Goal: Task Accomplishment & Management: Use online tool/utility

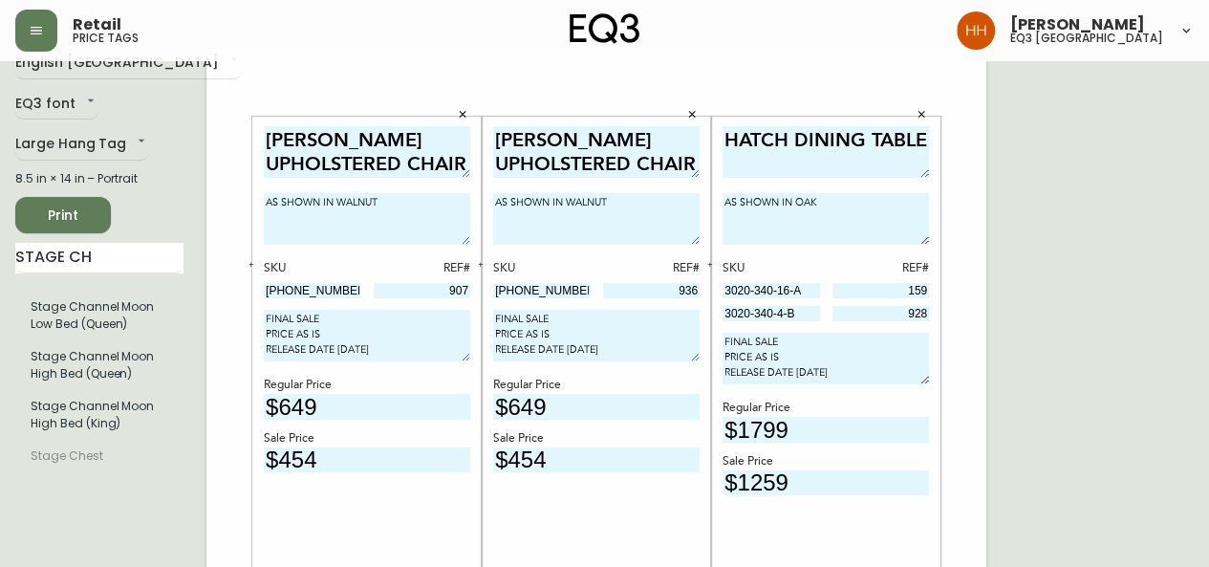
click at [479, 119] on div "[PERSON_NAME] UPHOLSTERED CHAIR AS SHOWN IN WALNUT SKU REF# [PHONE_NUMBER] 907 …" at bounding box center [366, 392] width 229 height 550
click at [467, 119] on button "button" at bounding box center [462, 114] width 29 height 29
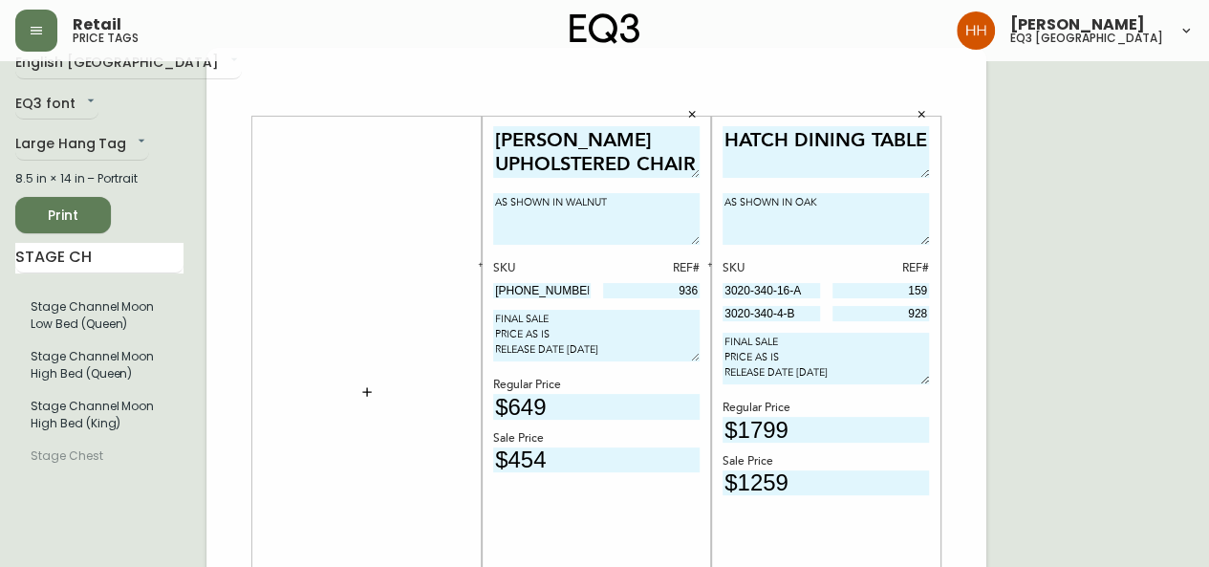
click at [699, 108] on button "button" at bounding box center [691, 114] width 29 height 29
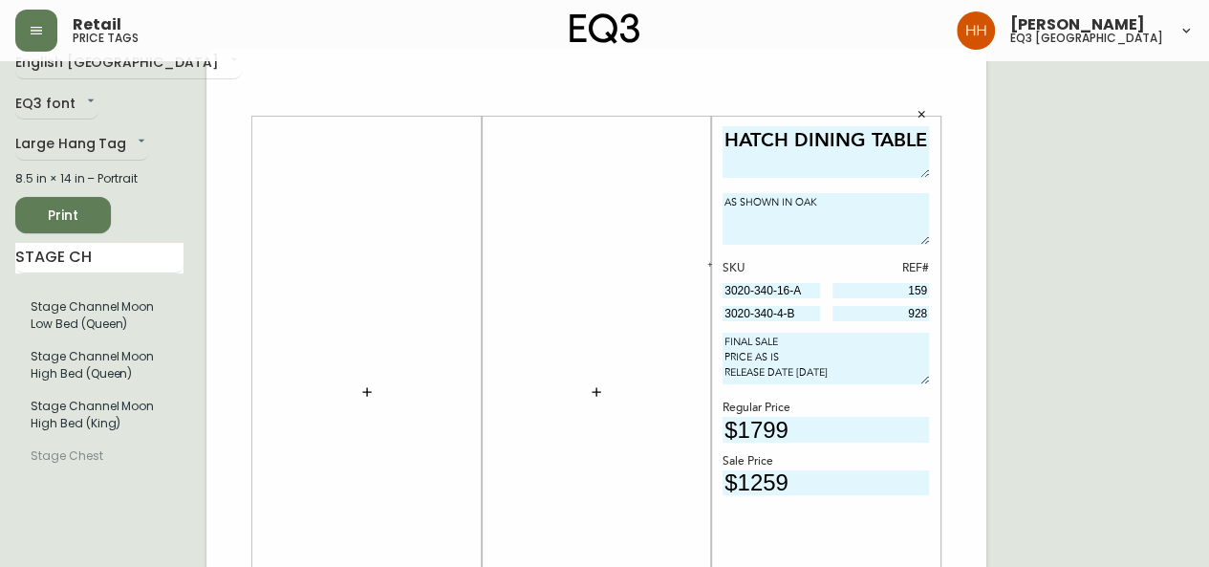
click at [806, 168] on textarea "HATCH DINING TABLE" at bounding box center [825, 152] width 206 height 53
click at [808, 164] on textarea "HATCH DINING TABLE" at bounding box center [825, 152] width 206 height 53
click at [806, 163] on textarea "HATCH DINING TABLE" at bounding box center [825, 152] width 206 height 53
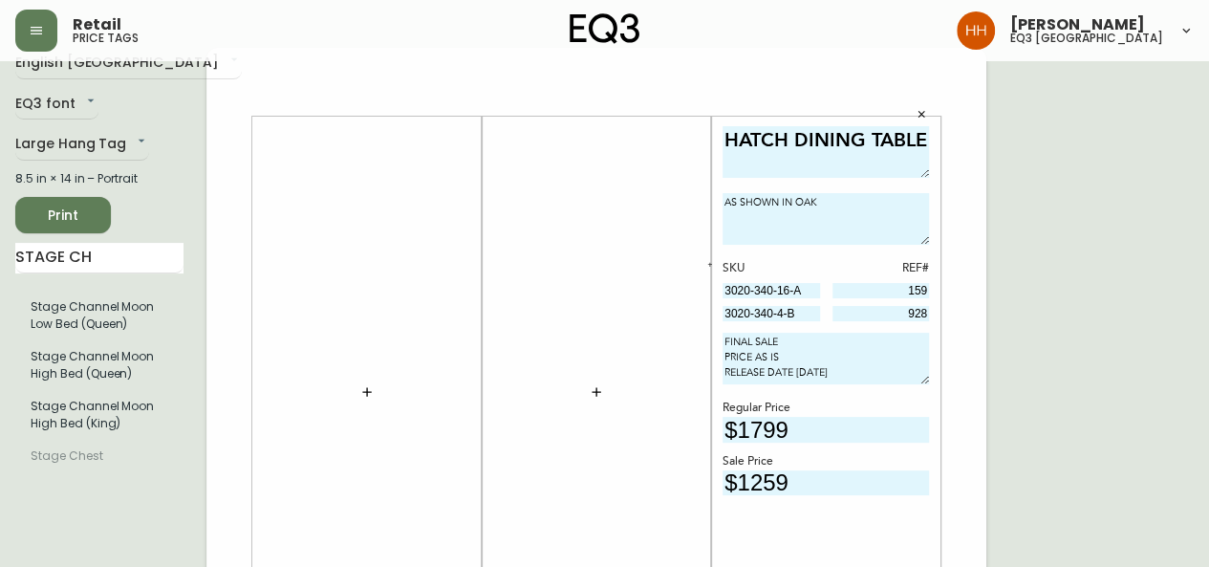
click at [806, 152] on textarea "HATCH DINING TABLE" at bounding box center [825, 152] width 206 height 53
type textarea "[PERSON_NAME] CHAIR"
drag, startPoint x: 796, startPoint y: 203, endPoint x: 1058, endPoint y: 236, distance: 263.8
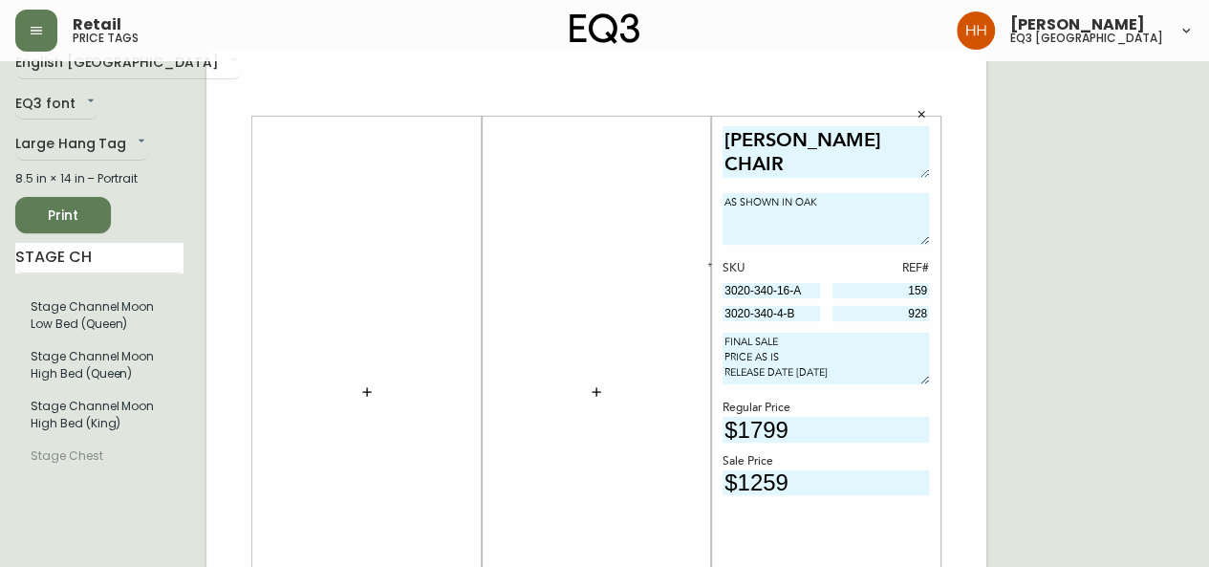
type textarea "AS SHOWN IN CHARCOAL"
click at [696, 311] on span "REMOVE" at bounding box center [682, 313] width 39 height 14
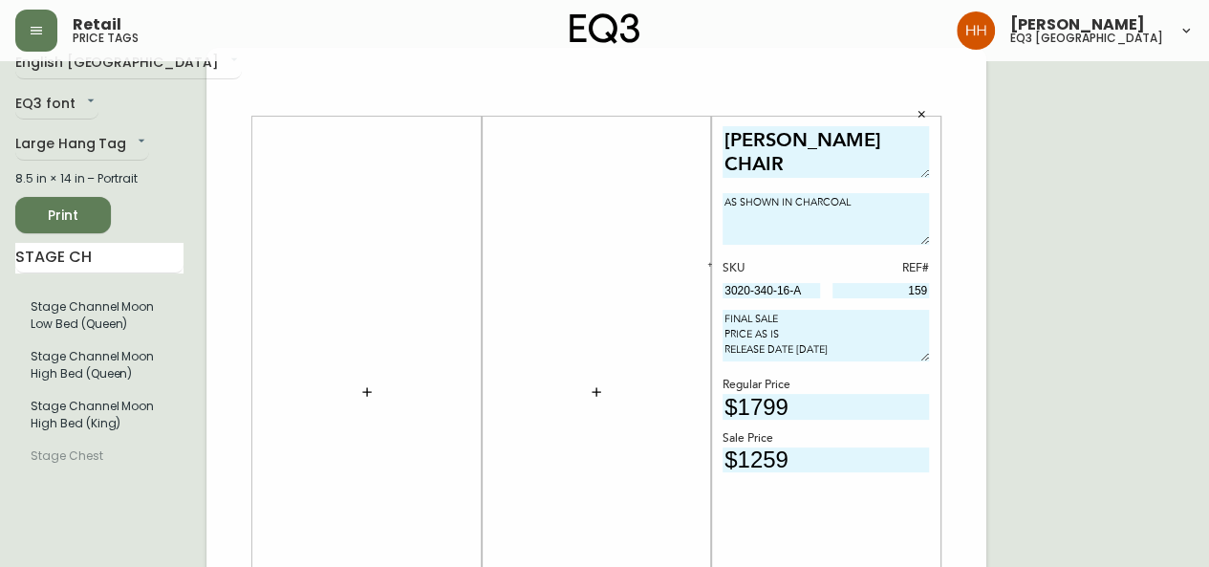
drag, startPoint x: 800, startPoint y: 409, endPoint x: 482, endPoint y: 462, distance: 321.7
drag, startPoint x: 641, startPoint y: 458, endPoint x: 566, endPoint y: 446, distance: 76.3
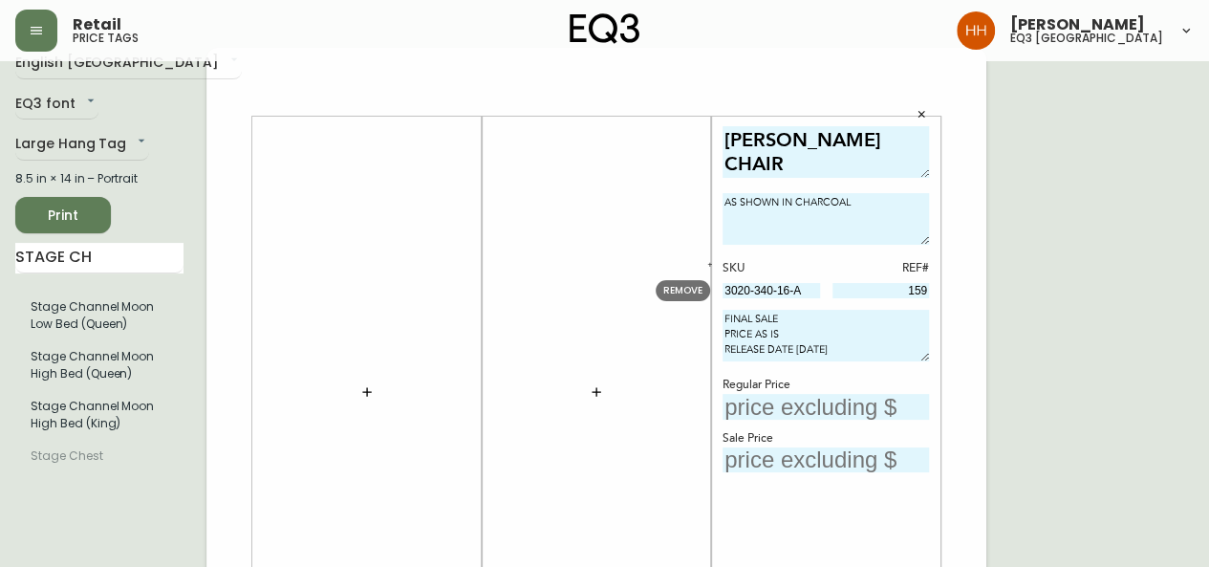
drag, startPoint x: 797, startPoint y: 291, endPoint x: 713, endPoint y: 299, distance: 84.4
drag, startPoint x: 890, startPoint y: 292, endPoint x: 1089, endPoint y: 319, distance: 200.5
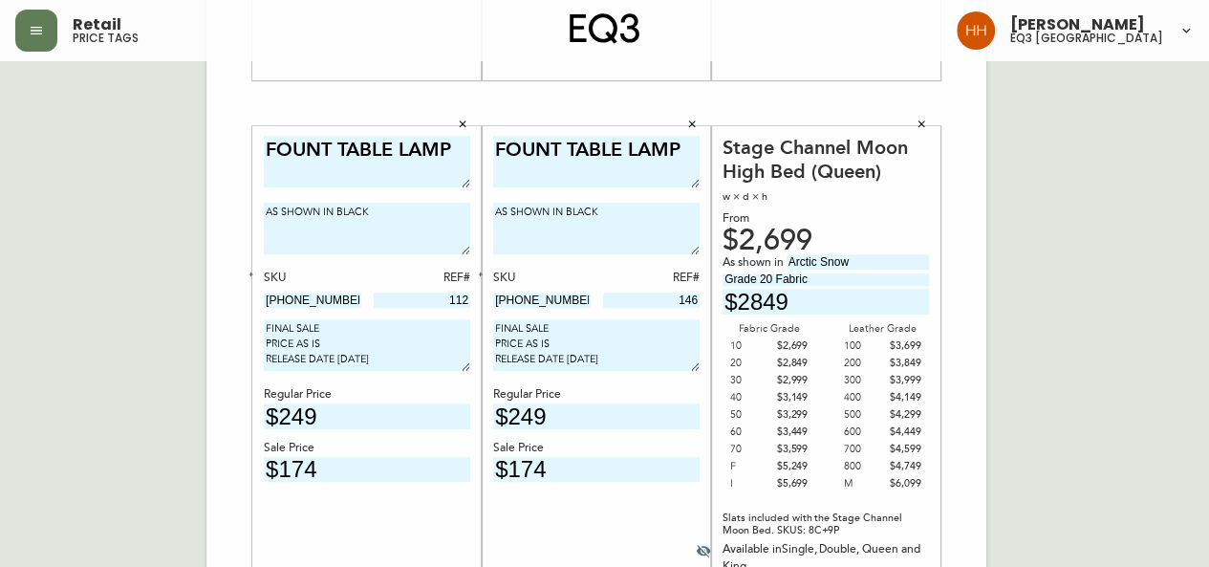
scroll to position [506, 0]
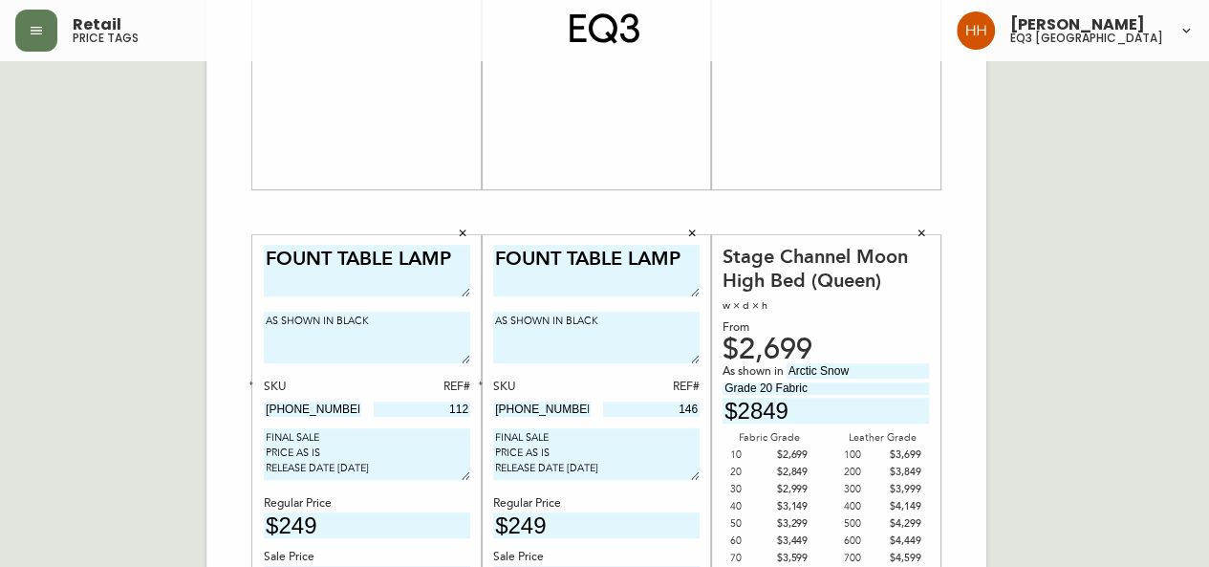
click at [929, 236] on button "button" at bounding box center [921, 233] width 29 height 29
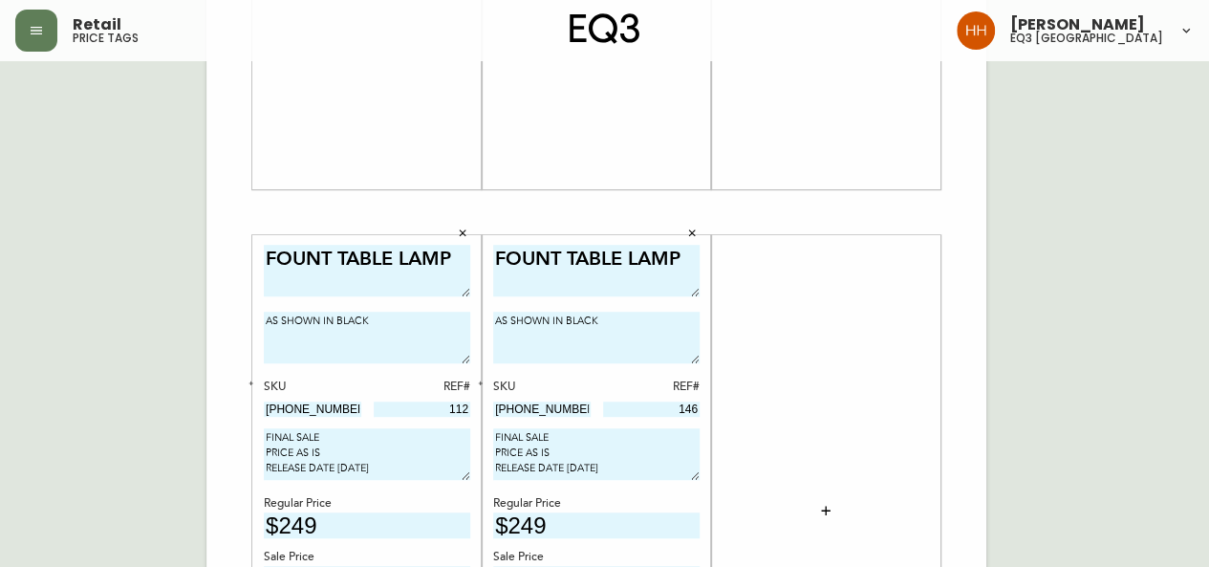
click at [685, 240] on button "button" at bounding box center [691, 233] width 29 height 29
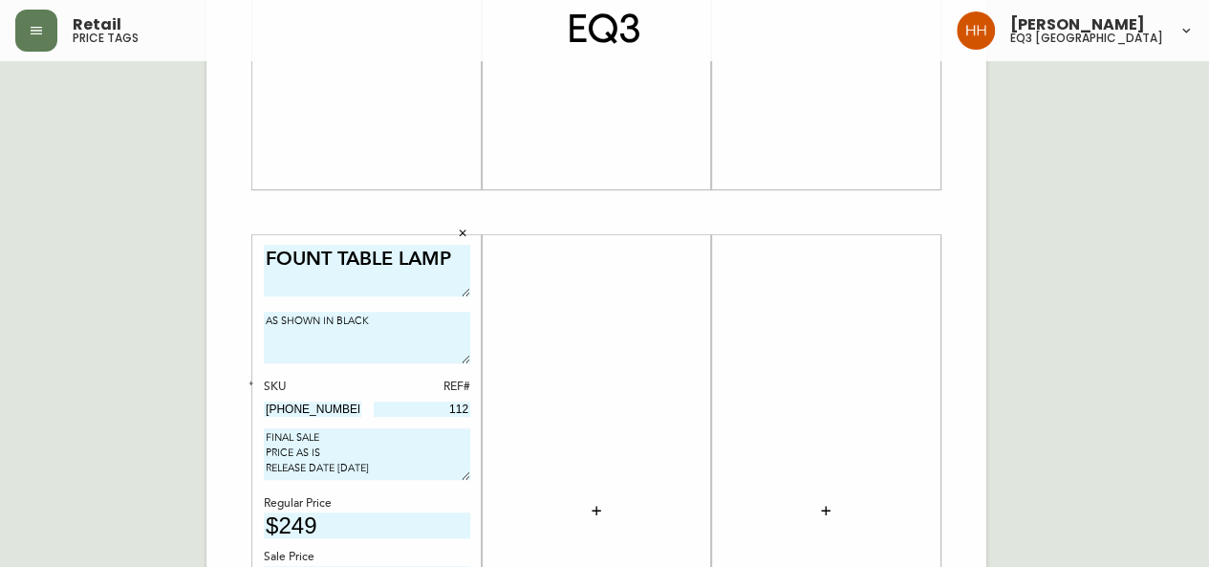
drag, startPoint x: 385, startPoint y: 327, endPoint x: 142, endPoint y: 333, distance: 242.8
click at [142, 333] on div "English Canada en_CA EQ3 font EQ3 Large Hang Tag large 8.5 in × 14 in – Portrai…" at bounding box center [604, 212] width 1178 height 1284
type textarea "AS SHOWN IN CHARCOAL"
drag, startPoint x: 464, startPoint y: 263, endPoint x: 128, endPoint y: 261, distance: 336.3
click at [142, 259] on div "English Canada en_CA EQ3 font EQ3 Large Hang Tag large 8.5 in × 14 in – Portrai…" at bounding box center [604, 212] width 1178 height 1284
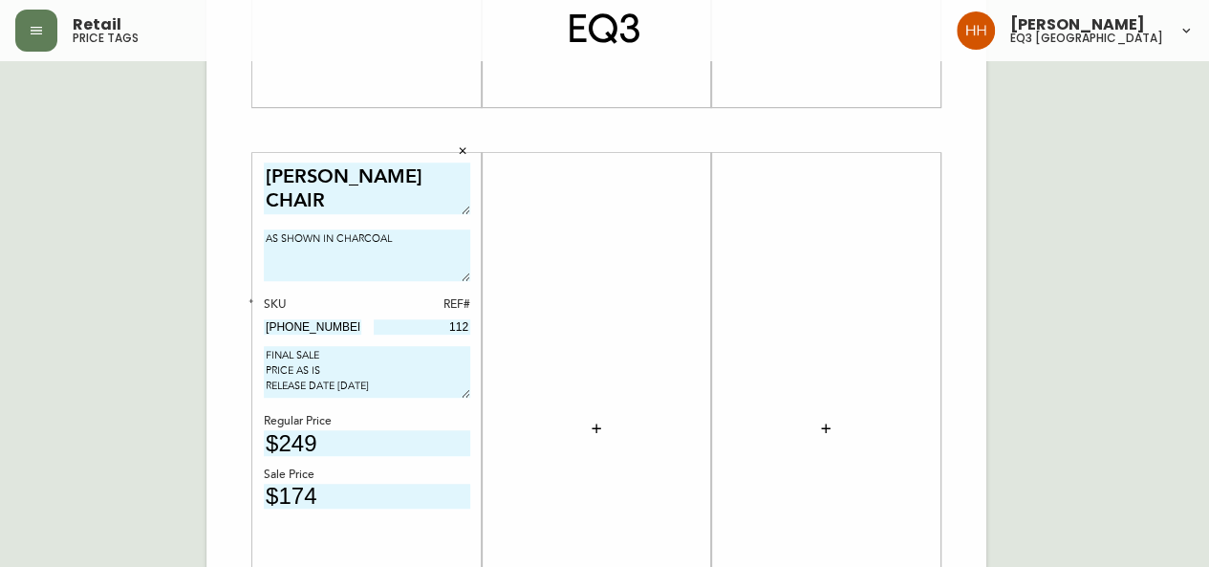
scroll to position [697, 0]
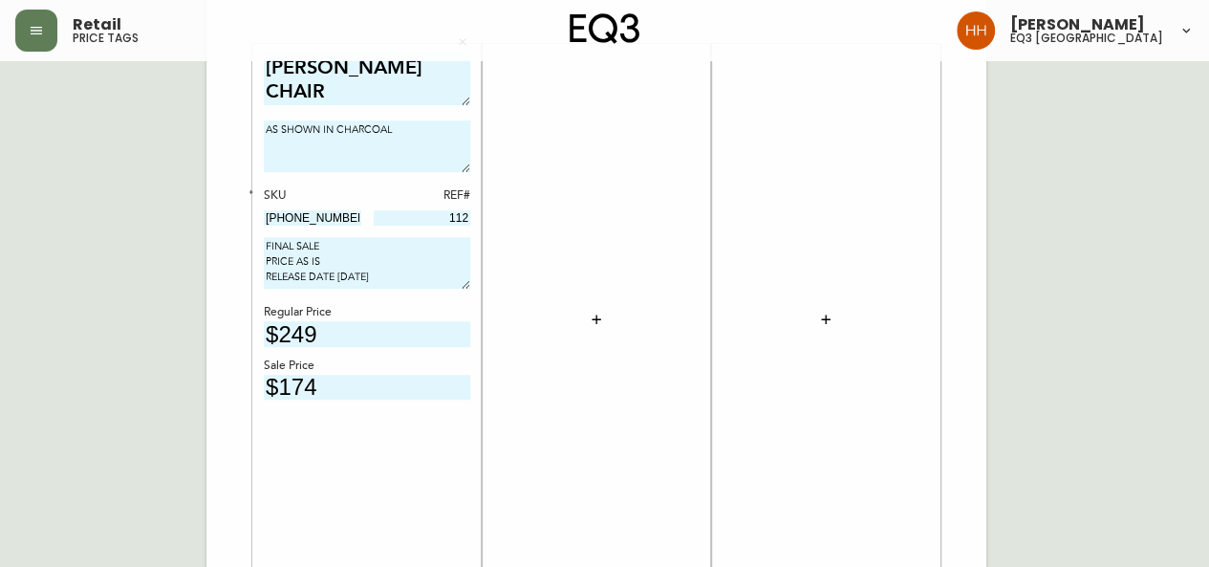
type textarea "[PERSON_NAME] CHAIR"
drag, startPoint x: 338, startPoint y: 207, endPoint x: 178, endPoint y: 238, distance: 163.4
click at [178, 238] on div "English Canada en_CA EQ3 font EQ3 Large Hang Tag large 8.5 in × 14 in – Portrai…" at bounding box center [604, 21] width 1178 height 1284
drag, startPoint x: 350, startPoint y: 225, endPoint x: 340, endPoint y: 222, distance: 10.3
click at [350, 225] on div "[PERSON_NAME] CHAIR AS SHOWN IN CHARCOAL SKU REF# [PHONE_NUMBER] 112 FINAL SALE…" at bounding box center [367, 320] width 206 height 532
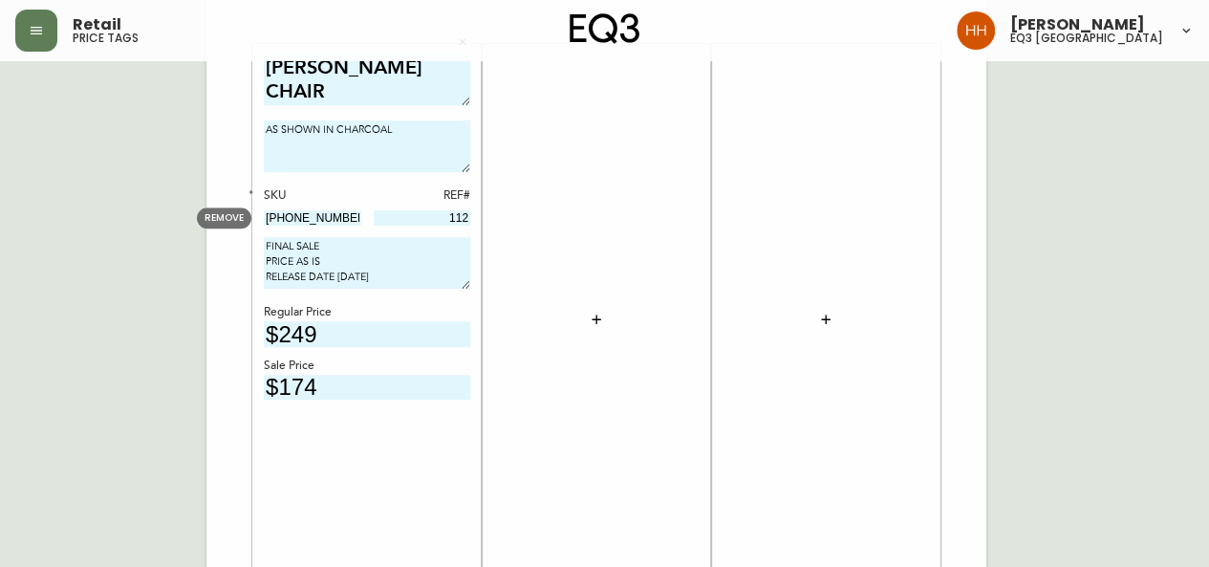
drag, startPoint x: 340, startPoint y: 222, endPoint x: 11, endPoint y: 225, distance: 328.7
click at [27, 225] on div "English Canada en_CA EQ3 font EQ3 Large Hang Tag large 8.5 in × 14 in – Portrai…" at bounding box center [604, 21] width 1178 height 1284
drag, startPoint x: 395, startPoint y: 224, endPoint x: 717, endPoint y: 246, distance: 322.8
click at [730, 251] on div "[PERSON_NAME] CHAIR AS SHOWN IN CHARCOAL SKU REF# FINAL SALE PRICE AS IS RELEAS…" at bounding box center [596, 21] width 780 height 1284
drag, startPoint x: 353, startPoint y: 335, endPoint x: -80, endPoint y: 352, distance: 434.0
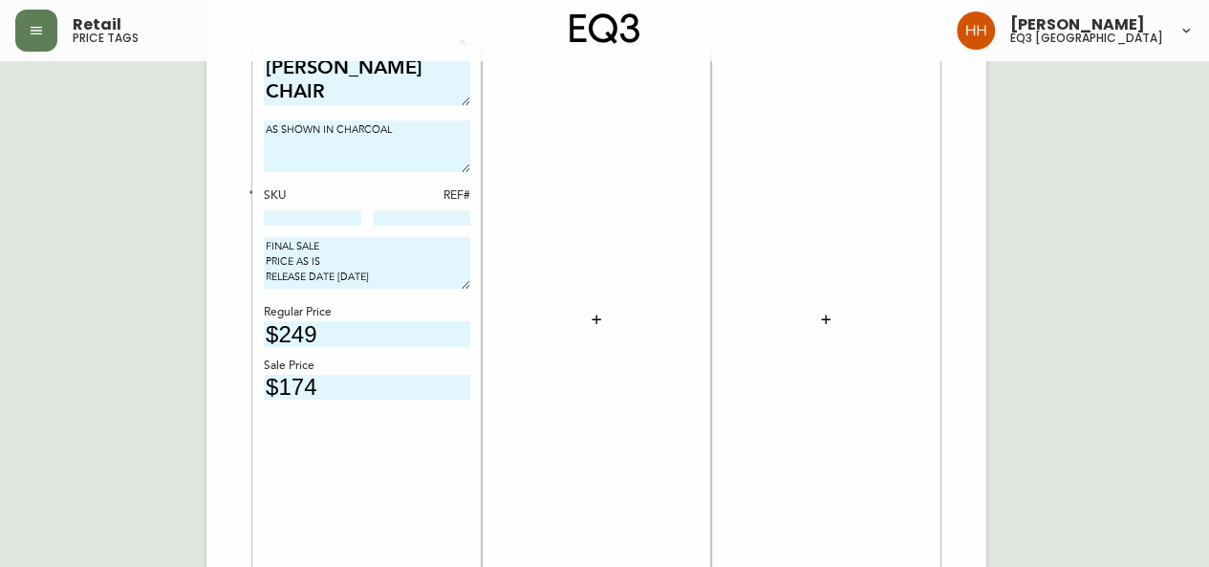
drag, startPoint x: 320, startPoint y: 387, endPoint x: 246, endPoint y: 383, distance: 74.6
click at [222, 394] on div "[PERSON_NAME] CHAIR AS SHOWN IN CHARCOAL SKU REF# FINAL SALE PRICE AS IS RELEAS…" at bounding box center [596, 21] width 780 height 1284
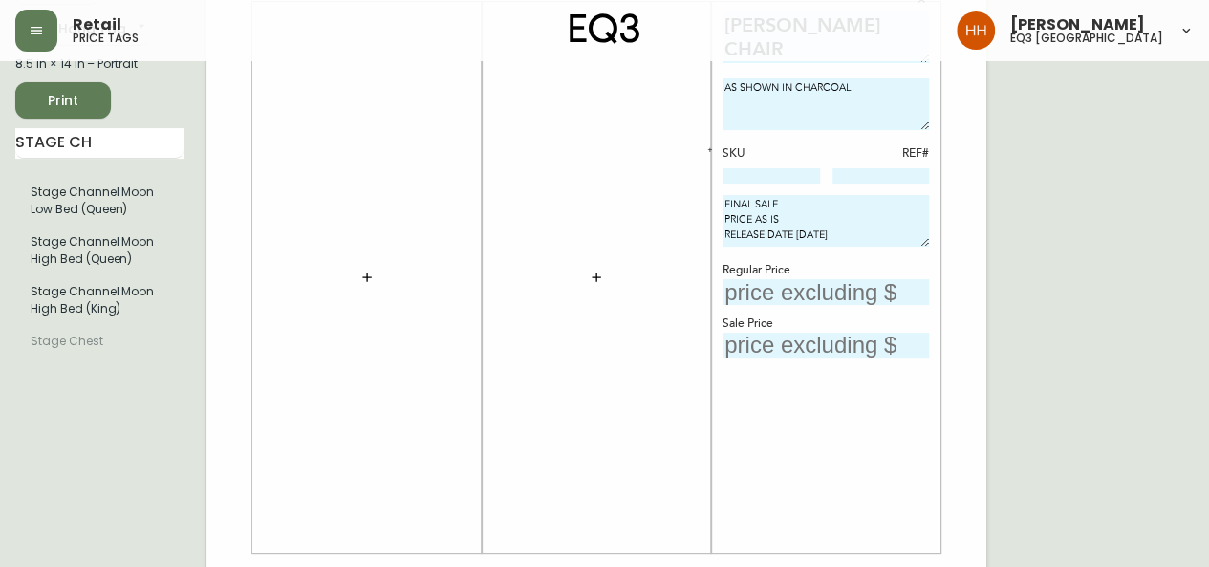
scroll to position [124, 0]
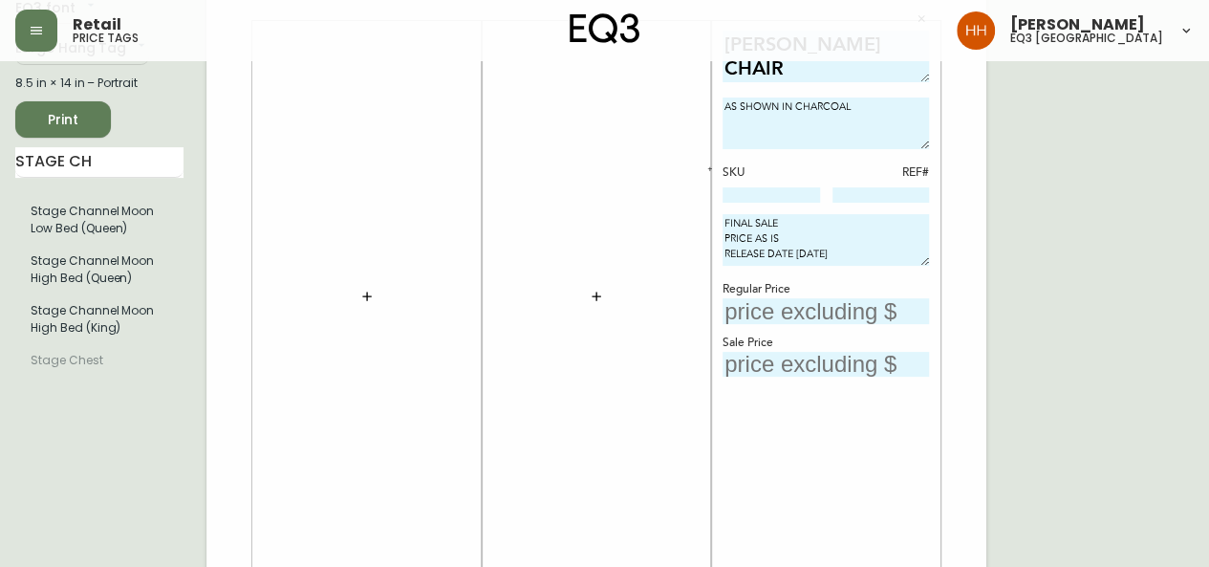
click at [552, 290] on div at bounding box center [596, 297] width 206 height 532
drag, startPoint x: 615, startPoint y: 299, endPoint x: 604, endPoint y: 298, distance: 11.5
click at [614, 299] on div at bounding box center [596, 297] width 206 height 532
click at [587, 299] on button "button" at bounding box center [596, 296] width 38 height 38
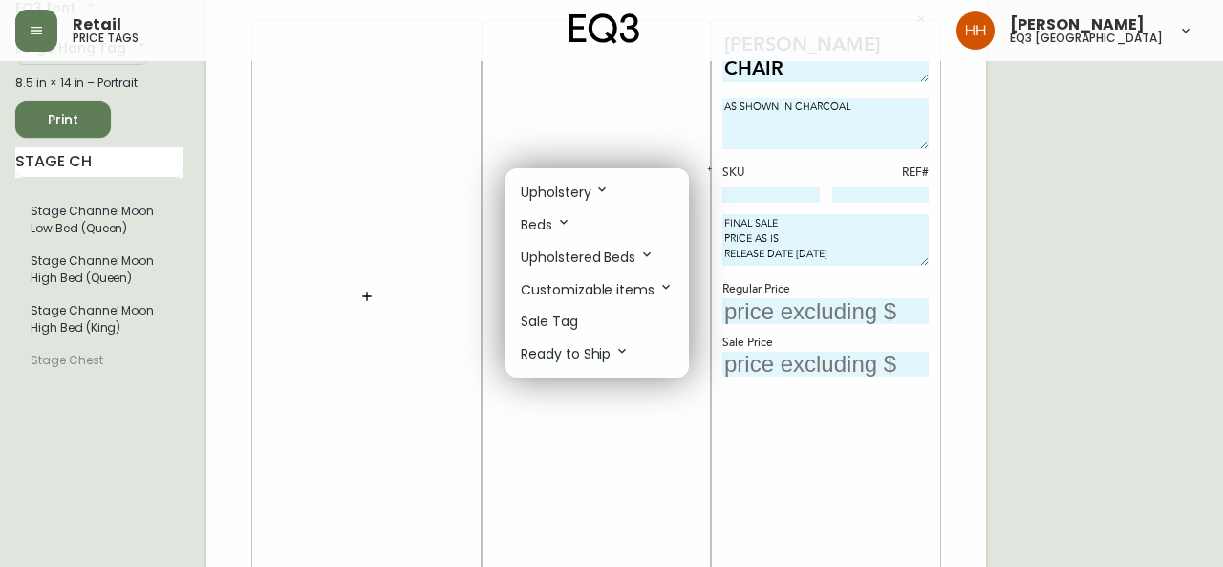
click at [587, 324] on li "Sale Tag" at bounding box center [596, 322] width 183 height 32
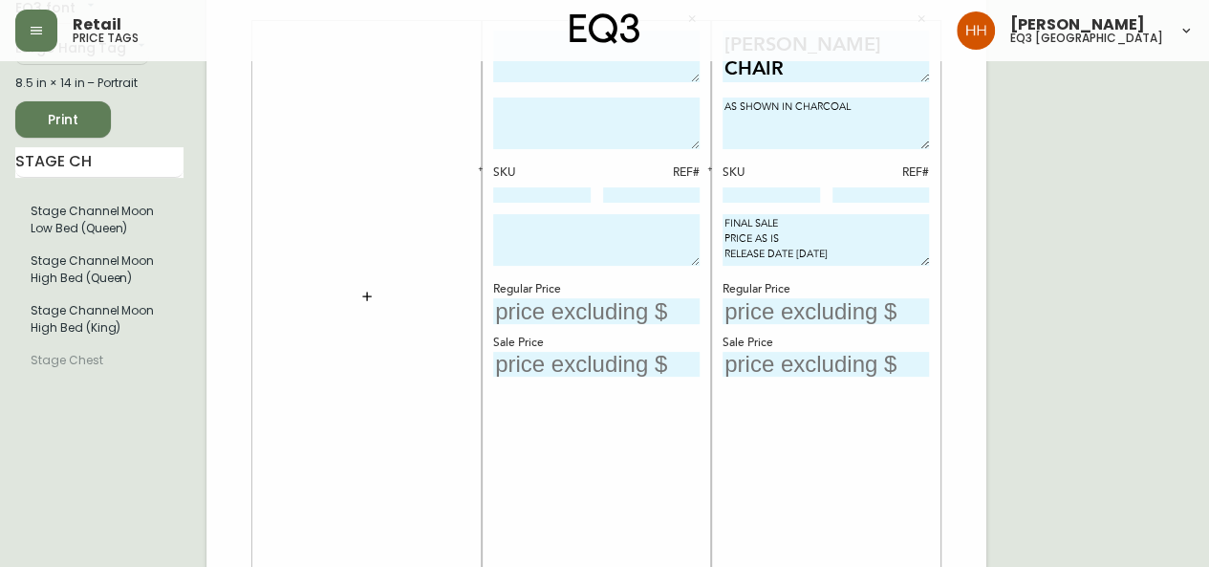
click at [344, 301] on div at bounding box center [367, 297] width 206 height 532
click at [353, 299] on button "button" at bounding box center [367, 296] width 38 height 38
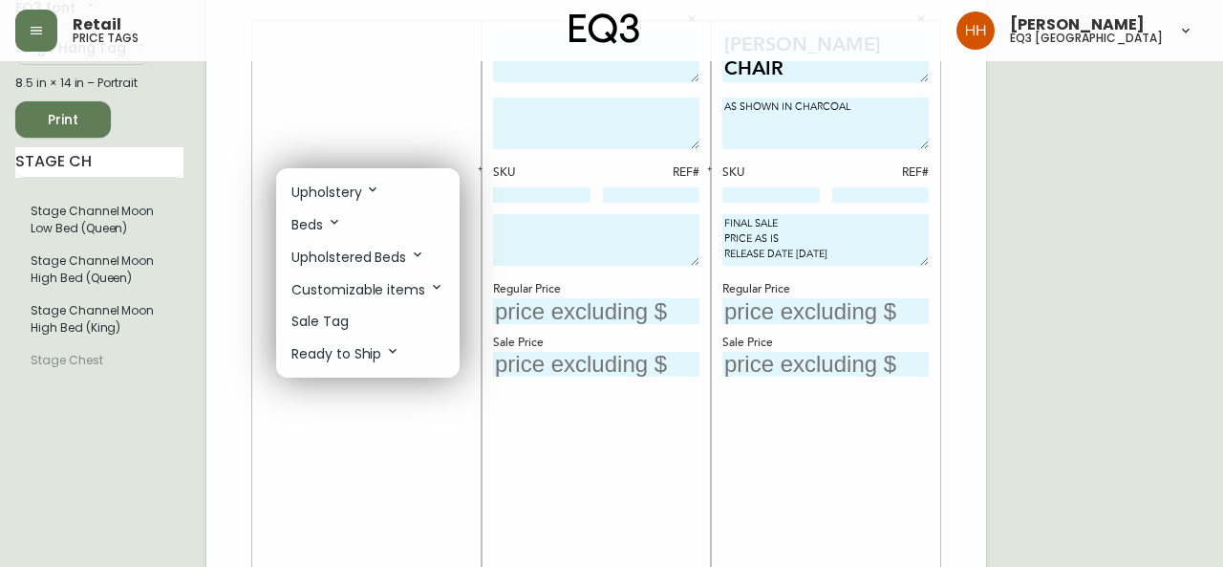
click at [344, 319] on p "Sale Tag" at bounding box center [319, 321] width 57 height 20
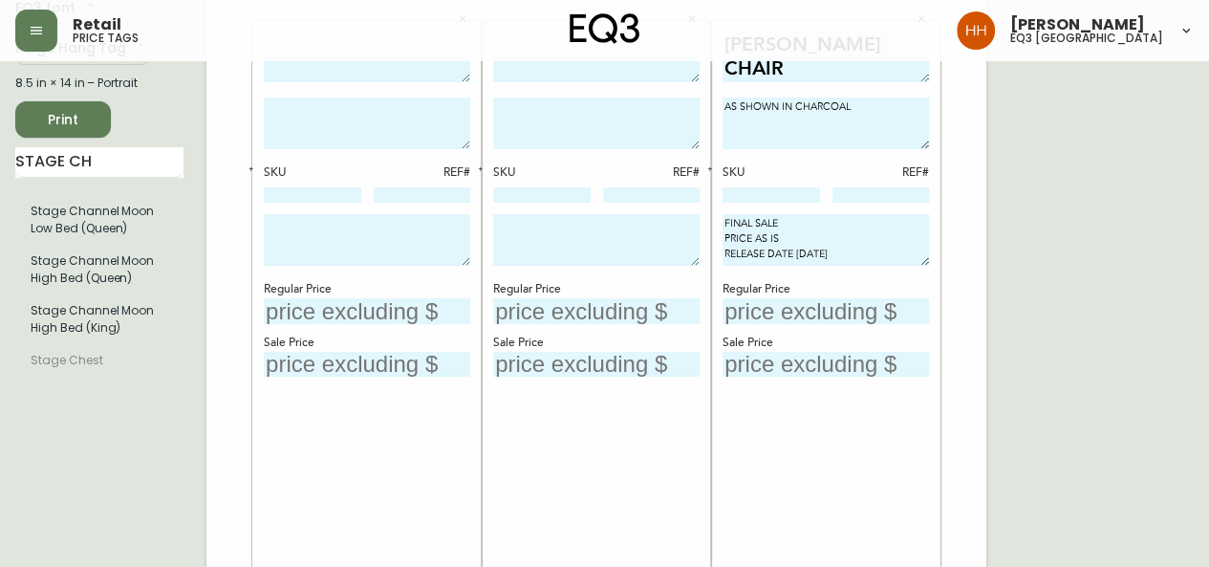
drag, startPoint x: 854, startPoint y: 251, endPoint x: 669, endPoint y: 195, distance: 193.7
click at [628, 224] on textarea at bounding box center [596, 240] width 206 height 52
paste textarea "FINAL SALE PRICE AS IS RELEASE DATE [DATE]"
type textarea "FINAL SALE PRICE AS IS RELEASE DATE [DATE]"
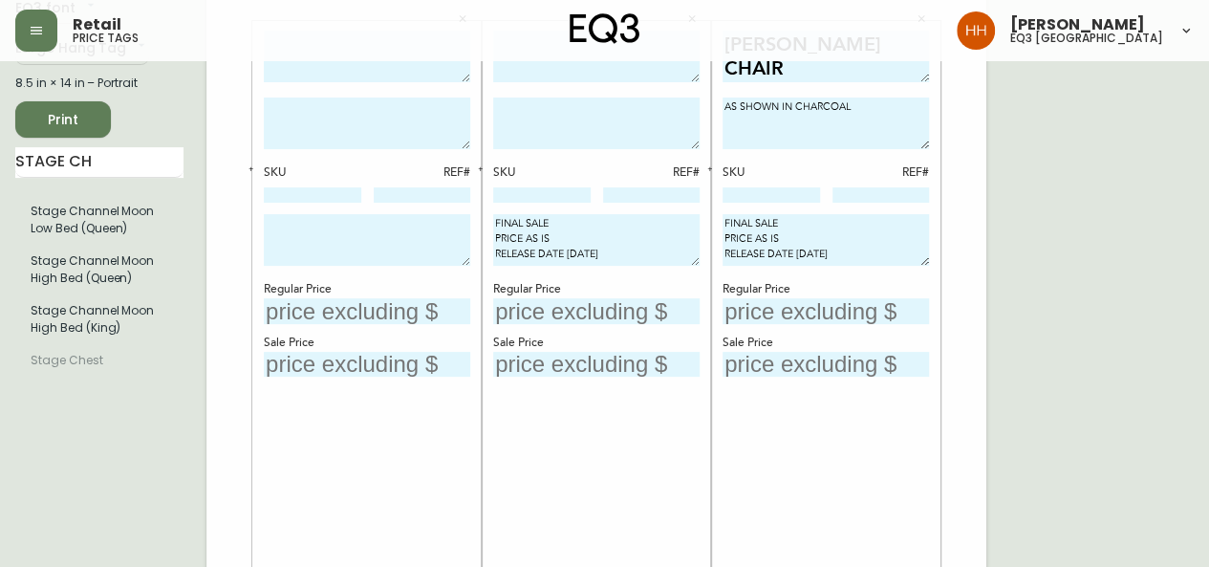
click at [361, 265] on div at bounding box center [367, 242] width 206 height 57
click at [360, 249] on textarea at bounding box center [367, 240] width 206 height 52
paste textarea "FINAL SALE PRICE AS IS RELEASE DATE [DATE]"
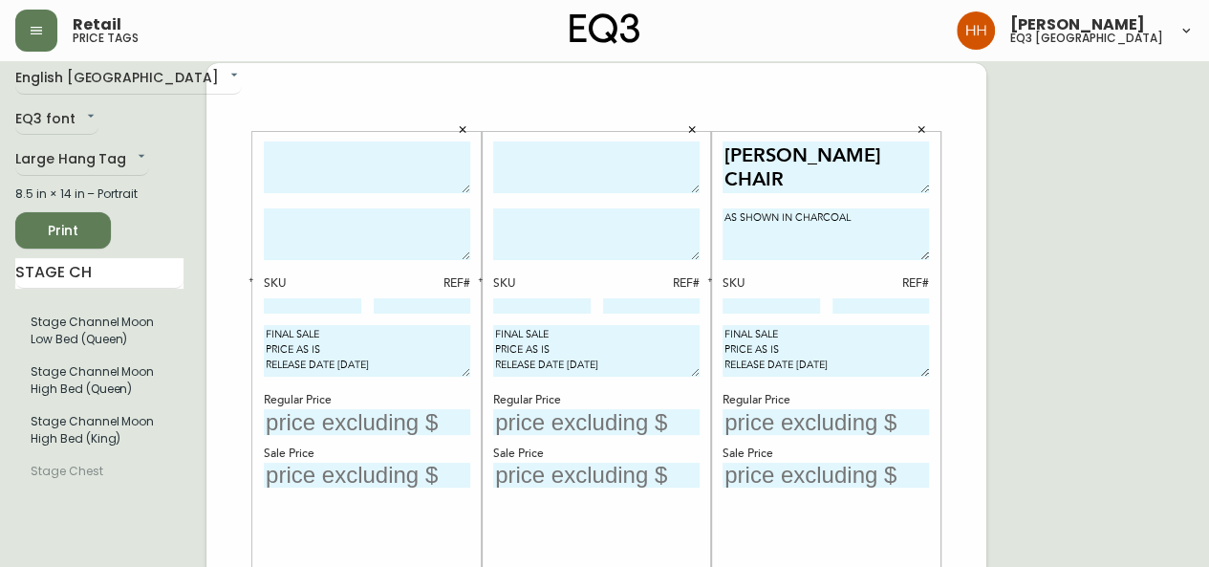
scroll to position [0, 0]
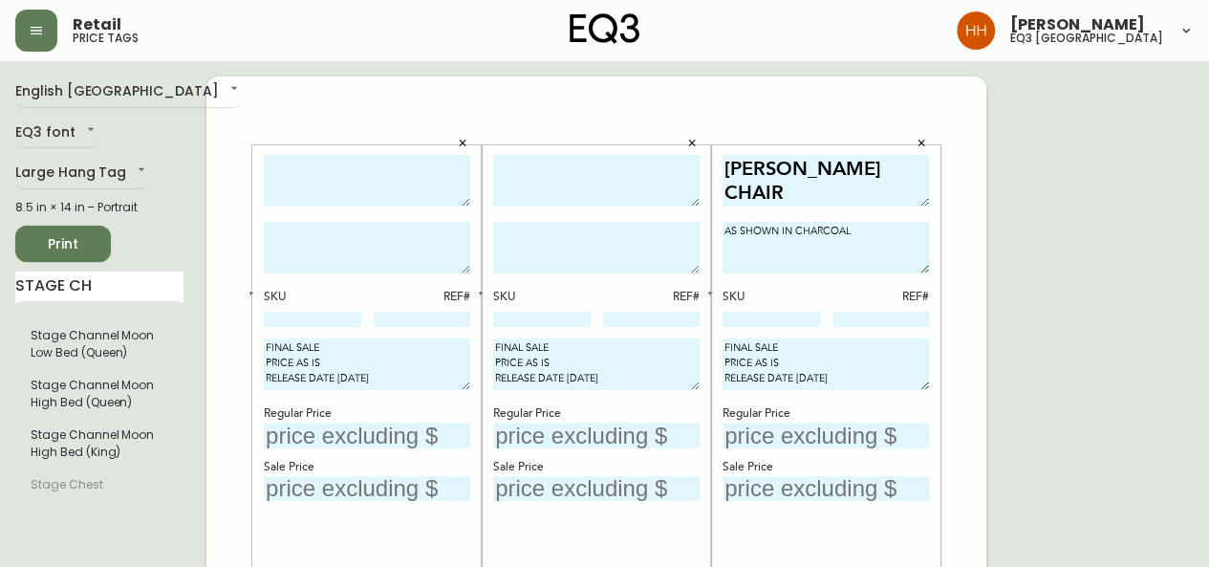
type textarea "FINAL SALE PRICE AS IS RELEASE DATE [DATE]"
drag, startPoint x: 803, startPoint y: 193, endPoint x: 629, endPoint y: 144, distance: 181.5
click at [534, 167] on textarea at bounding box center [596, 181] width 206 height 53
paste textarea "[PERSON_NAME] CHAIR"
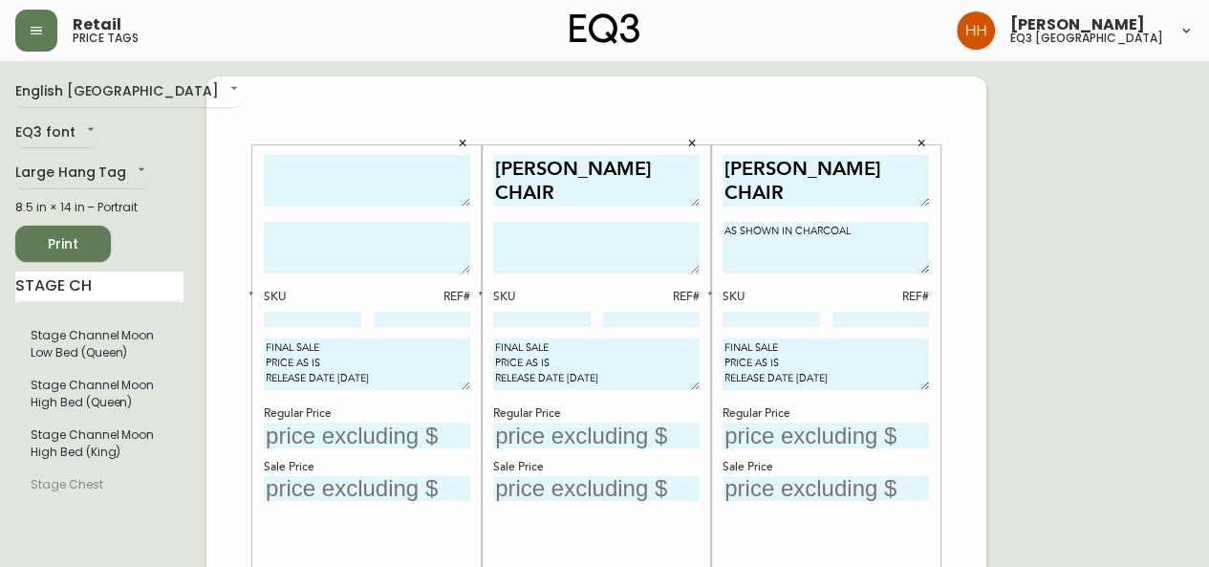
type textarea "[PERSON_NAME] CHAIR"
click at [371, 177] on textarea at bounding box center [367, 181] width 206 height 53
paste textarea "[PERSON_NAME] CHAIR"
type textarea "[PERSON_NAME] CHAIR"
click at [348, 242] on textarea at bounding box center [367, 248] width 206 height 52
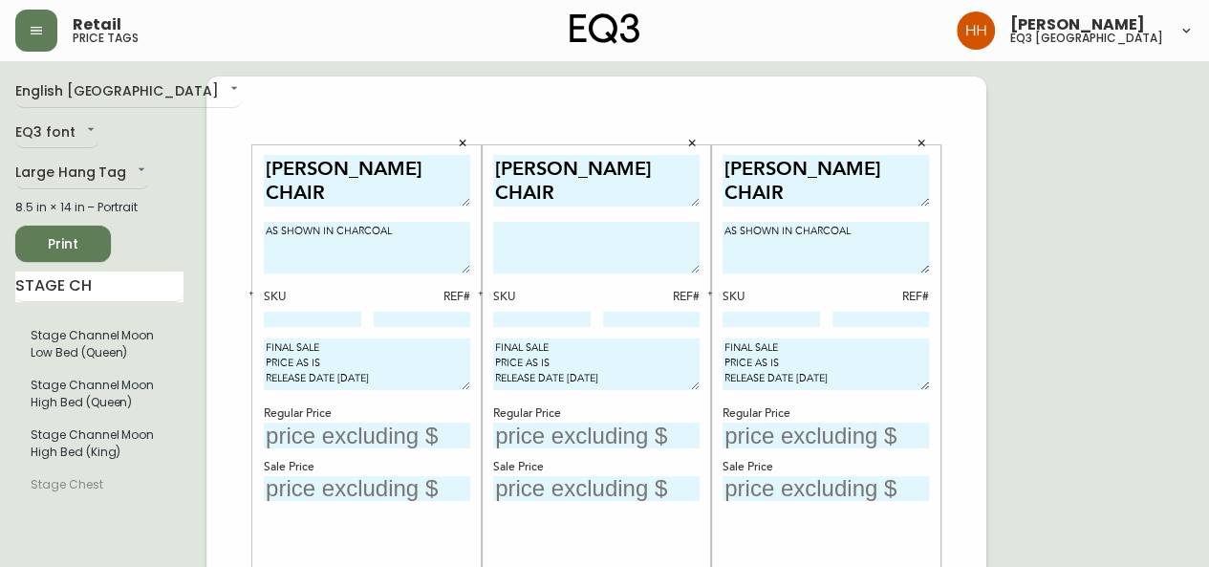
type textarea "AS SHOWN IN CHARCOAL"
click at [500, 250] on textarea at bounding box center [596, 248] width 206 height 52
type textarea "AS SHOWN IN CHARCOAL"
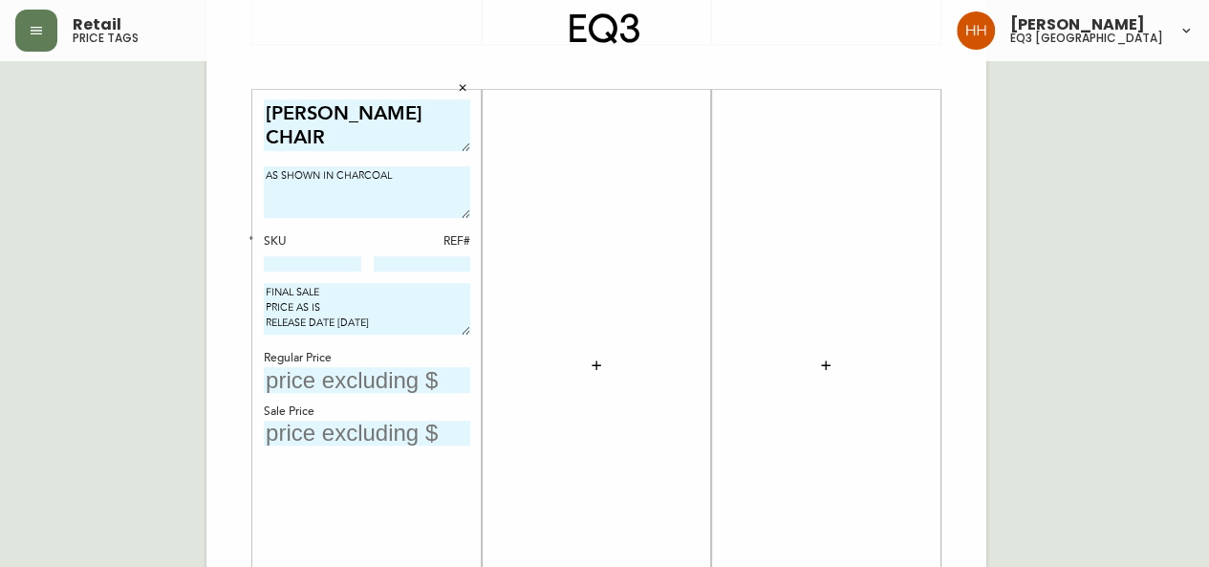
scroll to position [669, 0]
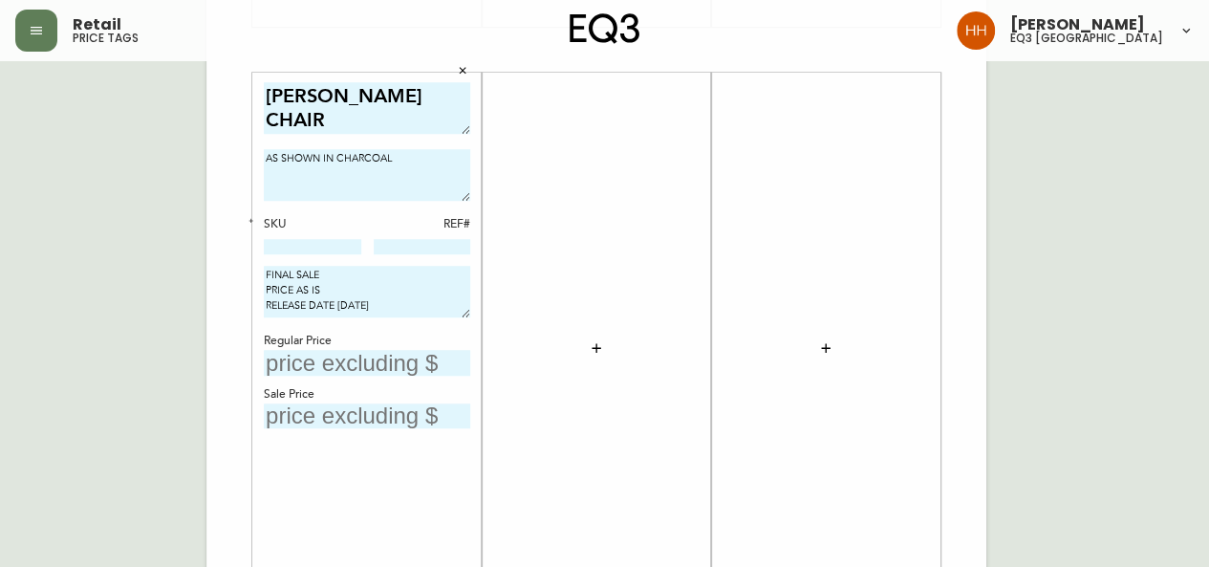
click at [355, 368] on input "text" at bounding box center [367, 363] width 206 height 26
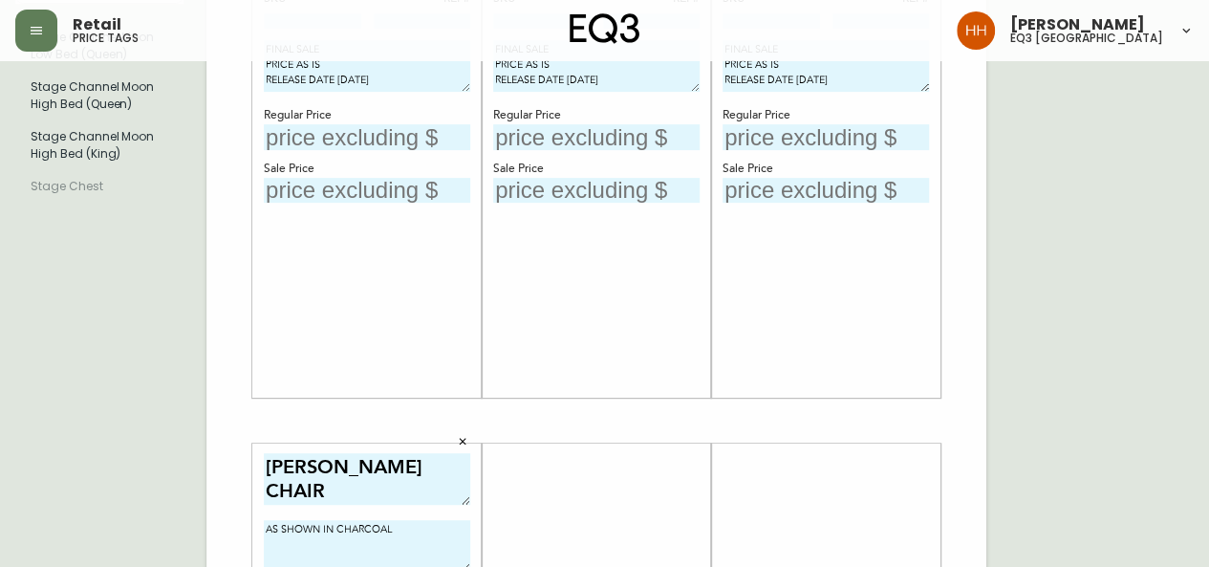
scroll to position [0, 0]
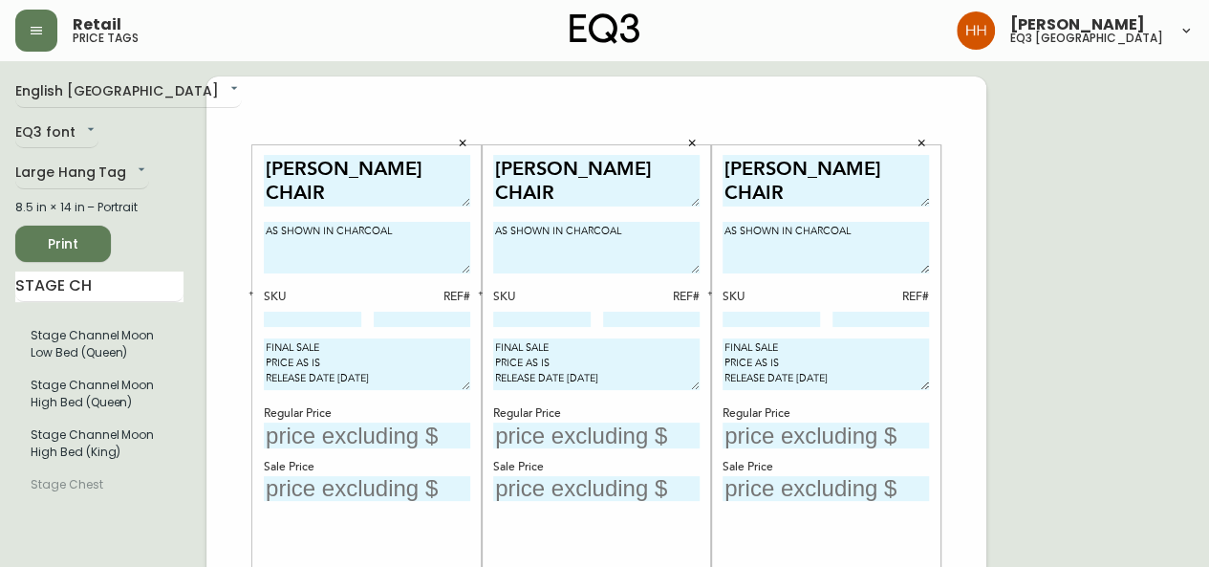
type input "$399"
click at [326, 431] on input "text" at bounding box center [367, 435] width 206 height 26
type input "$399"
click at [579, 418] on div "Regular Price" at bounding box center [596, 413] width 206 height 17
click at [585, 449] on div "[PERSON_NAME] CHAIR AS SHOWN IN CHARCOAL SKU REF# FINAL SALE PRICE AS IS RELEAS…" at bounding box center [596, 421] width 206 height 532
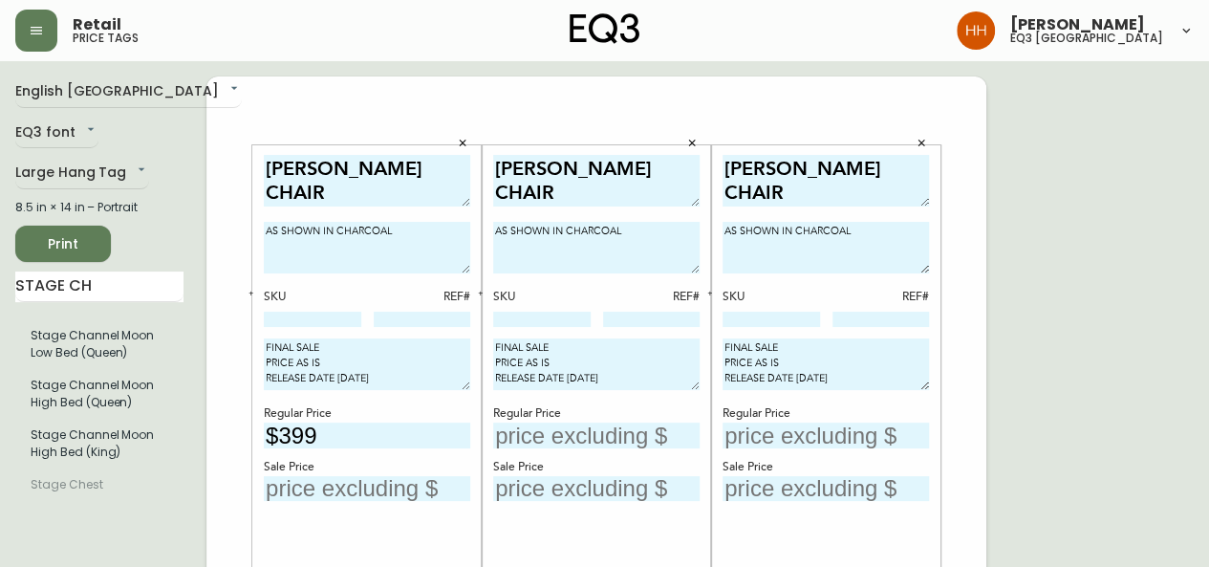
click at [586, 430] on input "text" at bounding box center [596, 435] width 206 height 26
type input "$399"
click at [870, 439] on input "text" at bounding box center [825, 435] width 206 height 26
type input "$399"
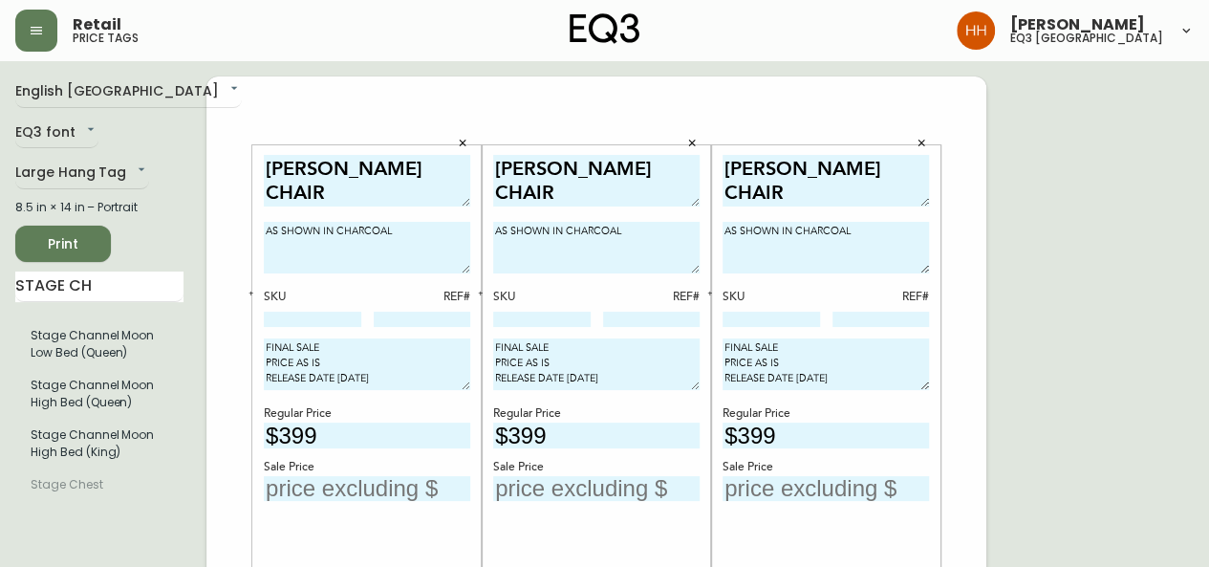
drag, startPoint x: 306, startPoint y: 315, endPoint x: 348, endPoint y: 321, distance: 42.4
click at [306, 315] on input at bounding box center [312, 318] width 97 height 15
paste input "[PHONE_NUMBER]"
type input "[PHONE_NUMBER]"
drag, startPoint x: 536, startPoint y: 326, endPoint x: 608, endPoint y: 324, distance: 71.7
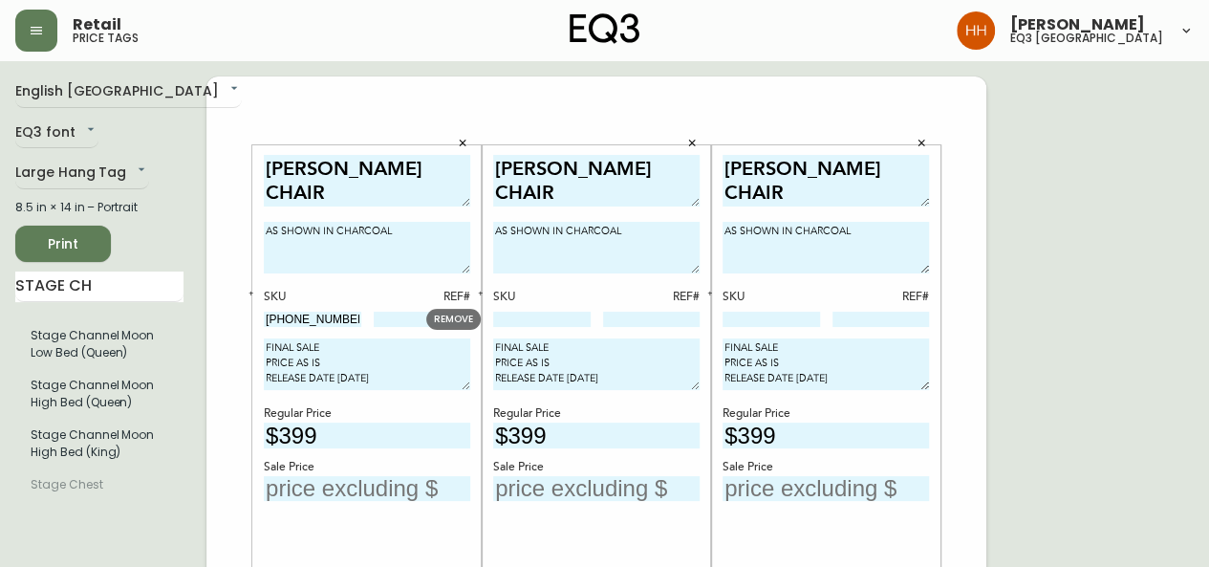
click at [536, 326] on input at bounding box center [541, 318] width 97 height 15
paste input "[PHONE_NUMBER]"
type input "[PHONE_NUMBER]"
click at [765, 301] on div "SKU" at bounding box center [770, 297] width 97 height 17
click at [762, 314] on input at bounding box center [770, 318] width 97 height 15
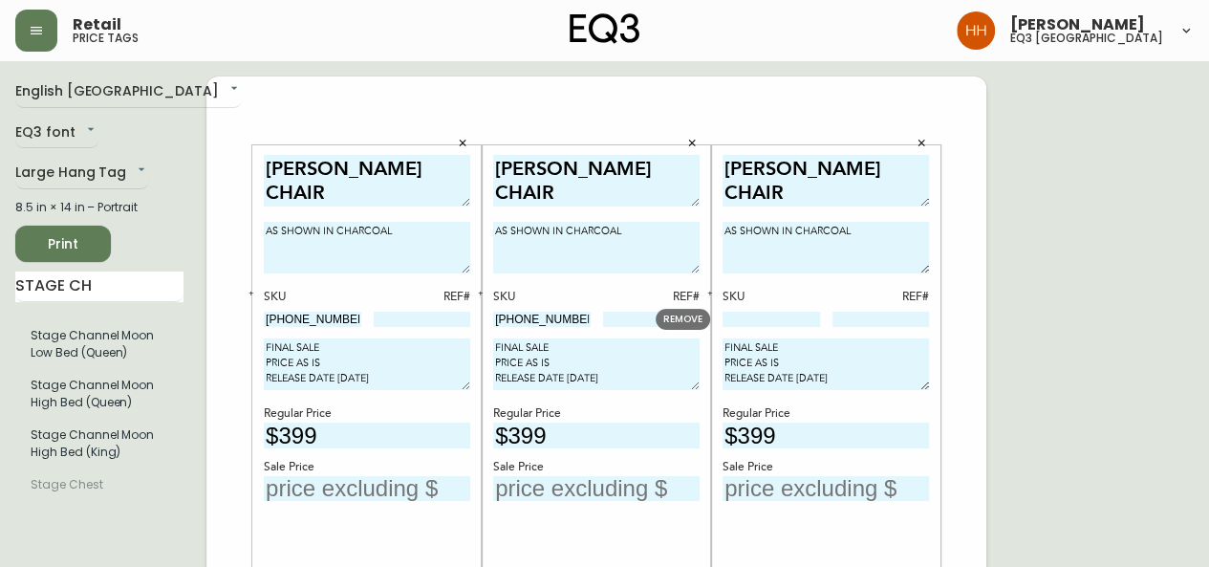
paste input "[PHONE_NUMBER]"
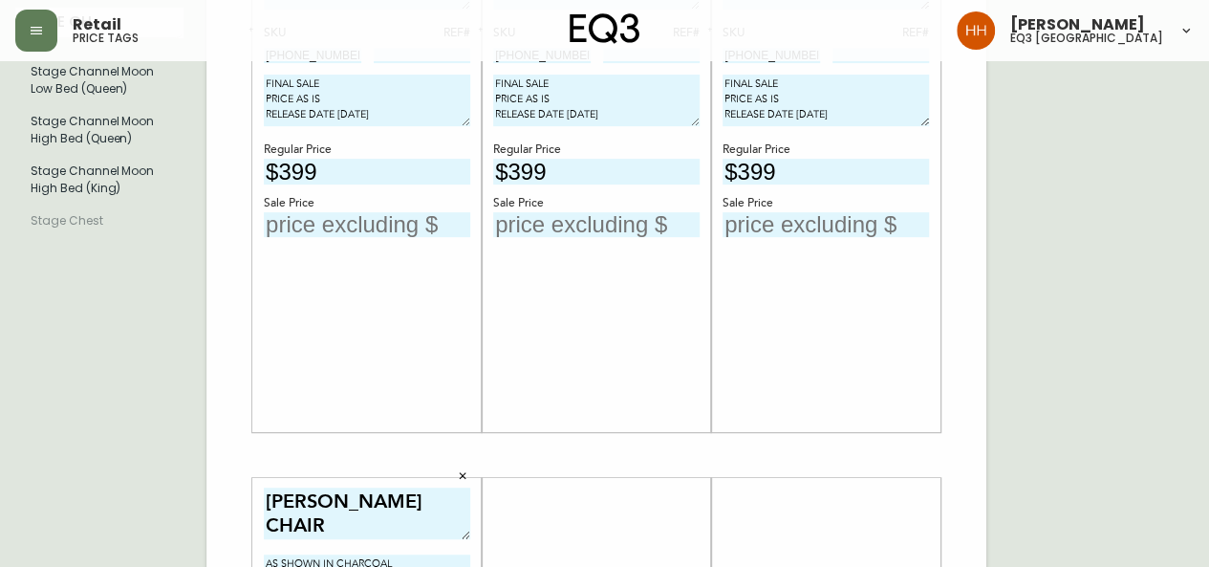
scroll to position [382, 0]
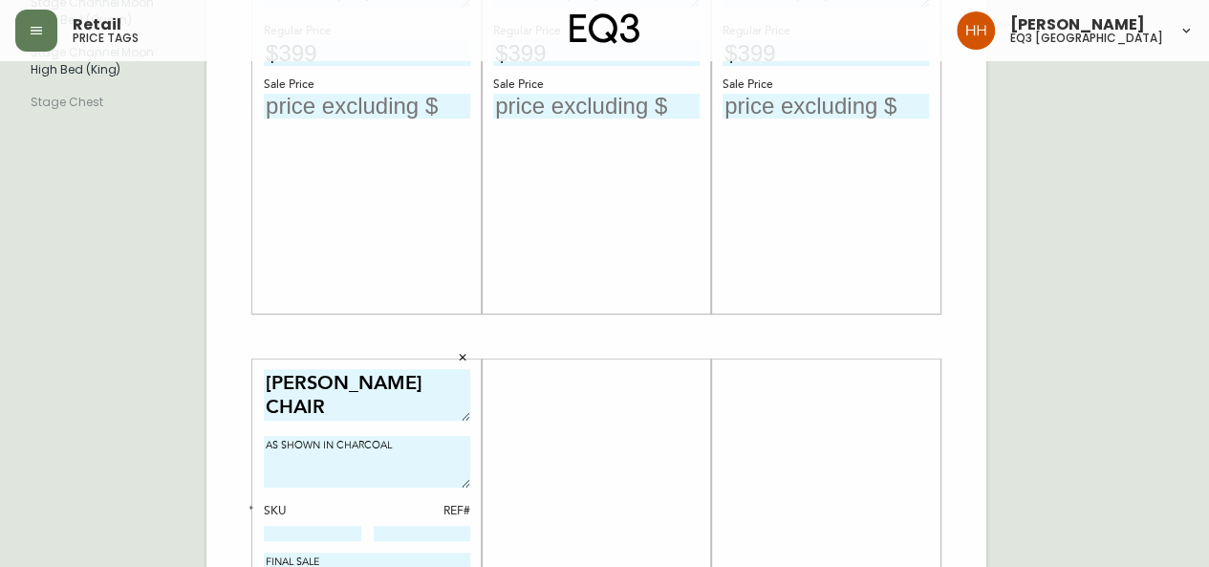
type input "[PHONE_NUMBER]"
click at [294, 533] on input at bounding box center [312, 532] width 97 height 15
paste input "[PHONE_NUMBER]"
type input "[PHONE_NUMBER]"
click at [581, 312] on div "[PERSON_NAME] CHAIR AS SHOWN IN CHARCOAL SKU REF# [PHONE_NUMBER] FINAL SALE PRI…" at bounding box center [596, 38] width 229 height 550
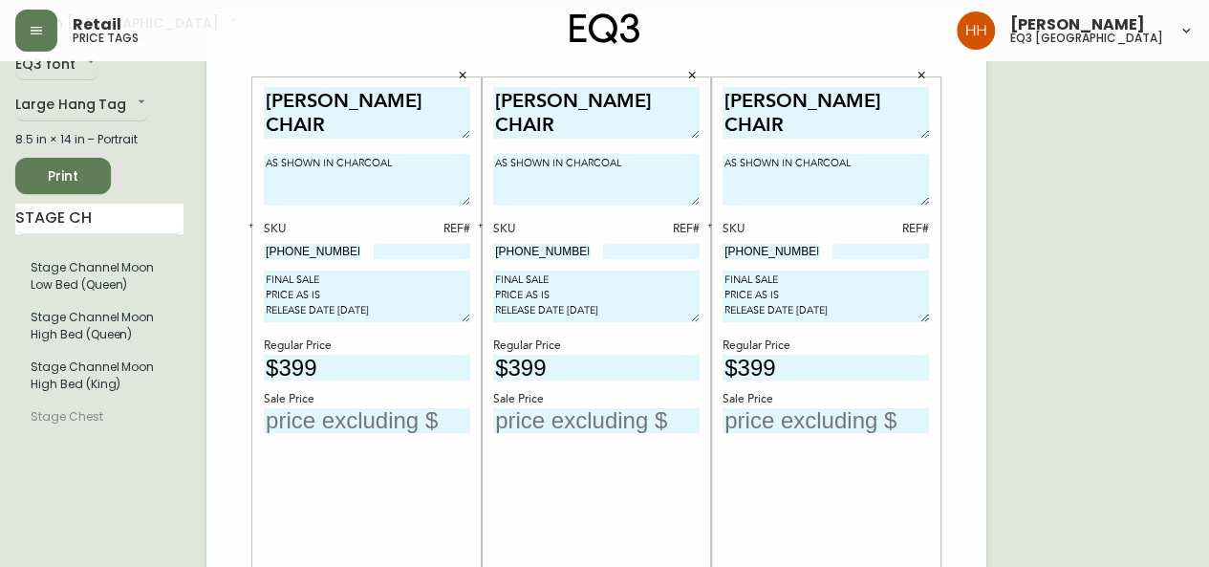
scroll to position [0, 0]
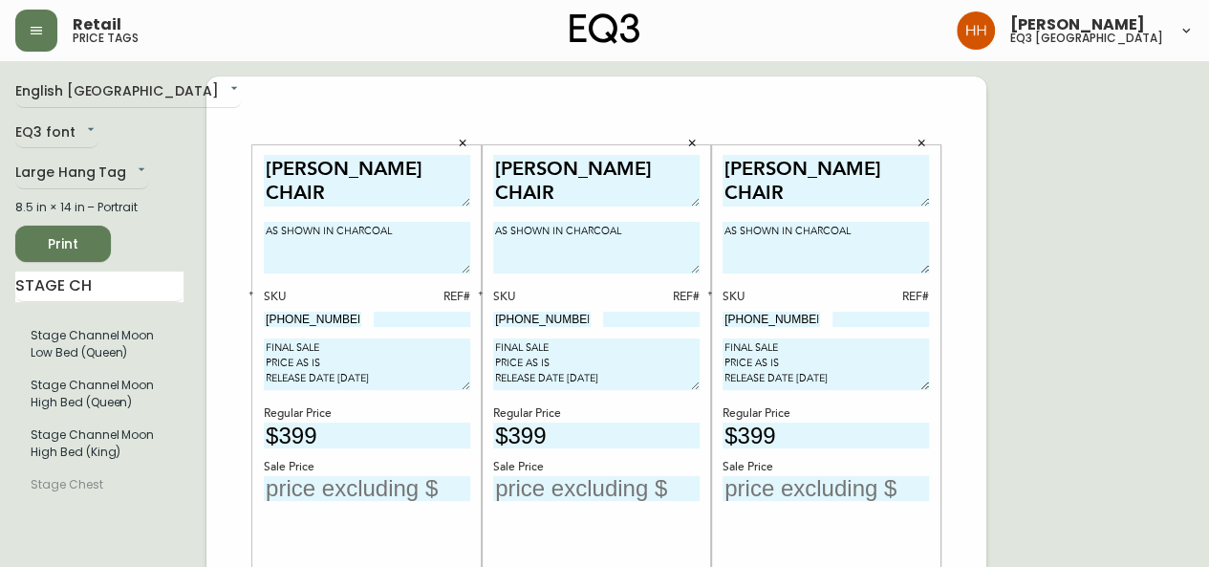
click at [311, 470] on div "Sale Price" at bounding box center [367, 467] width 206 height 17
click at [311, 471] on div "Sale Price" at bounding box center [367, 467] width 206 height 17
click at [369, 492] on input "text" at bounding box center [367, 489] width 206 height 26
type input "$279"
click at [560, 463] on div "Sale Price" at bounding box center [596, 467] width 206 height 17
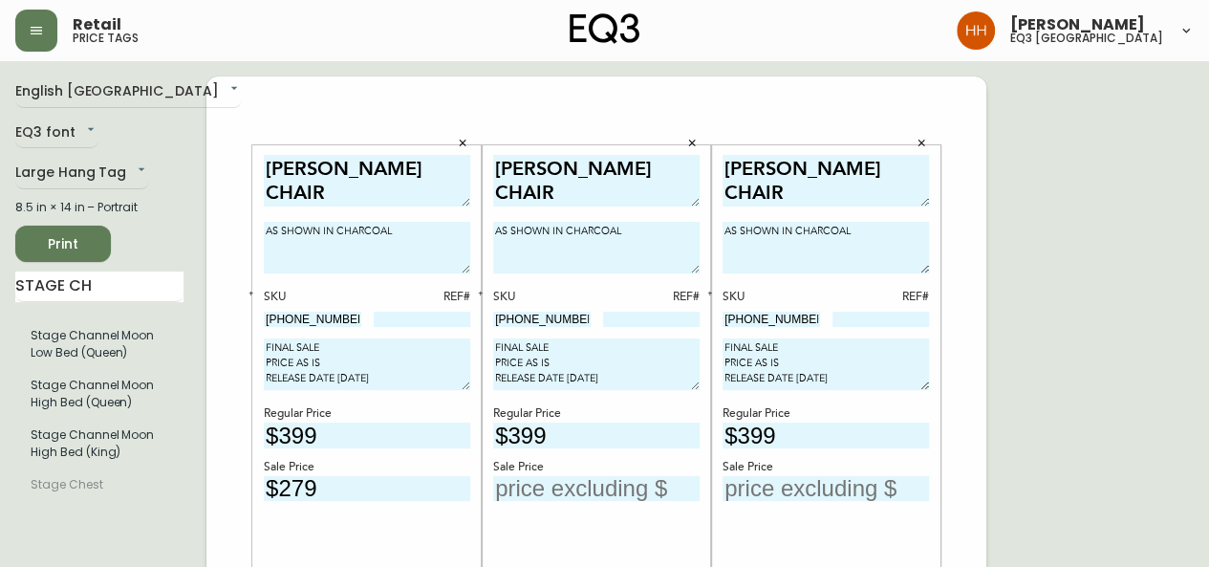
click at [560, 485] on input "text" at bounding box center [596, 489] width 206 height 26
type input "$279"
click at [815, 476] on input "text" at bounding box center [825, 489] width 206 height 26
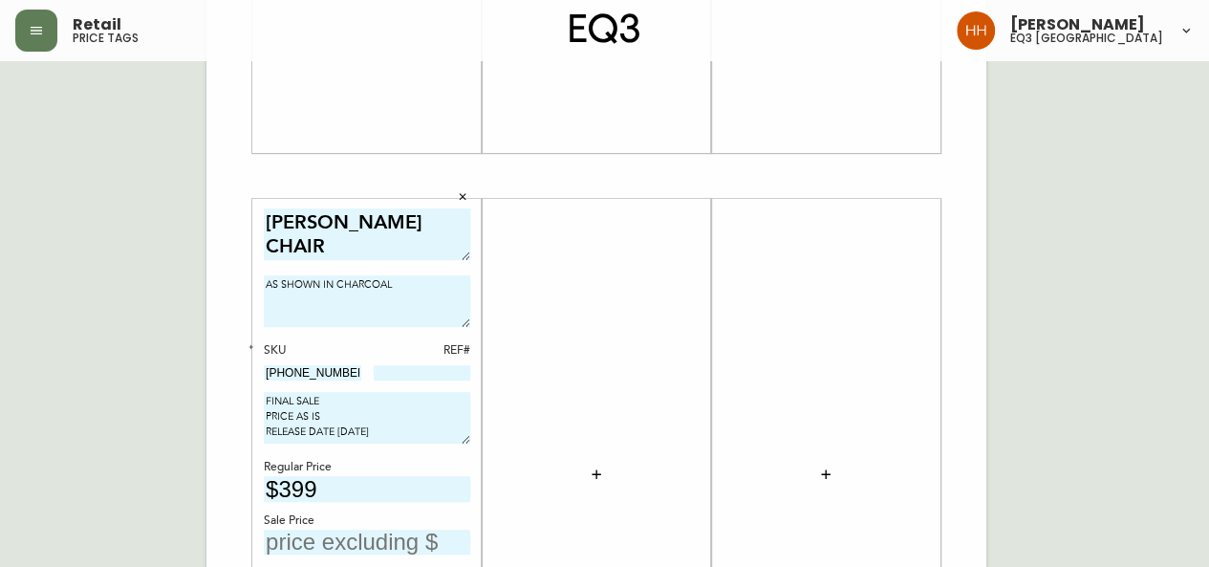
scroll to position [573, 0]
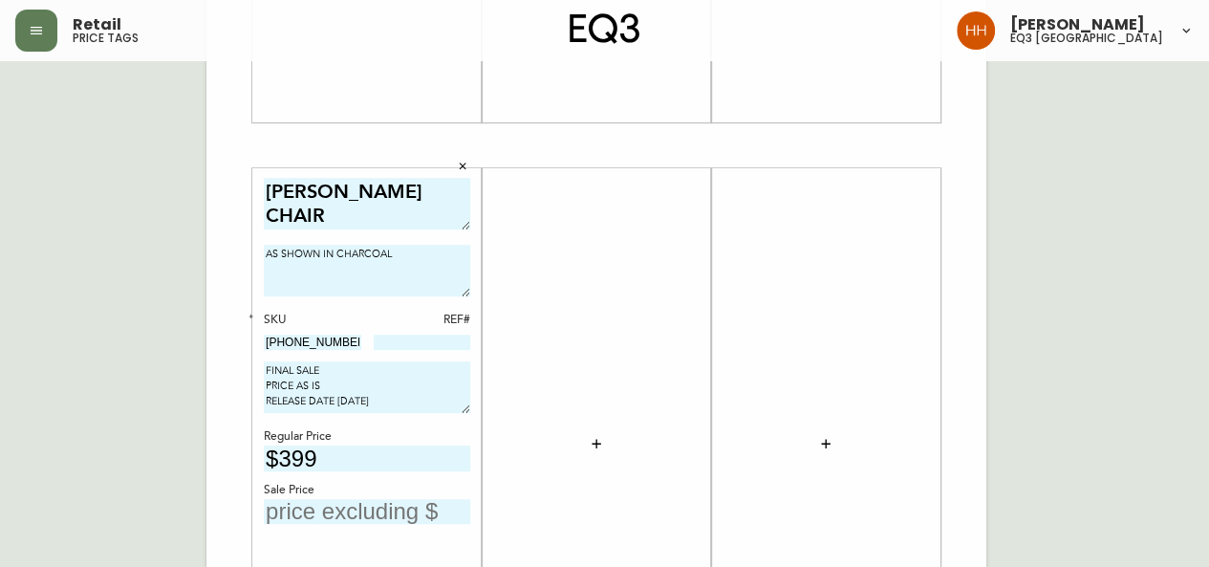
type input "$279"
click at [316, 516] on input "text" at bounding box center [367, 512] width 206 height 26
type input "$279"
click at [634, 448] on div at bounding box center [596, 444] width 206 height 532
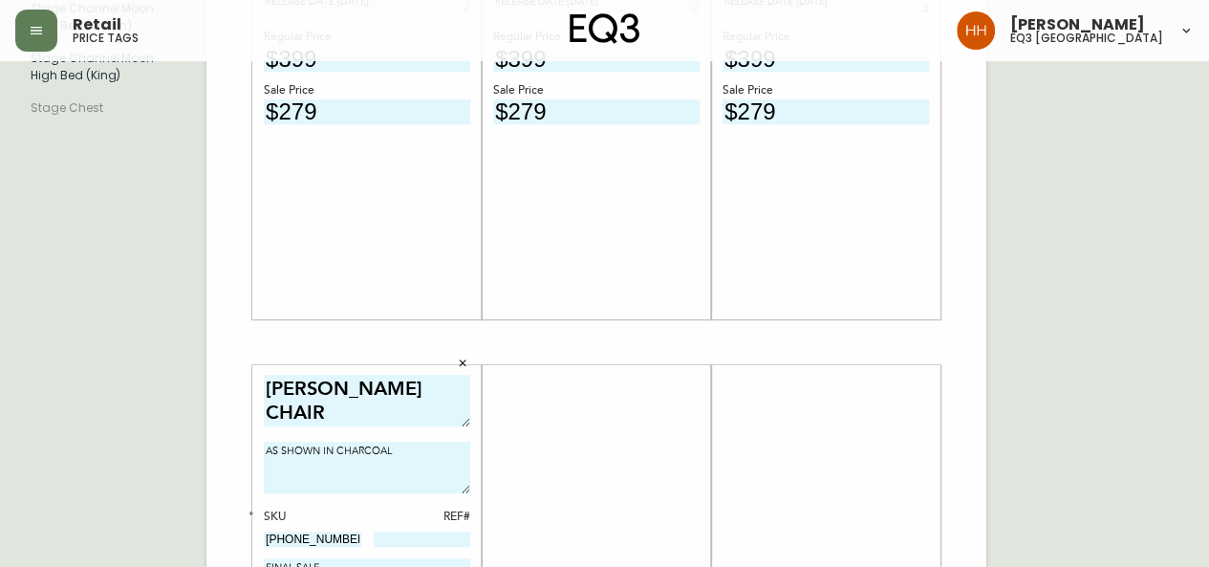
scroll to position [96, 0]
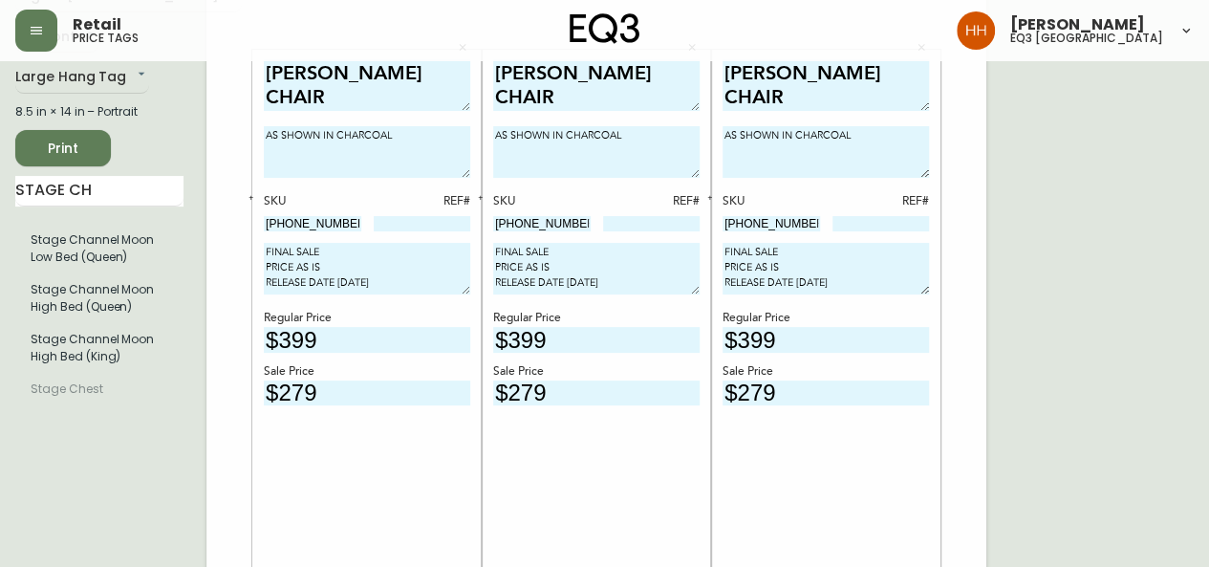
click at [448, 219] on input at bounding box center [422, 223] width 97 height 15
type input "829"
click at [609, 232] on div "[PERSON_NAME] CHAIR AS SHOWN IN CHARCOAL SKU REF# [PHONE_NUMBER] FINAL SALE PRI…" at bounding box center [596, 325] width 206 height 532
click at [621, 223] on input at bounding box center [651, 223] width 97 height 15
type input "830"
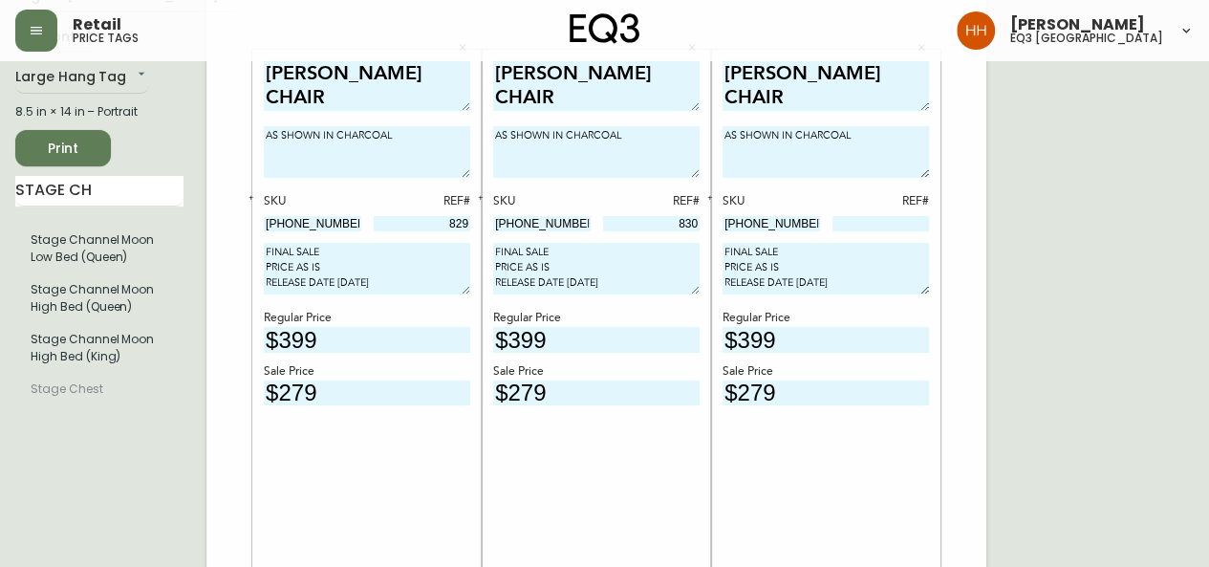
click at [900, 224] on input at bounding box center [880, 223] width 97 height 15
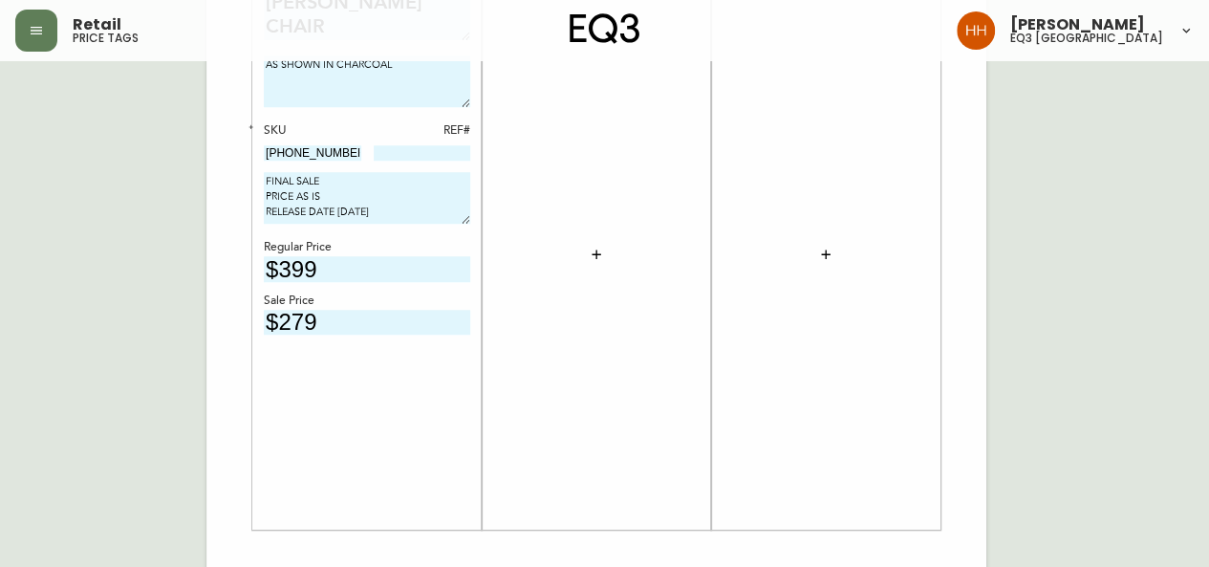
scroll to position [764, 0]
type input "831"
click at [446, 139] on div "SKU REF# [PHONE_NUMBER]" at bounding box center [367, 140] width 206 height 40
click at [444, 161] on div "[PERSON_NAME] CHAIR AS SHOWN IN CHARCOAL SKU REF# [PHONE_NUMBER] FINAL SALE PRI…" at bounding box center [367, 253] width 206 height 532
click at [438, 149] on input at bounding box center [422, 150] width 97 height 15
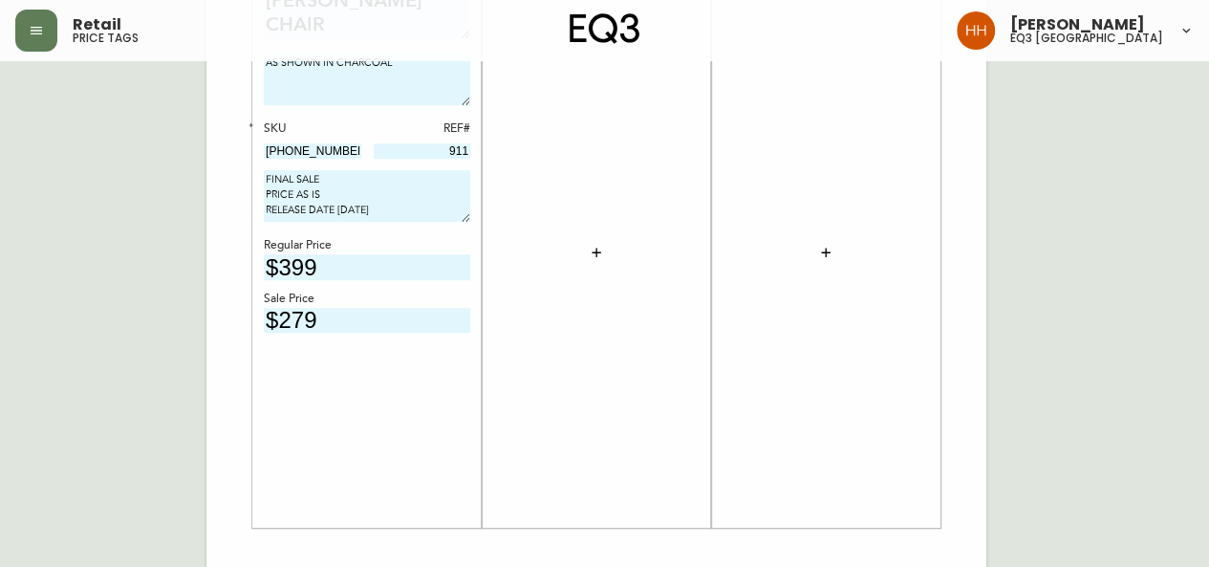
type input "911"
click at [476, 343] on div "[PERSON_NAME] CHAIR AS SHOWN IN CHARCOAL SKU REF# [PHONE_NUMBER] 911 FINAL SALE…" at bounding box center [366, 252] width 229 height 550
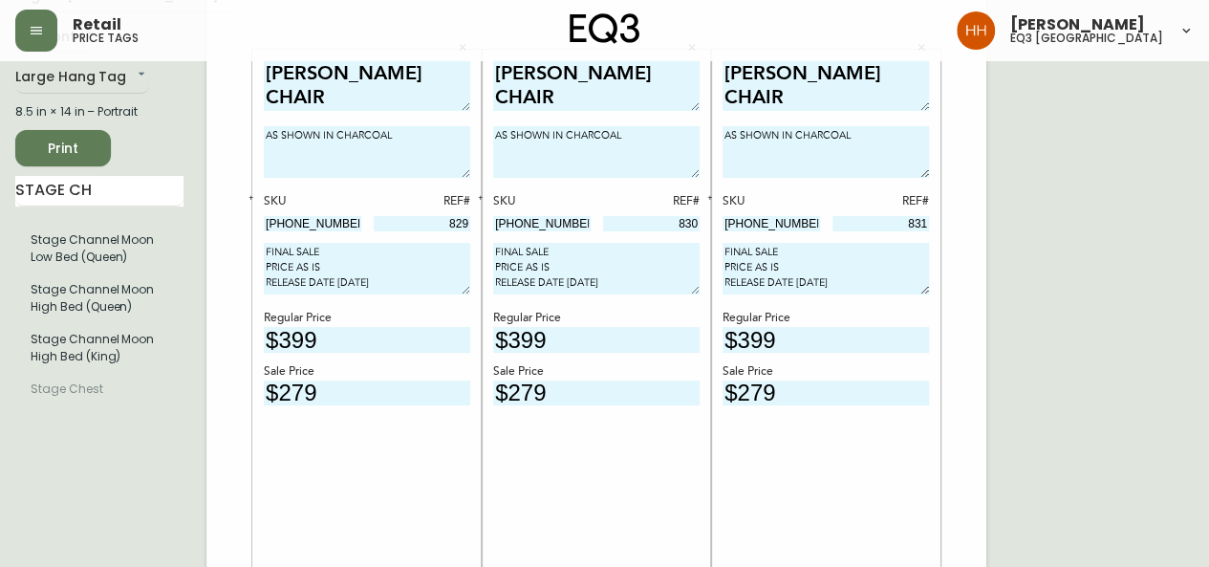
scroll to position [0, 0]
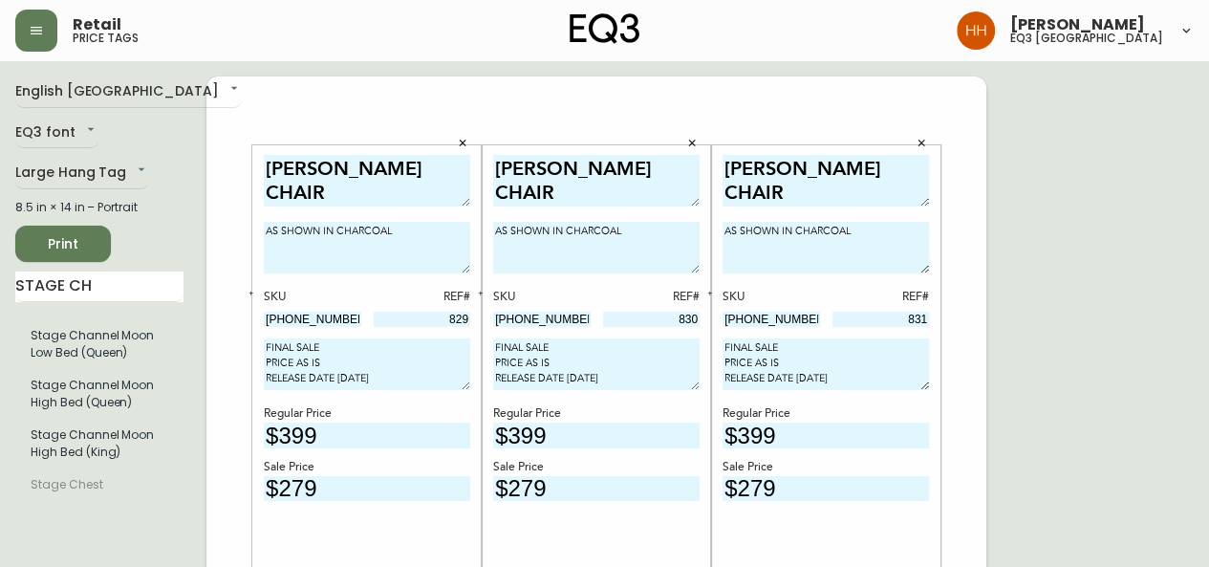
drag, startPoint x: 1145, startPoint y: 336, endPoint x: 1125, endPoint y: 328, distance: 21.0
click at [78, 236] on span "Print" at bounding box center [63, 244] width 65 height 24
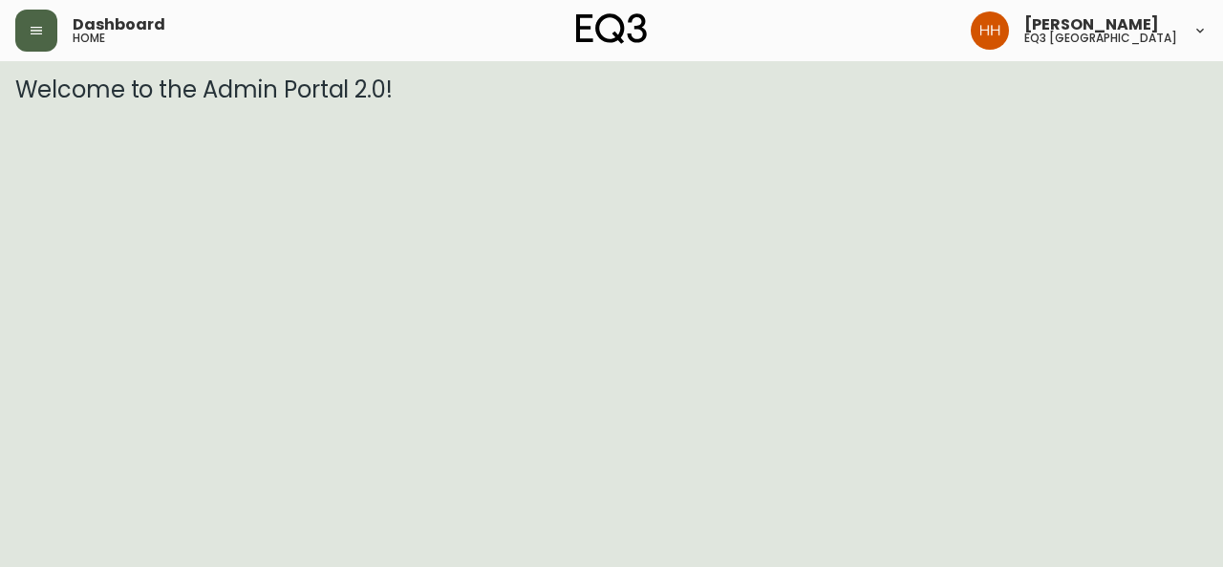
click at [52, 25] on button "button" at bounding box center [36, 31] width 42 height 42
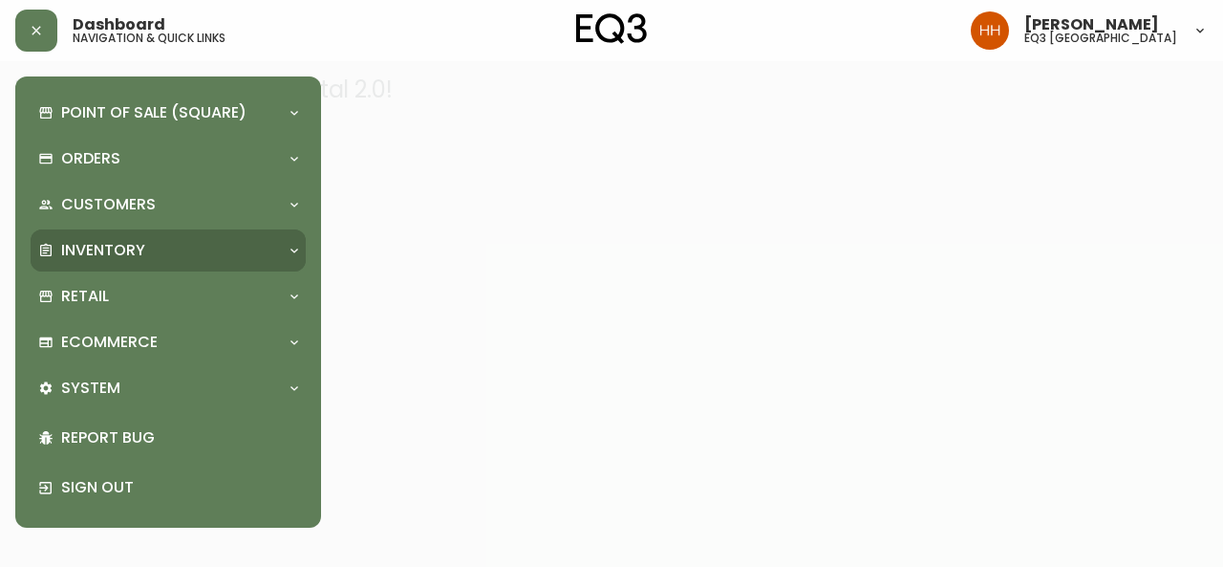
click at [179, 265] on div "Inventory" at bounding box center [168, 250] width 275 height 42
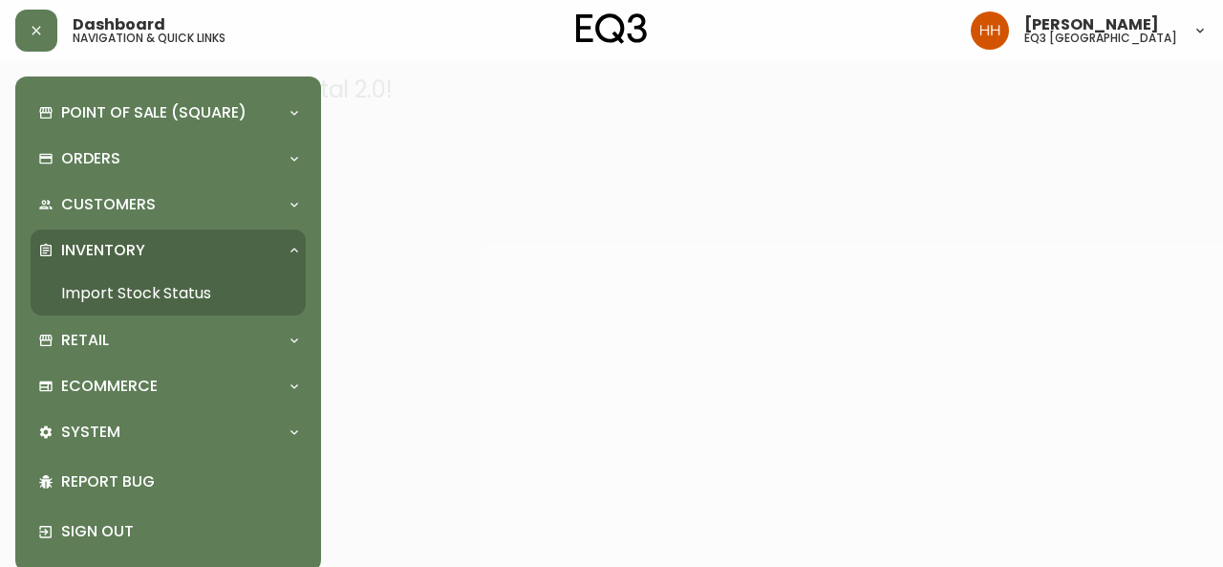
click at [174, 286] on link "Import Stock Status" at bounding box center [168, 293] width 275 height 44
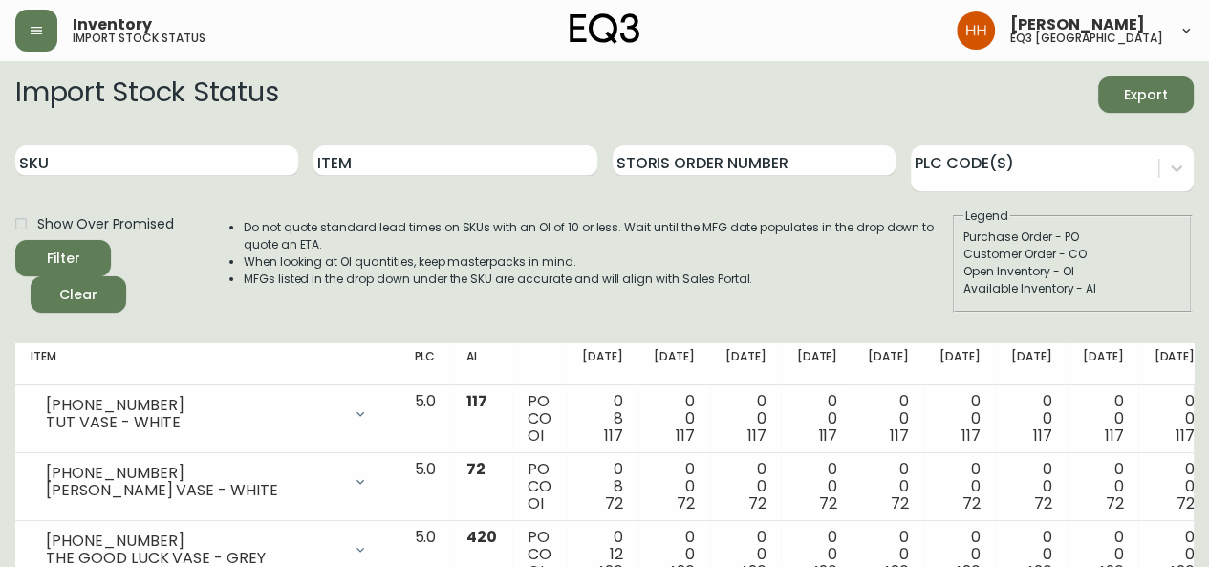
drag, startPoint x: 32, startPoint y: 49, endPoint x: 36, endPoint y: 57, distance: 9.8
click at [32, 50] on button "button" at bounding box center [36, 31] width 42 height 42
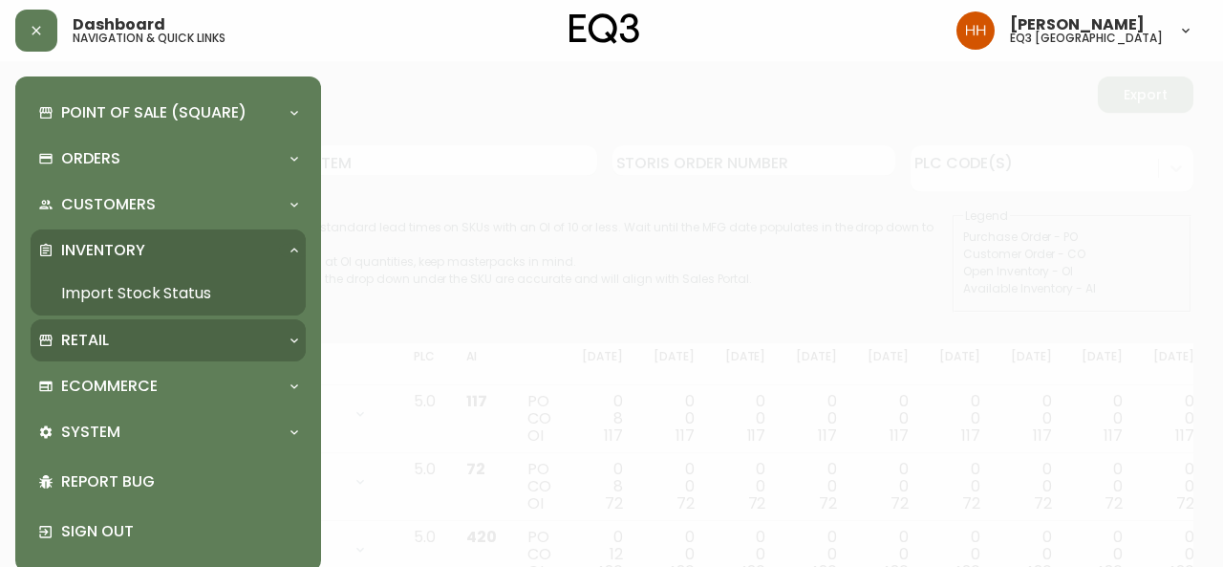
drag, startPoint x: 118, startPoint y: 341, endPoint x: 124, endPoint y: 382, distance: 41.5
click at [118, 341] on div "Retail" at bounding box center [158, 340] width 241 height 21
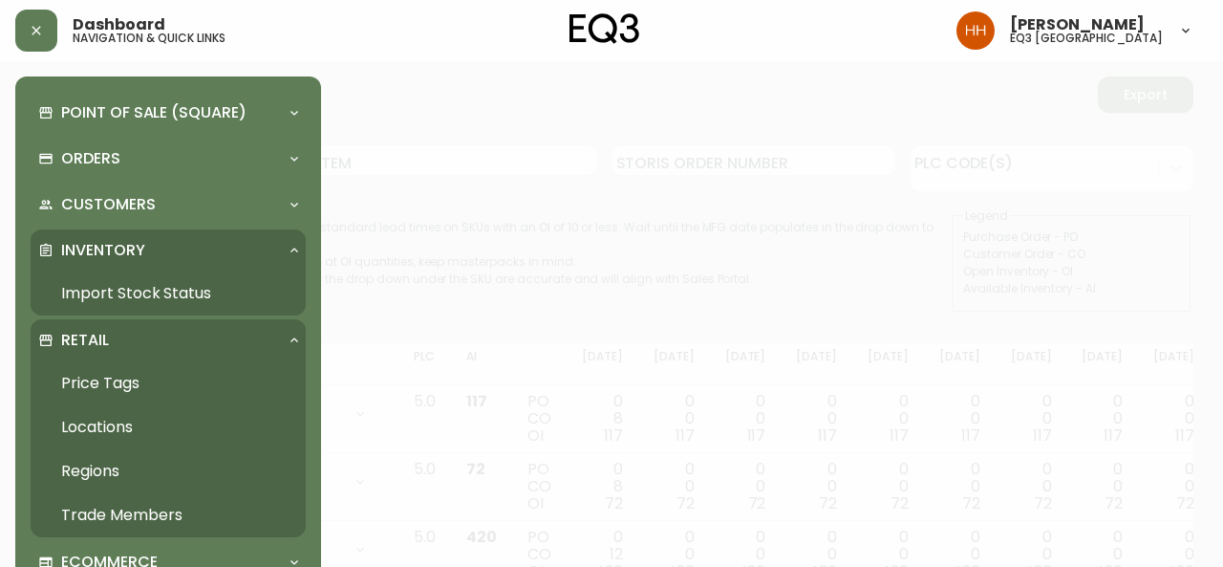
click at [126, 388] on link "Price Tags" at bounding box center [168, 383] width 275 height 44
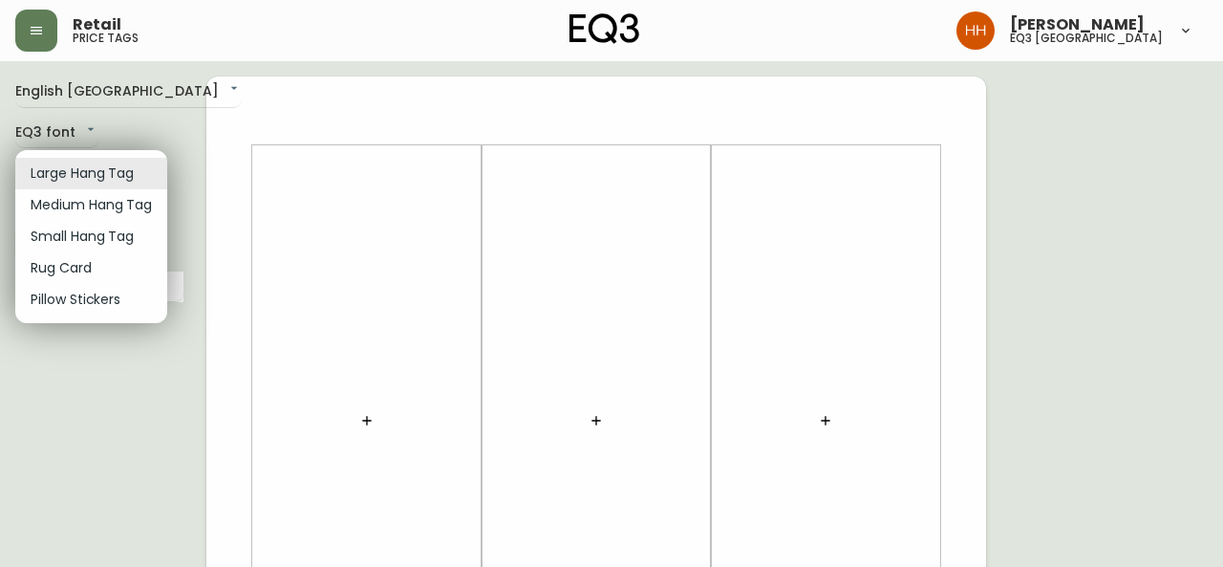
click at [55, 234] on li "Small Hang Tag" at bounding box center [91, 237] width 152 height 32
type input "small"
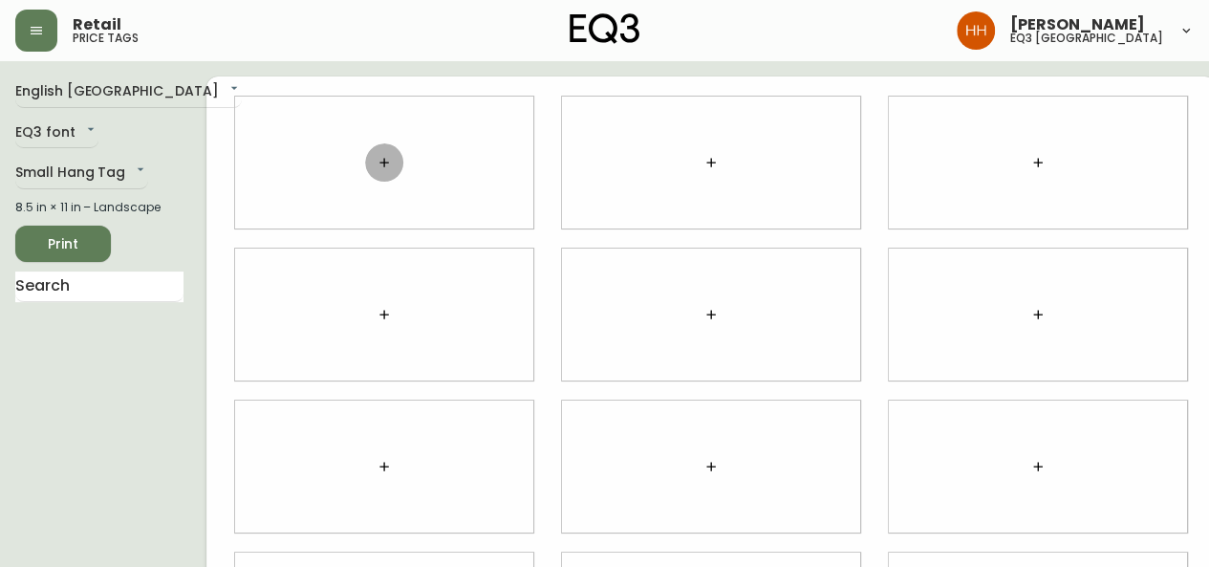
click at [373, 159] on button "button" at bounding box center [384, 162] width 38 height 38
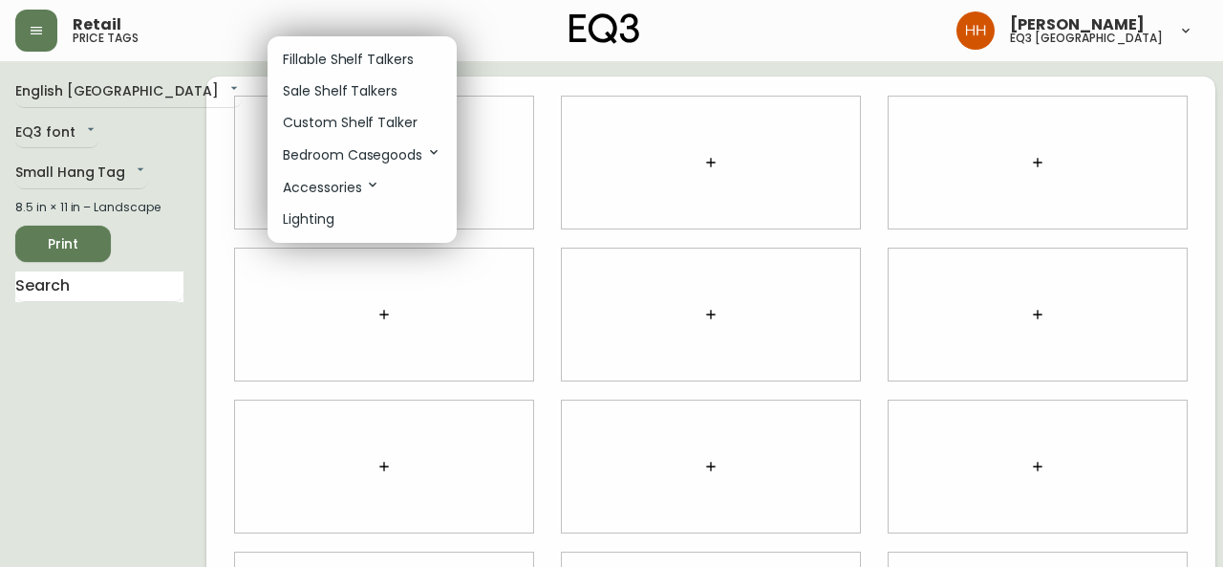
click at [333, 118] on p "Custom Shelf Talker" at bounding box center [350, 123] width 135 height 20
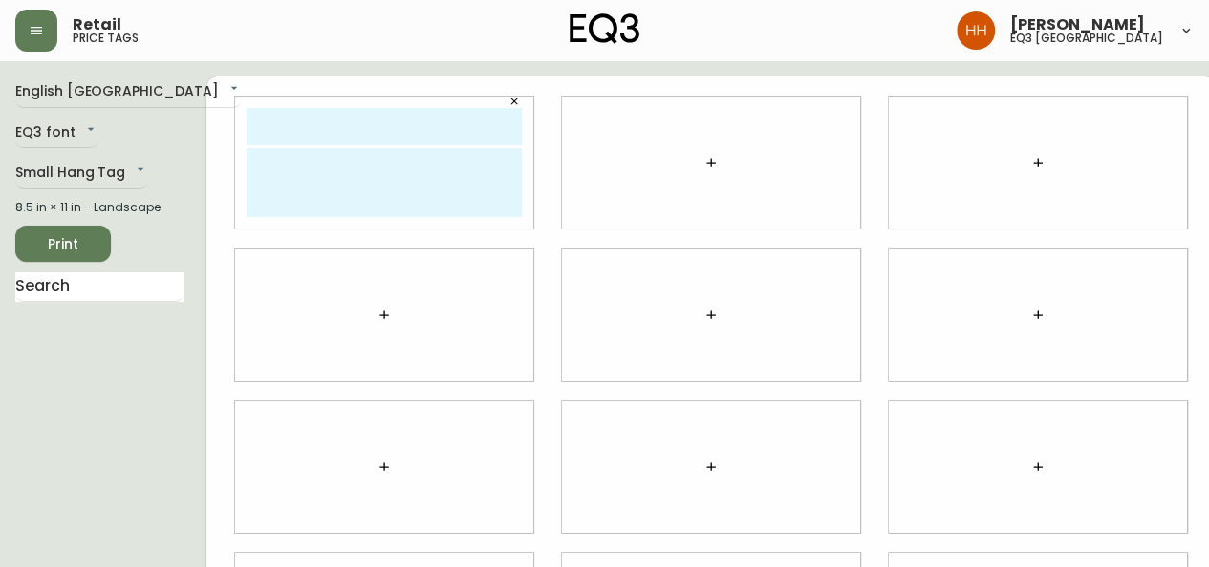
click at [696, 160] on button "button" at bounding box center [711, 162] width 38 height 38
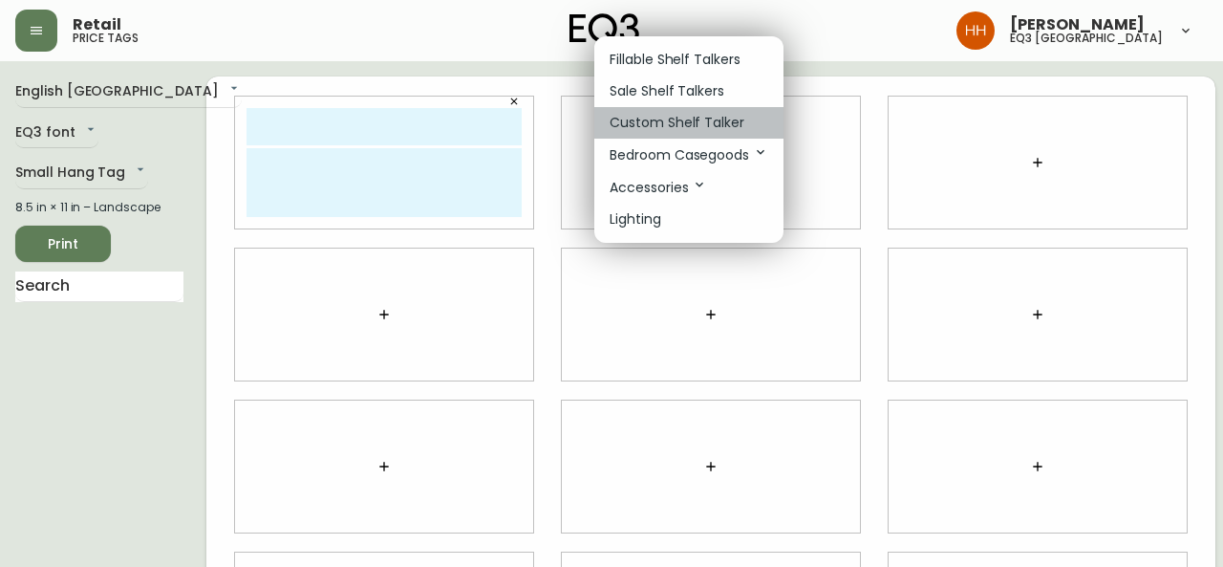
click at [696, 124] on p "Custom Shelf Talker" at bounding box center [677, 123] width 135 height 20
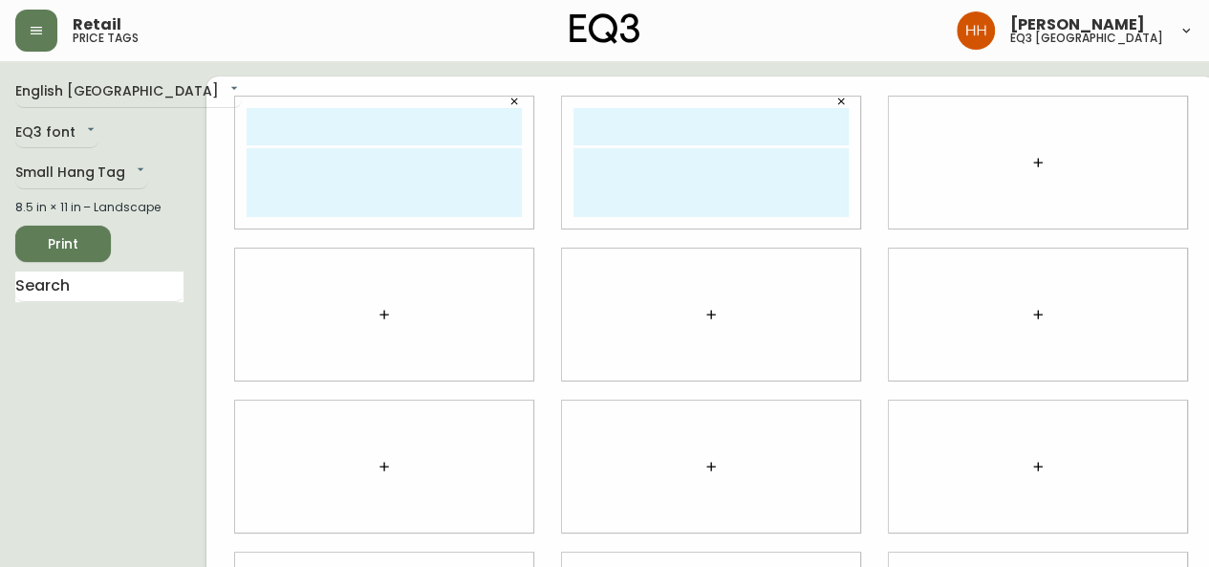
click at [1019, 152] on button "button" at bounding box center [1037, 162] width 38 height 38
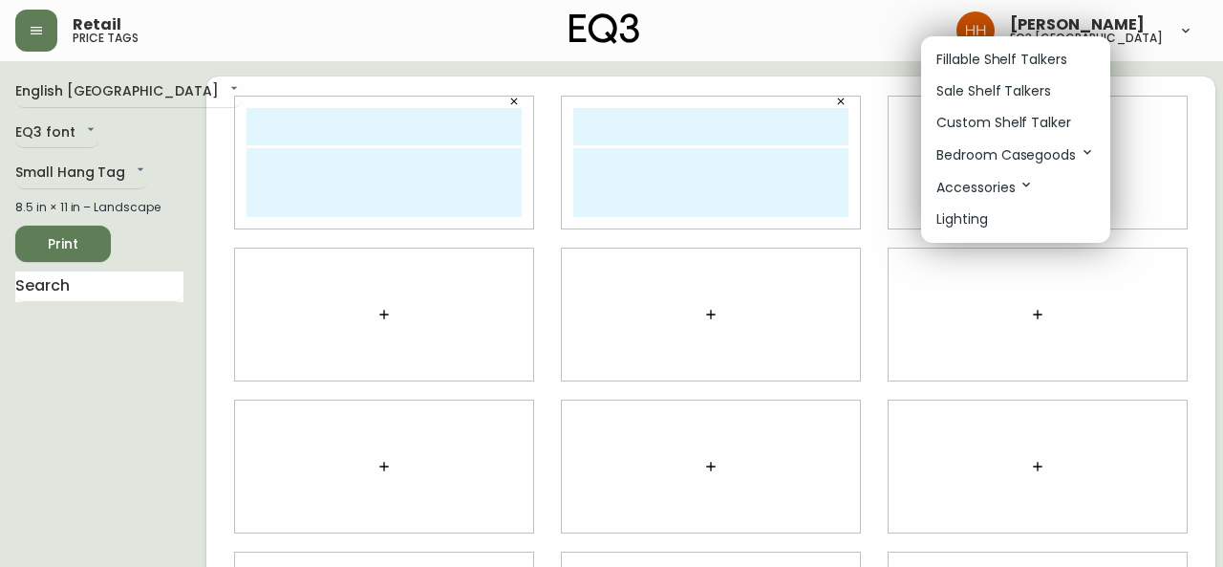
click at [987, 121] on p "Custom Shelf Talker" at bounding box center [1003, 123] width 135 height 20
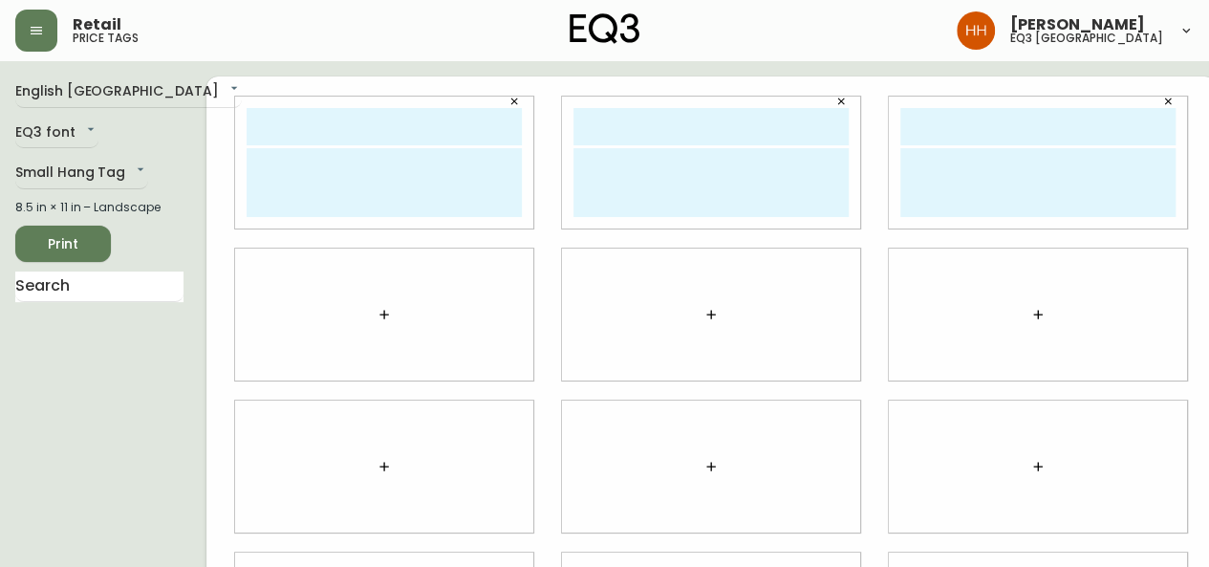
click at [1027, 322] on button "button" at bounding box center [1037, 314] width 38 height 38
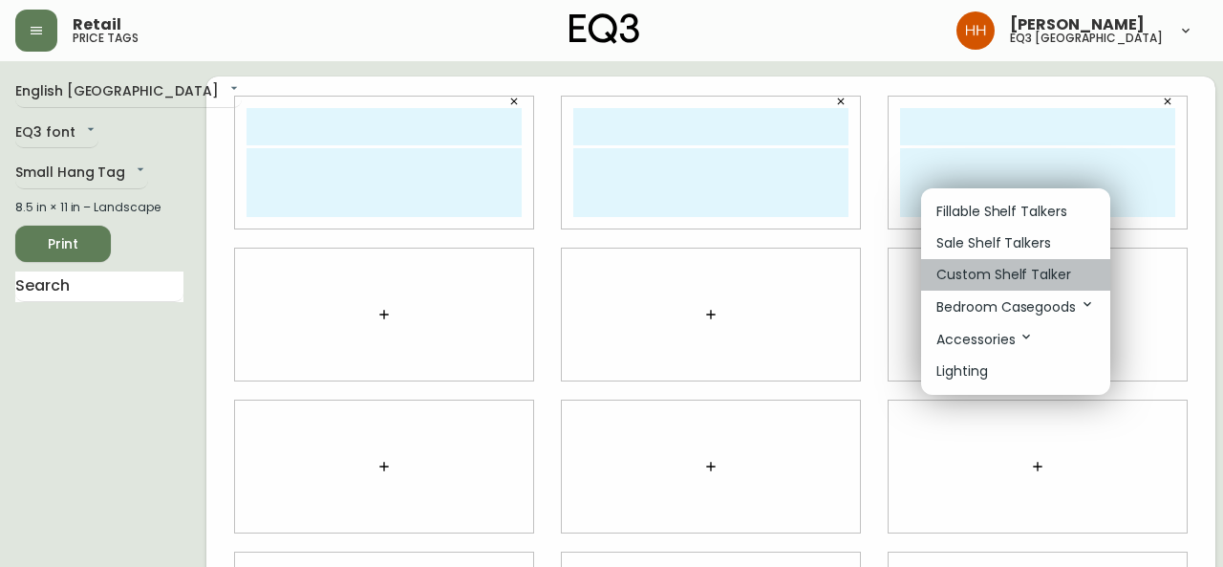
click at [1005, 261] on li "Custom Shelf Talker" at bounding box center [1015, 275] width 189 height 32
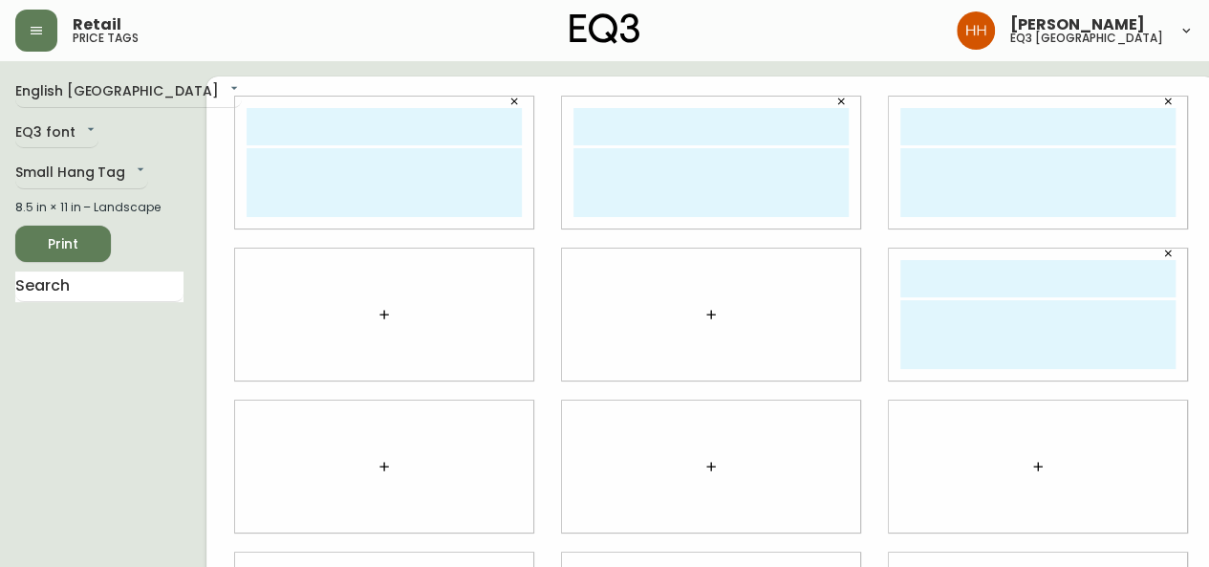
click at [692, 324] on button "button" at bounding box center [711, 314] width 38 height 38
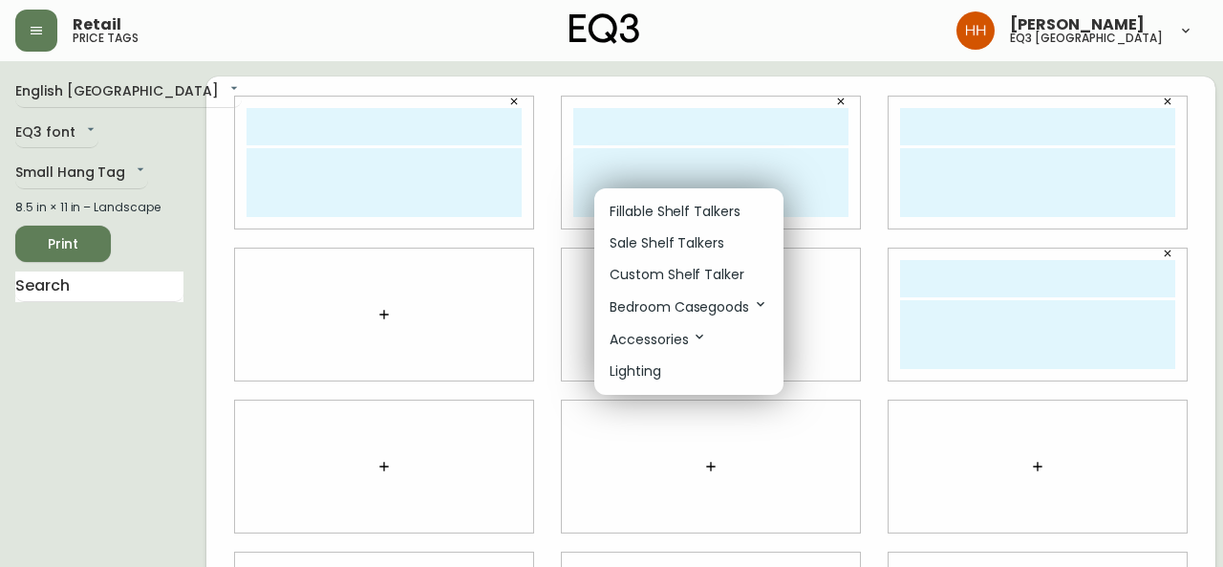
click at [710, 270] on p "Custom Shelf Talker" at bounding box center [677, 275] width 135 height 20
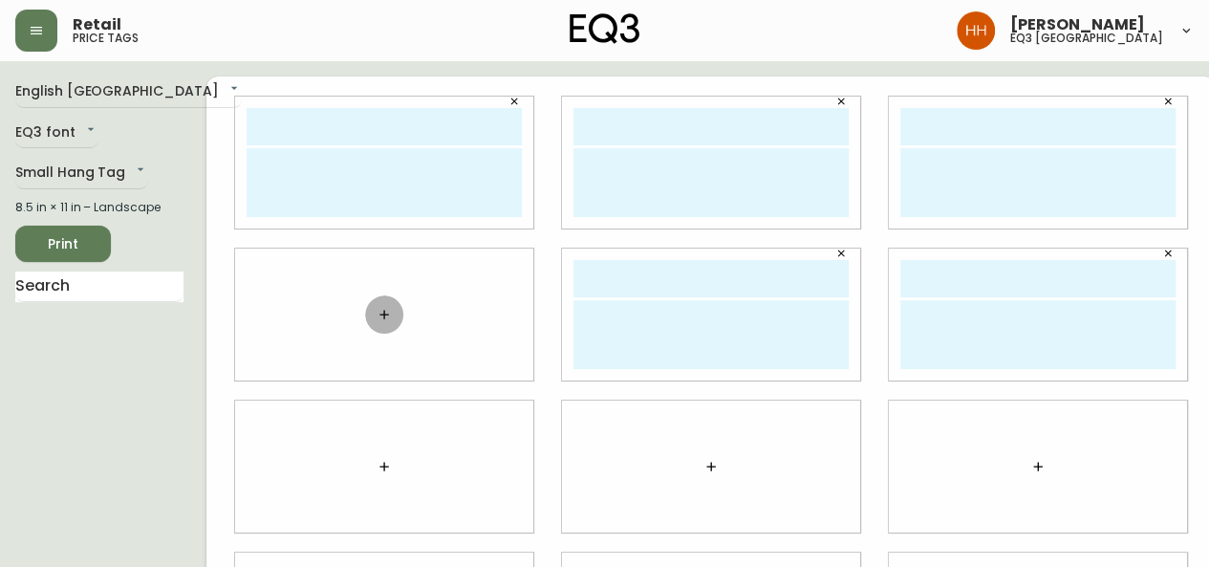
click at [376, 319] on icon "button" at bounding box center [383, 314] width 15 height 15
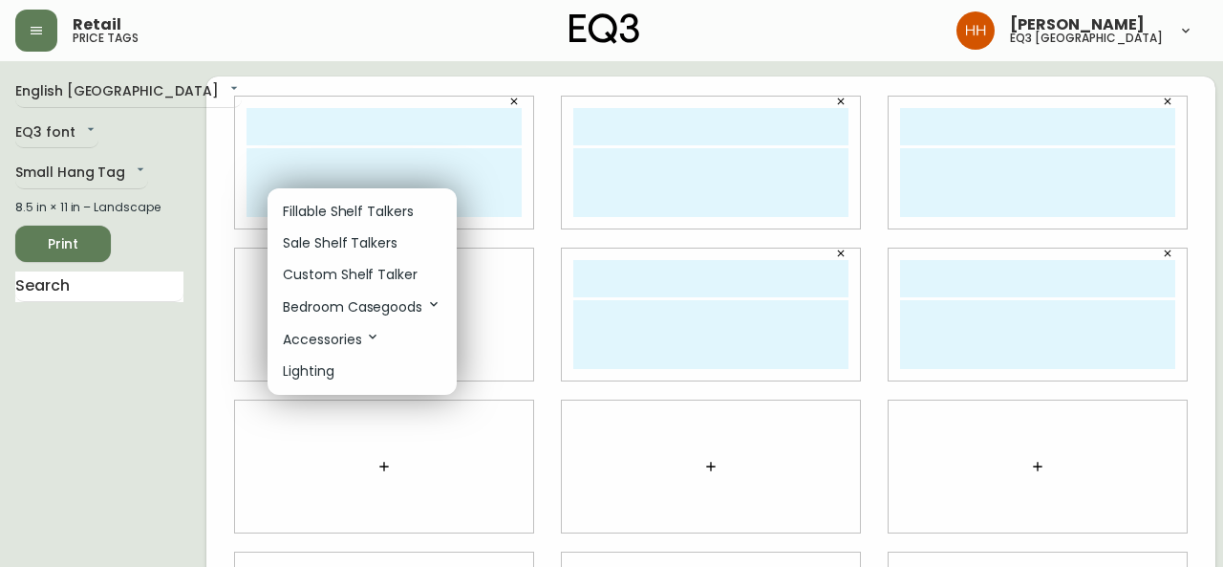
click at [381, 274] on p "Custom Shelf Talker" at bounding box center [350, 275] width 135 height 20
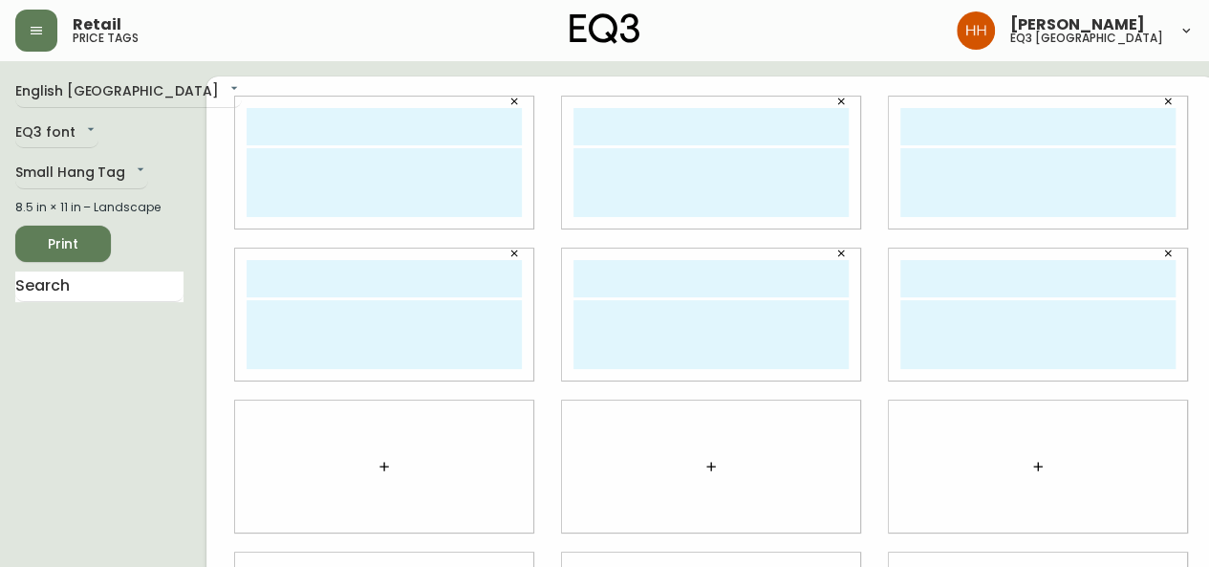
click at [376, 462] on icon "button" at bounding box center [383, 466] width 15 height 15
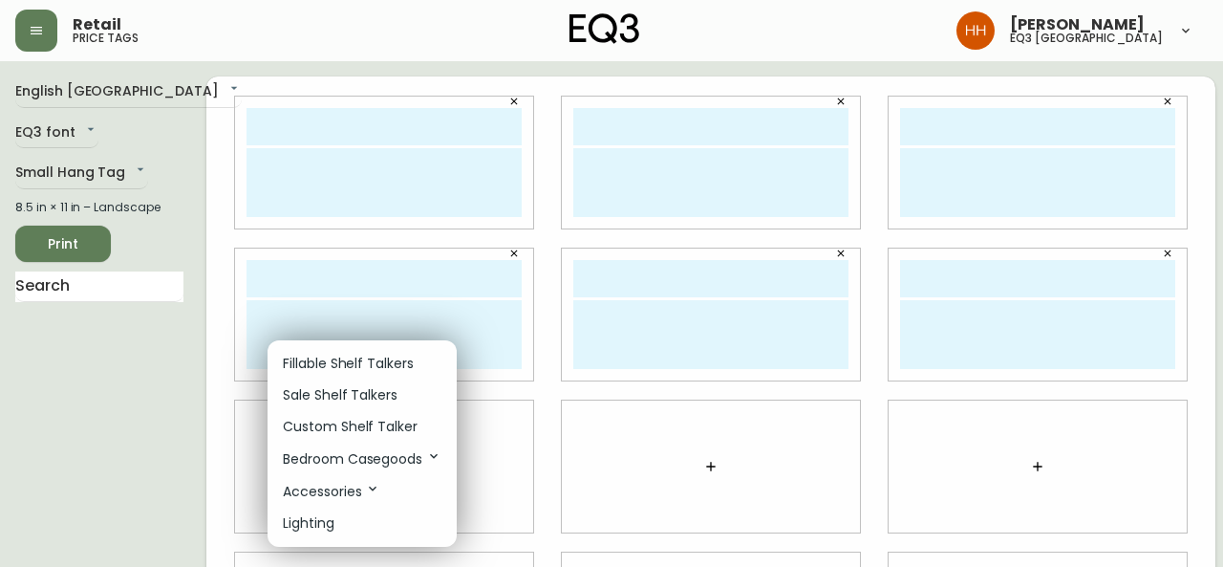
click at [383, 431] on p "Custom Shelf Talker" at bounding box center [350, 427] width 135 height 20
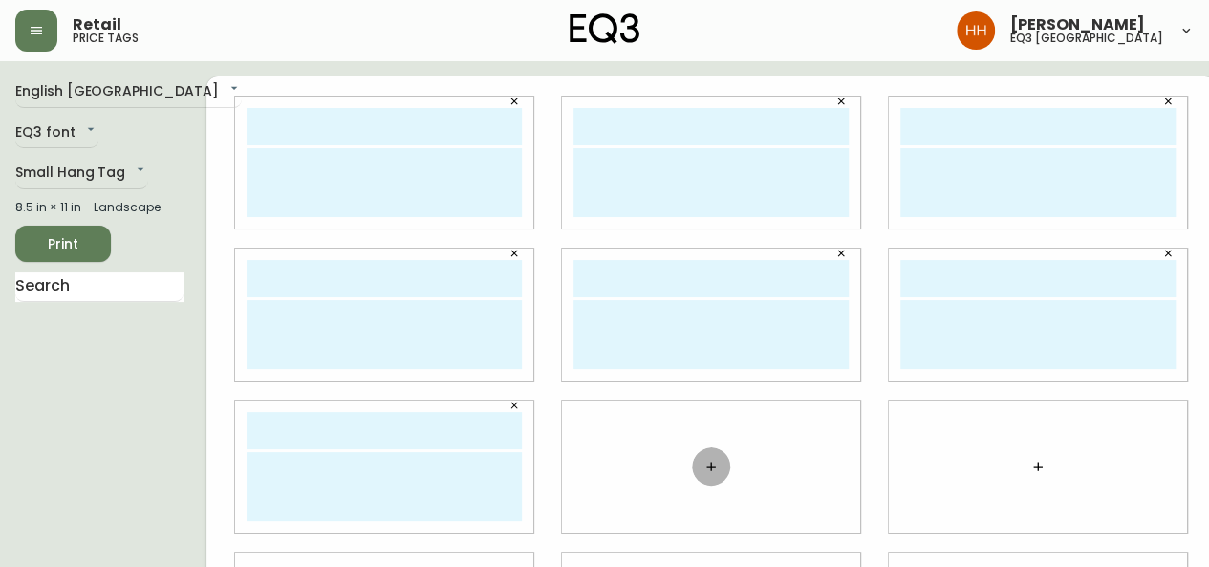
click at [696, 463] on button "button" at bounding box center [711, 466] width 38 height 38
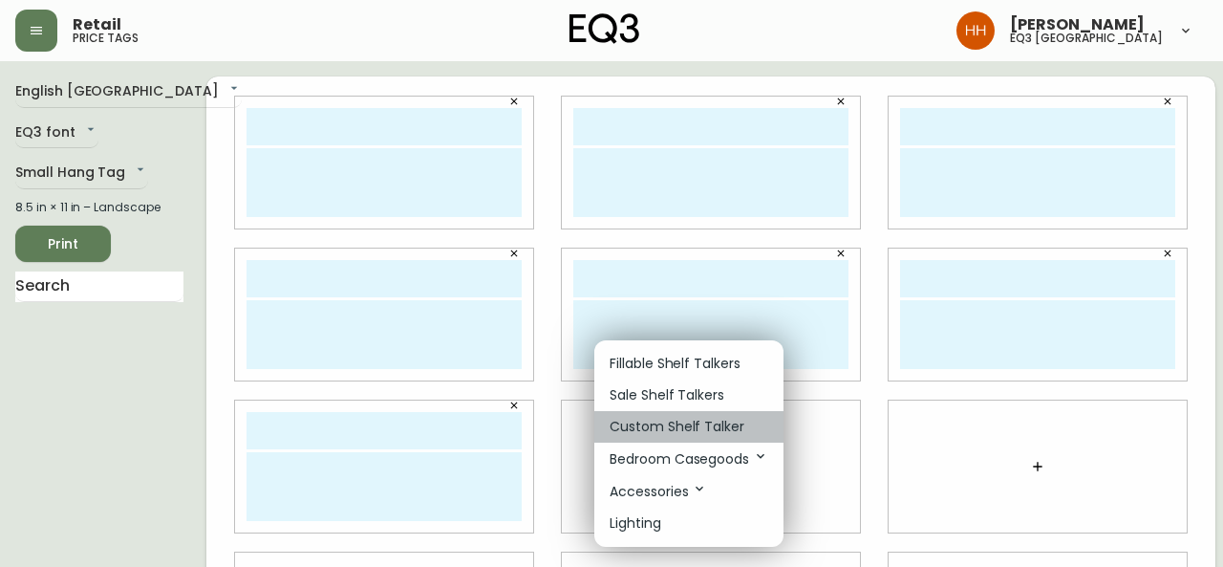
click at [684, 429] on p "Custom Shelf Talker" at bounding box center [677, 427] width 135 height 20
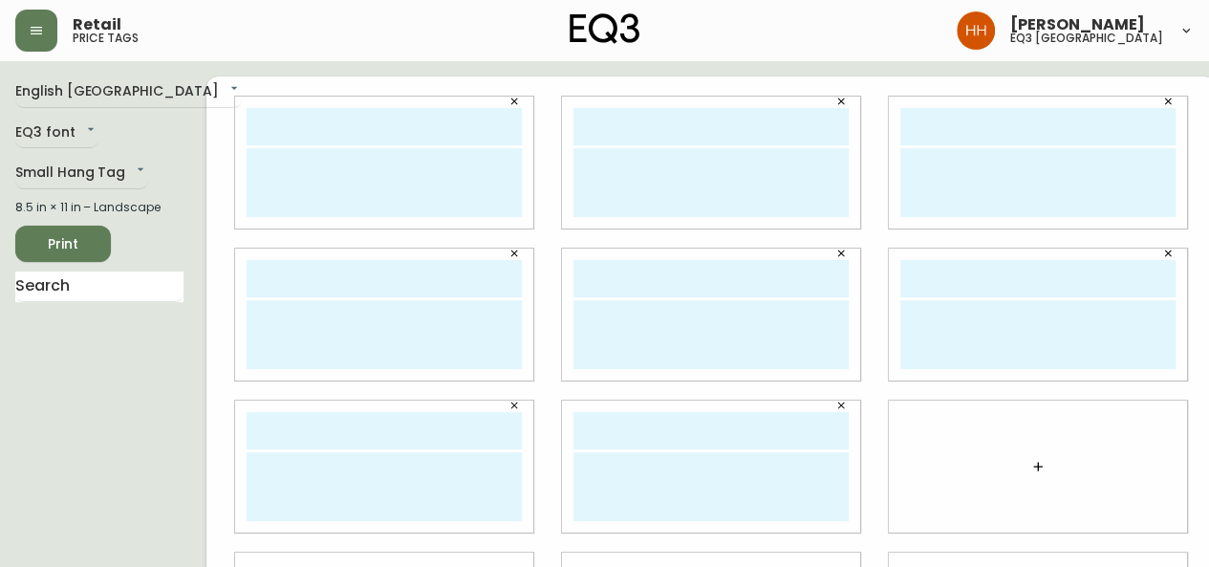
click at [1032, 466] on button "button" at bounding box center [1037, 466] width 38 height 38
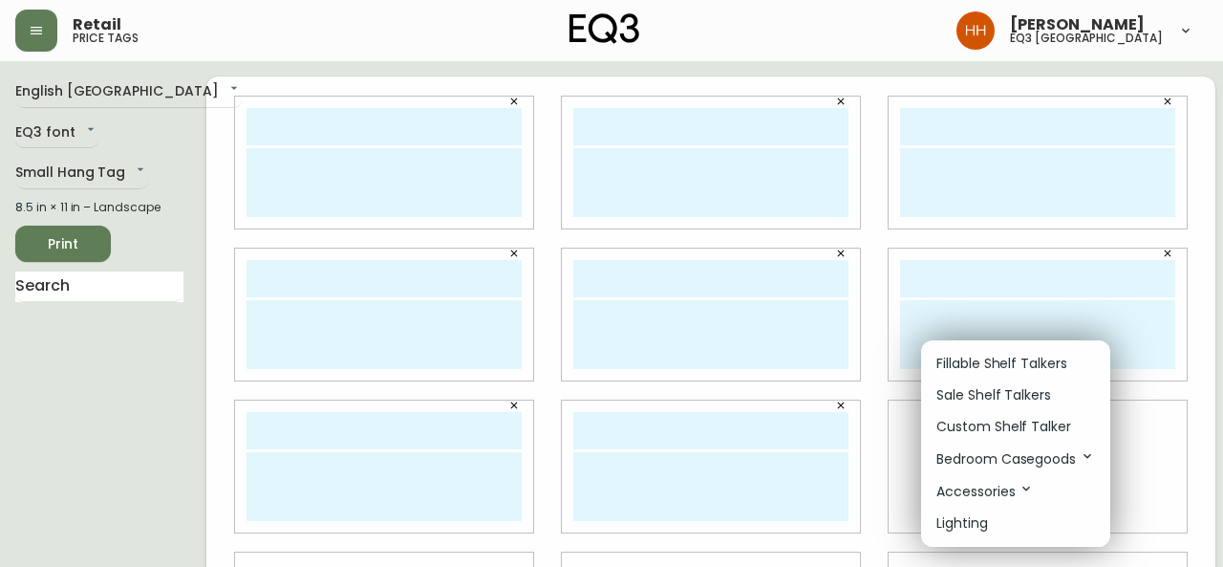
click at [1009, 419] on p "Custom Shelf Talker" at bounding box center [1003, 427] width 135 height 20
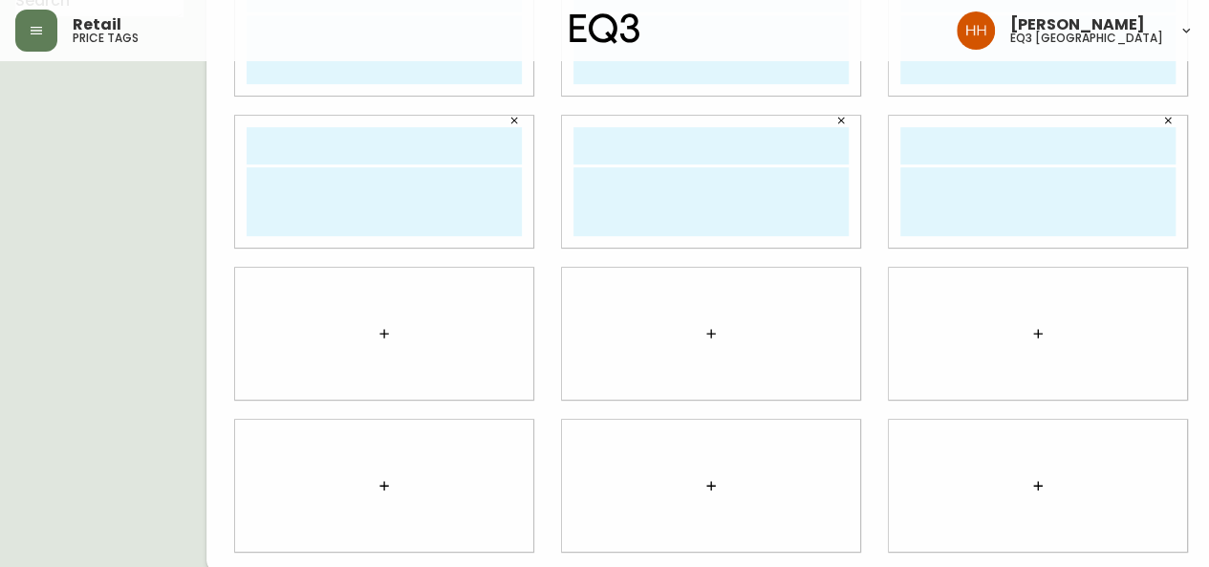
scroll to position [289, 0]
click at [1030, 322] on icon "button" at bounding box center [1037, 329] width 15 height 15
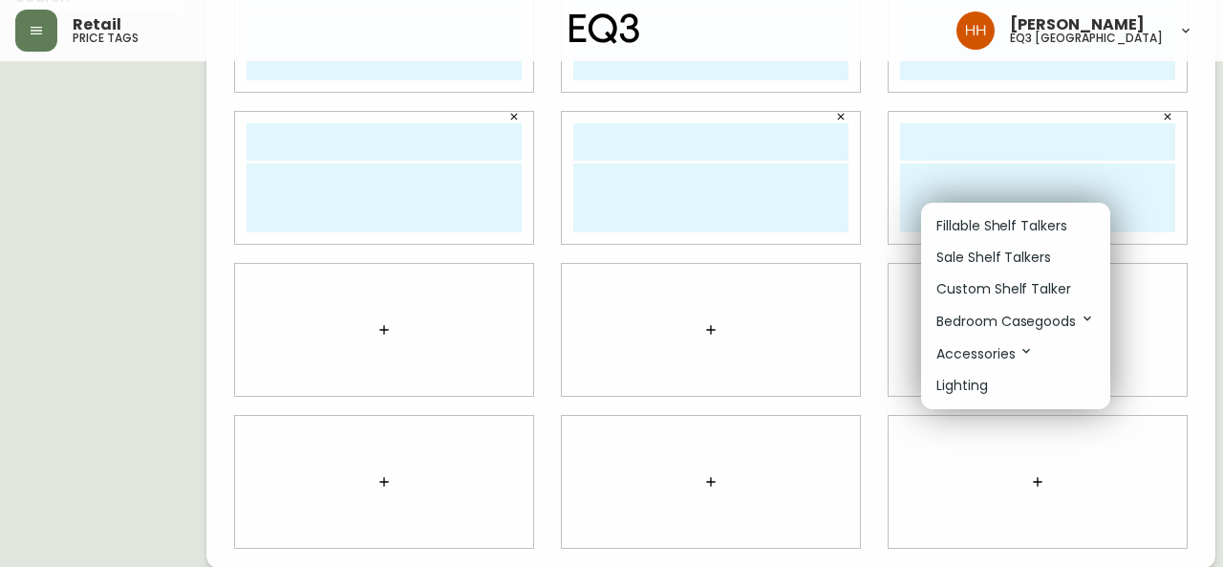
click at [972, 290] on p "Custom Shelf Talker" at bounding box center [1003, 289] width 135 height 20
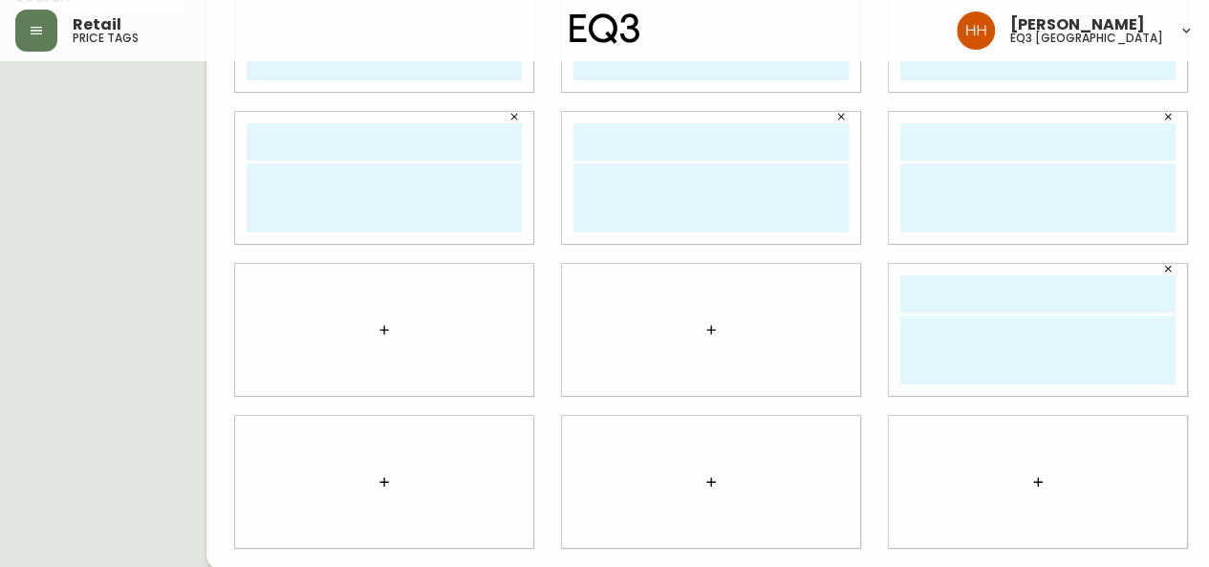
click at [1018, 477] on button "button" at bounding box center [1037, 481] width 38 height 38
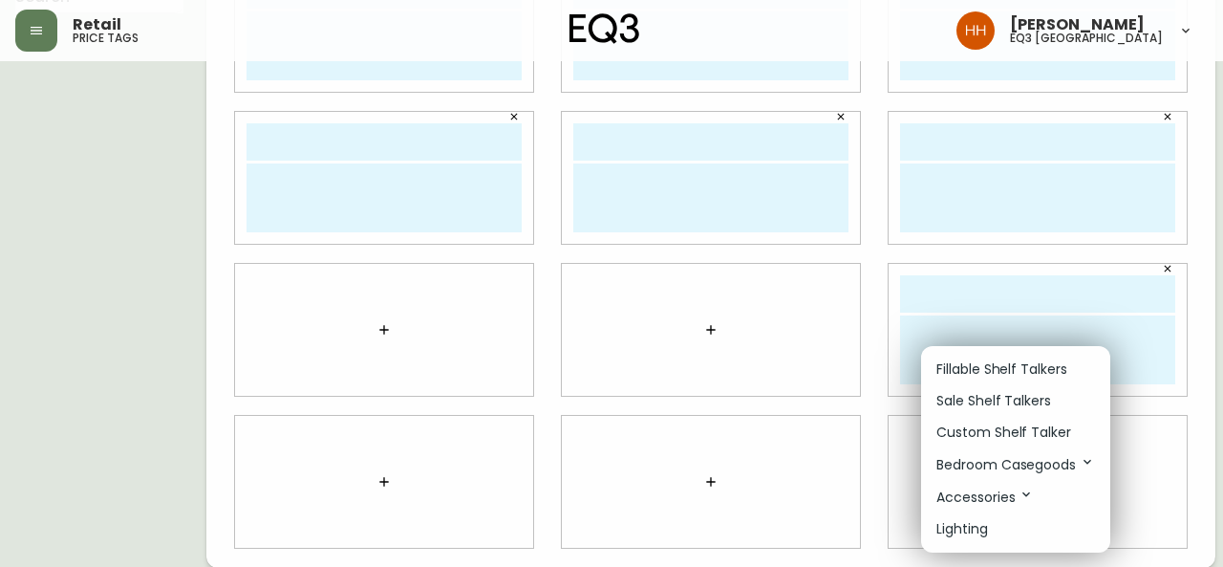
click at [990, 442] on li "Custom Shelf Talker" at bounding box center [1015, 433] width 189 height 32
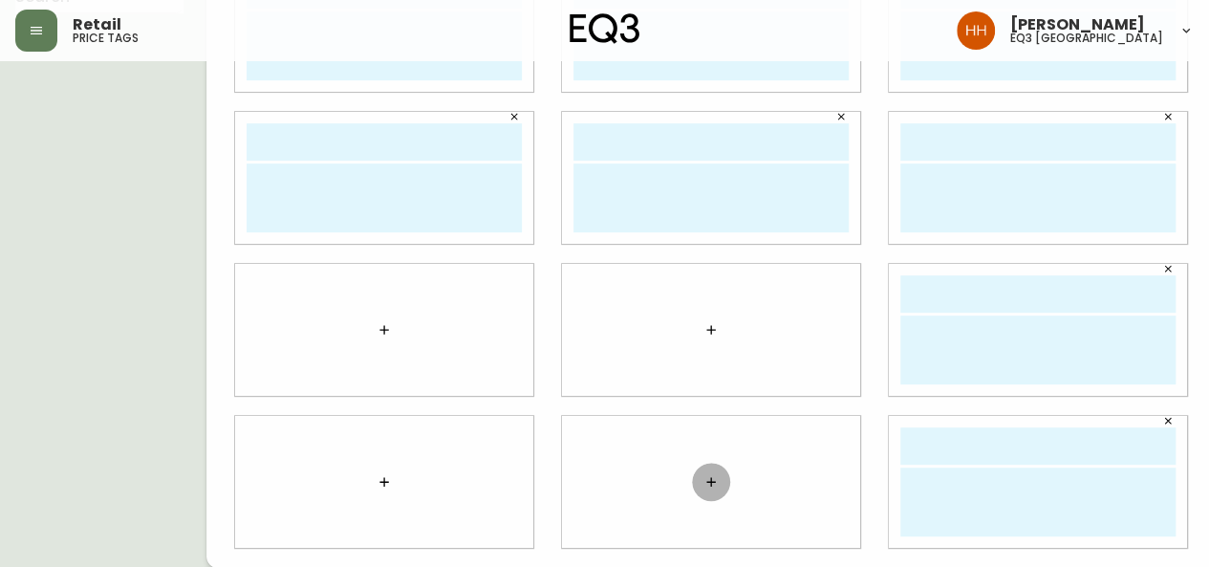
click at [692, 483] on button "button" at bounding box center [711, 481] width 38 height 38
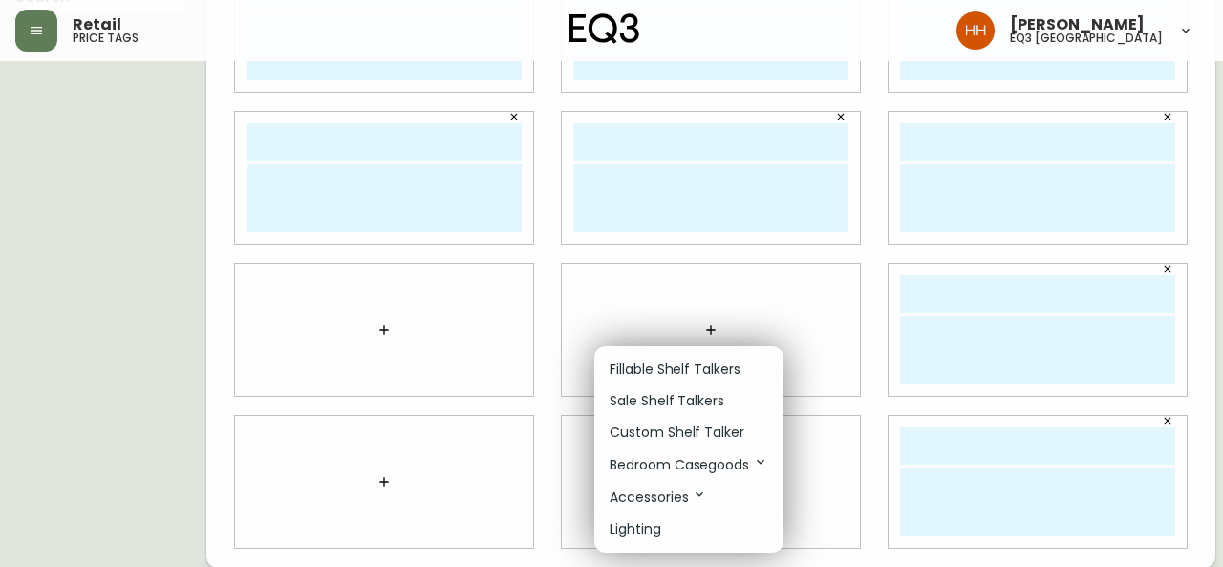
click at [674, 435] on p "Custom Shelf Talker" at bounding box center [677, 432] width 135 height 20
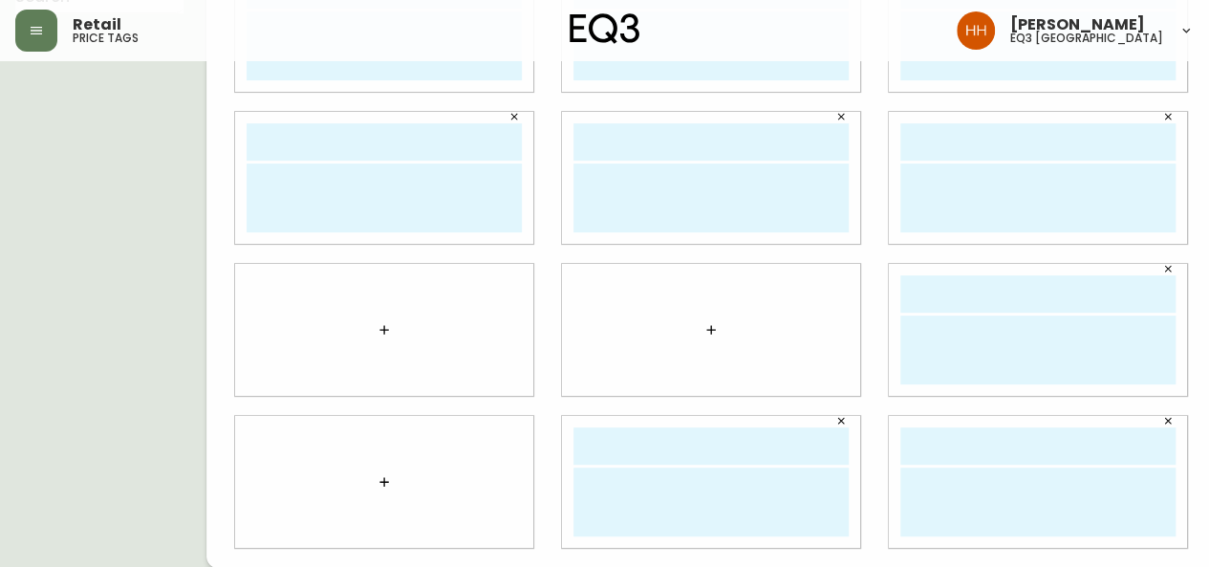
click at [692, 339] on button "button" at bounding box center [711, 329] width 38 height 38
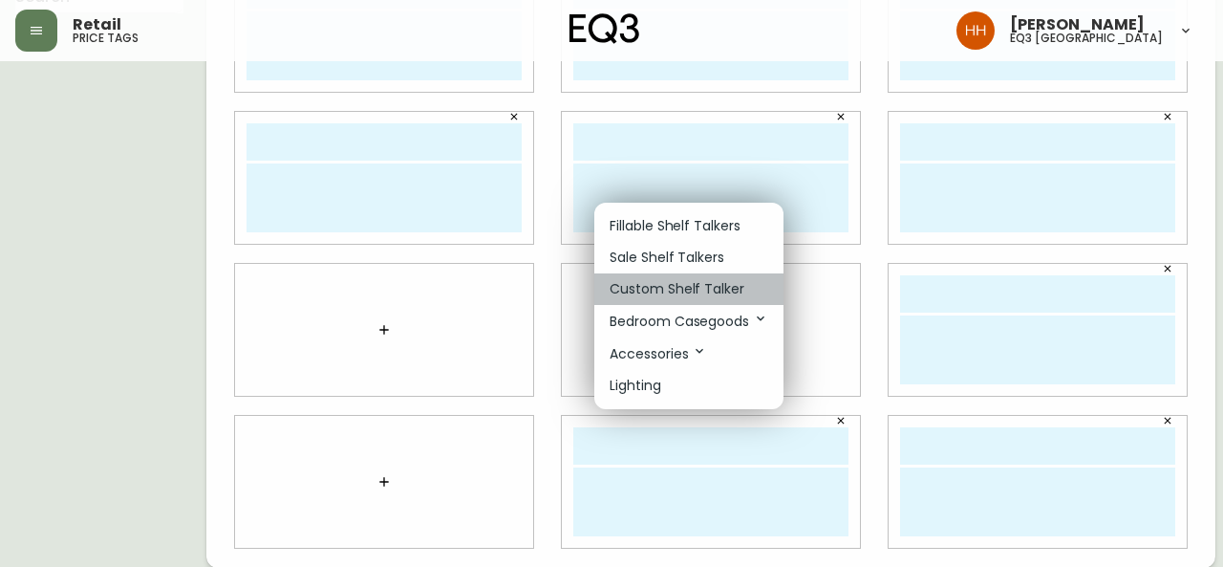
click at [645, 287] on p "Custom Shelf Talker" at bounding box center [677, 289] width 135 height 20
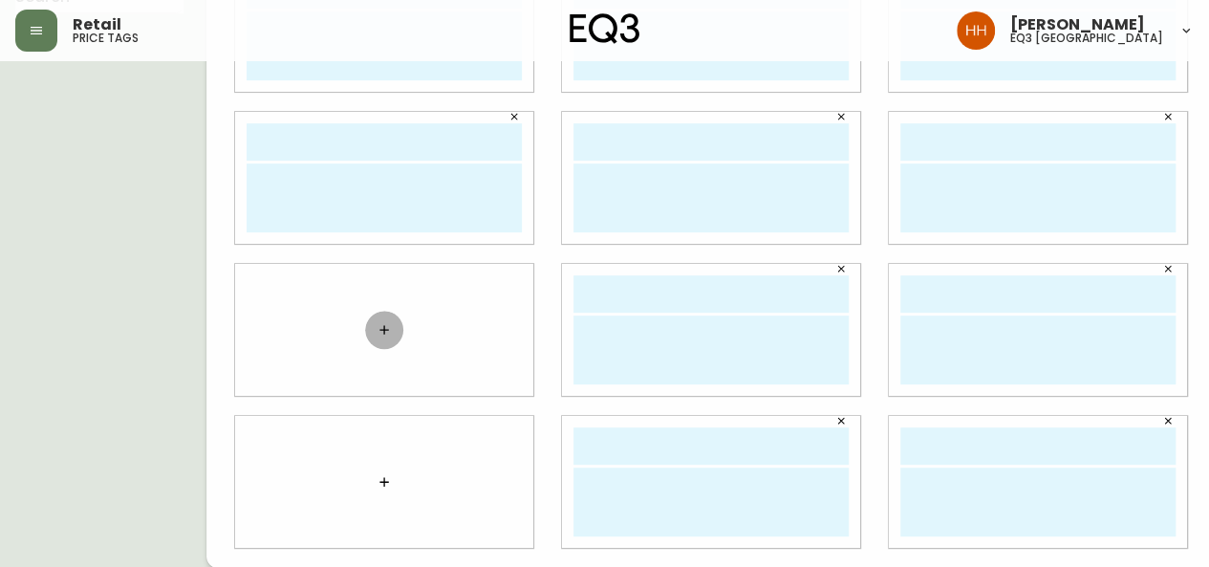
click at [375, 328] on button "button" at bounding box center [384, 329] width 38 height 38
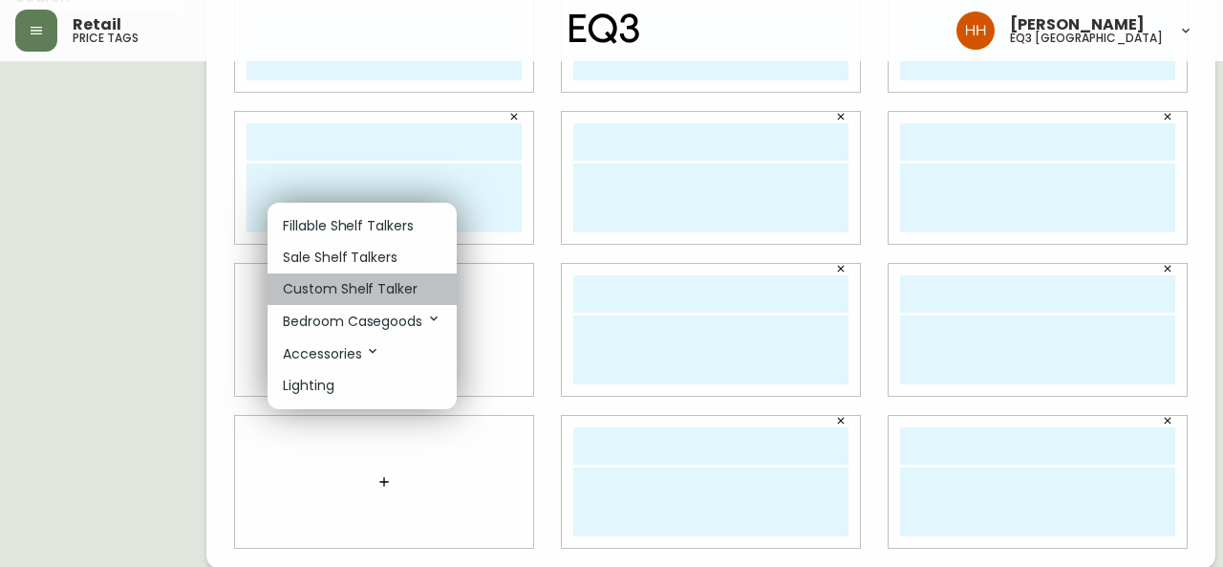
click at [367, 292] on p "Custom Shelf Talker" at bounding box center [350, 289] width 135 height 20
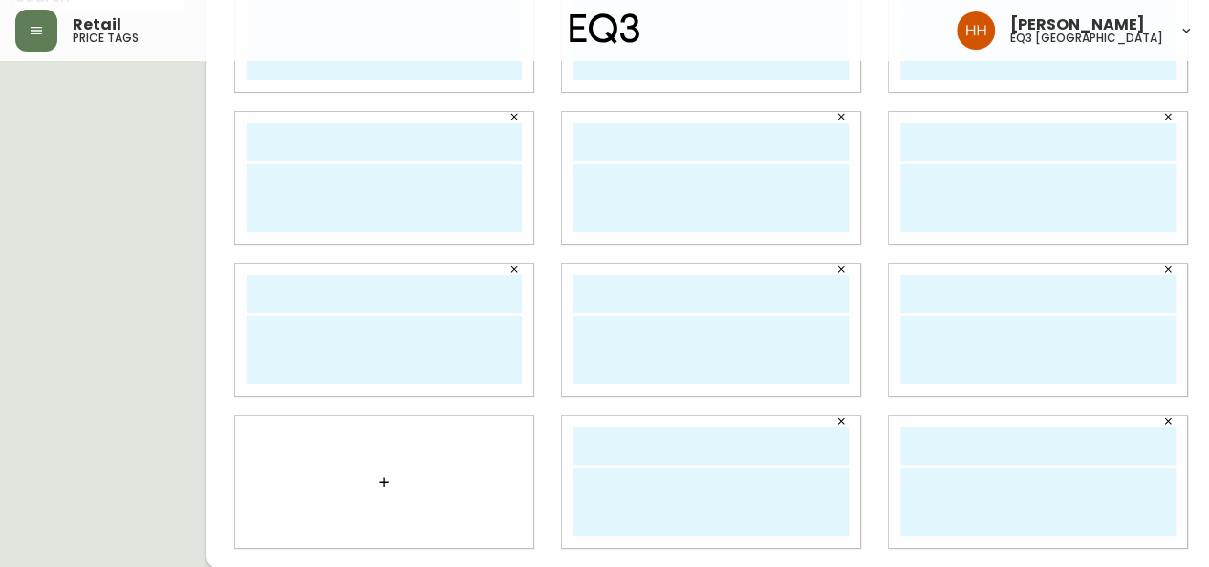
click at [376, 480] on icon "button" at bounding box center [383, 481] width 15 height 15
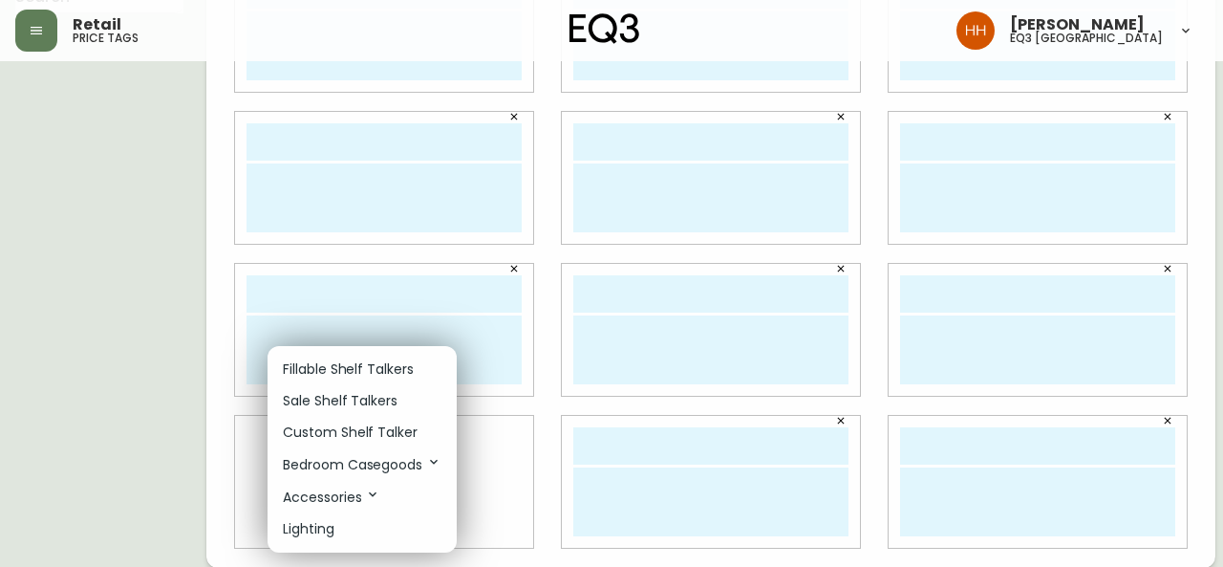
click at [339, 431] on p "Custom Shelf Talker" at bounding box center [350, 432] width 135 height 20
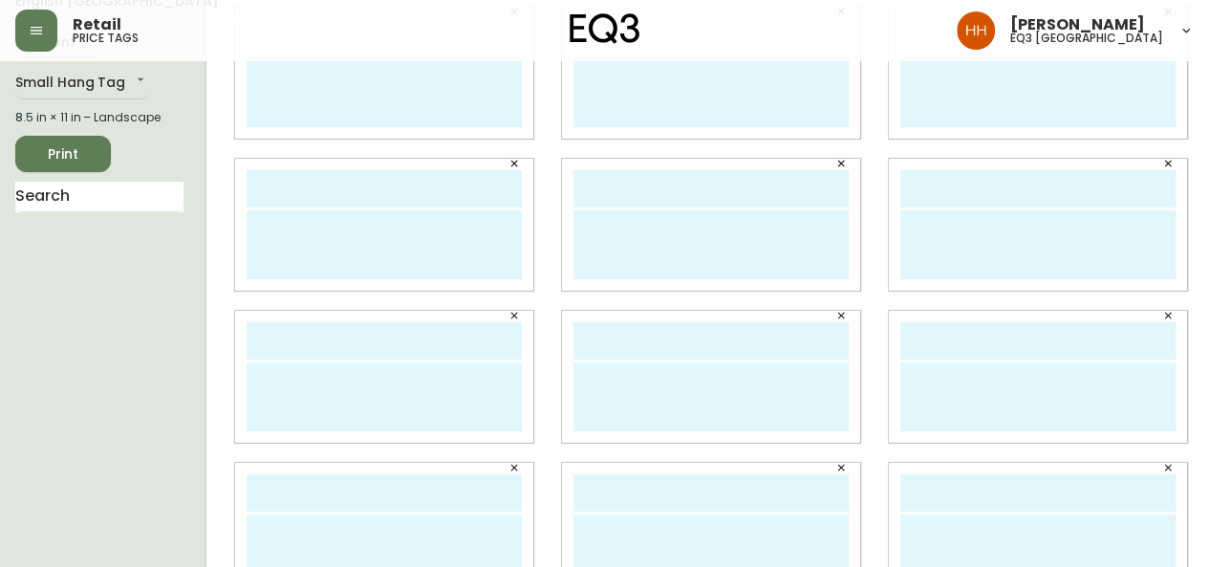
scroll to position [0, 0]
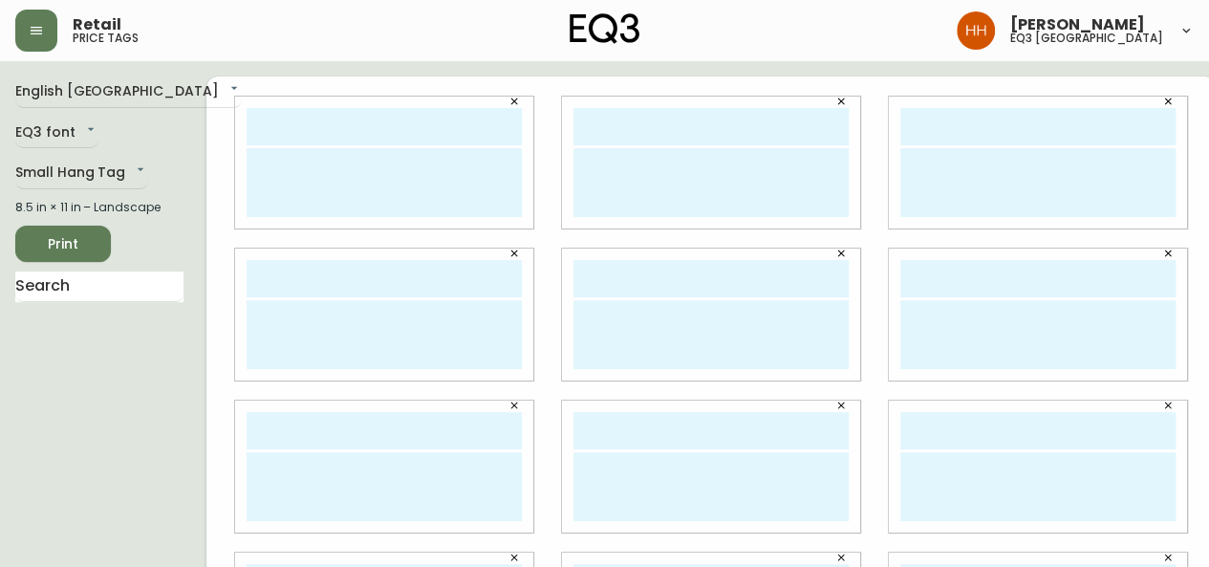
click at [287, 131] on input "text" at bounding box center [383, 126] width 275 height 37
drag, startPoint x: 388, startPoint y: 119, endPoint x: 476, endPoint y: 138, distance: 89.7
click at [386, 119] on input "lAUREN mcLEOD" at bounding box center [383, 126] width 275 height 37
type input "lAUREN mcLEOD"
click at [373, 198] on textarea at bounding box center [383, 182] width 275 height 69
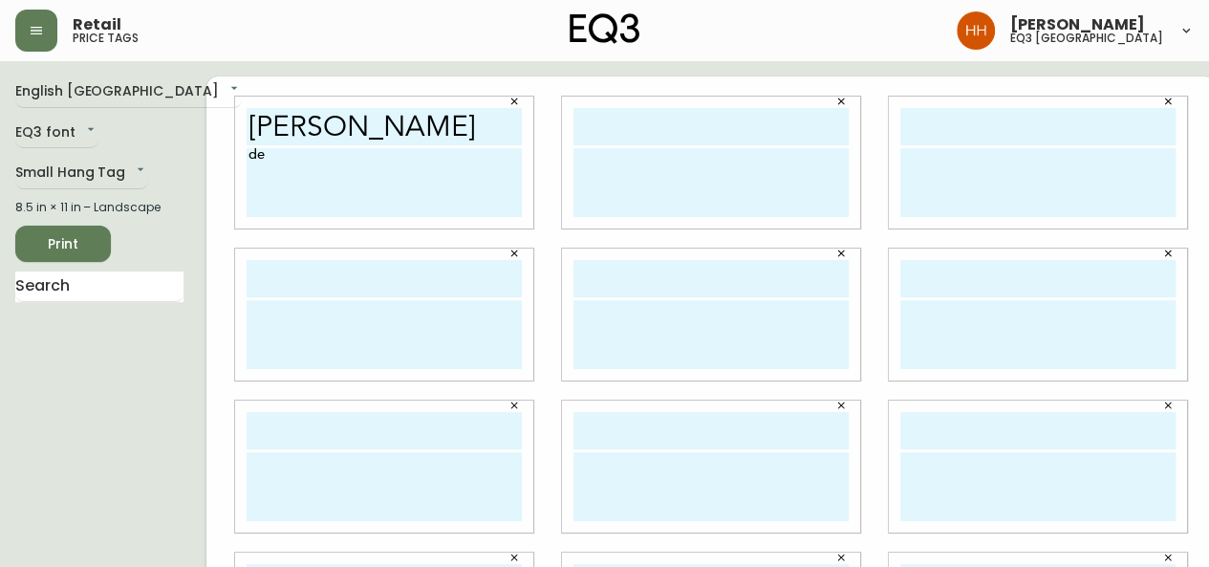
type textarea "d"
click at [246, 173] on textarea "Design Consultant T 403-212-8080" at bounding box center [383, 182] width 275 height 69
drag, startPoint x: 224, startPoint y: 203, endPoint x: 233, endPoint y: 209, distance: 11.1
click at [235, 203] on div "lAUREN mcLEOD Design Consultant T 403-212-8080" at bounding box center [384, 162] width 298 height 132
click at [246, 209] on textarea "Design Consultant T 403-212-8080" at bounding box center [383, 182] width 275 height 69
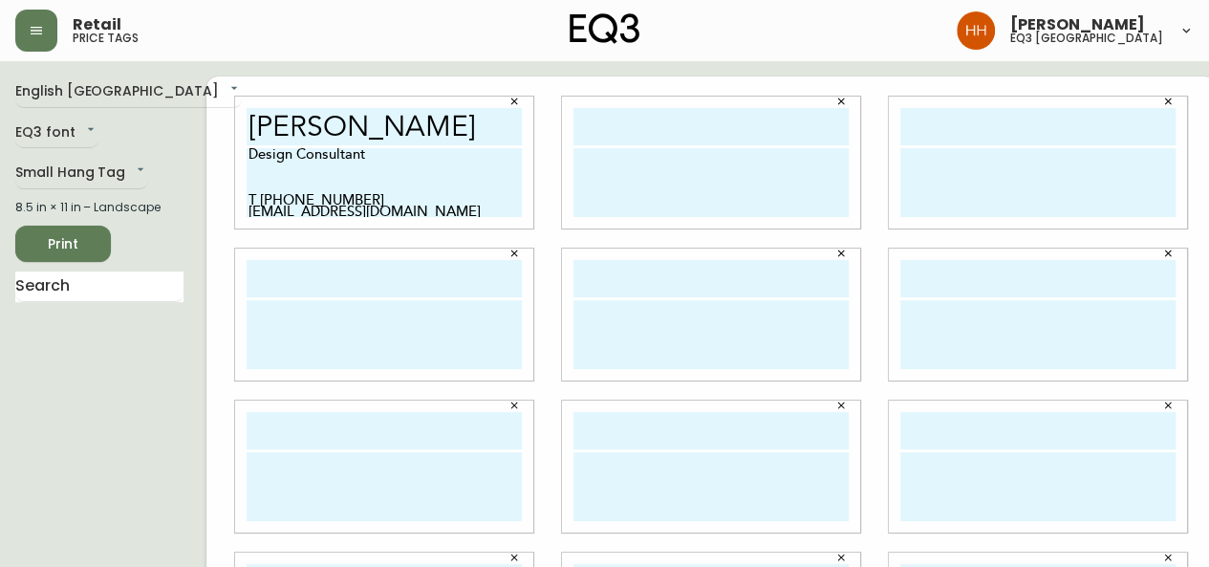
type textarea "Design Consultant T 403-212-8080 lmcleod@eq3.com"
click at [436, 194] on textarea "Design Consultant T 403-212-8080 lmcleod@eq3.com" at bounding box center [383, 182] width 275 height 69
drag, startPoint x: 400, startPoint y: 209, endPoint x: 184, endPoint y: 128, distance: 230.7
click at [206, 128] on div "lAUREN mcLEOD Design Consultant T 403-212-8080 lmcleod@eq3.com" at bounding box center [710, 466] width 1009 height 780
click at [751, 179] on textarea at bounding box center [710, 182] width 275 height 69
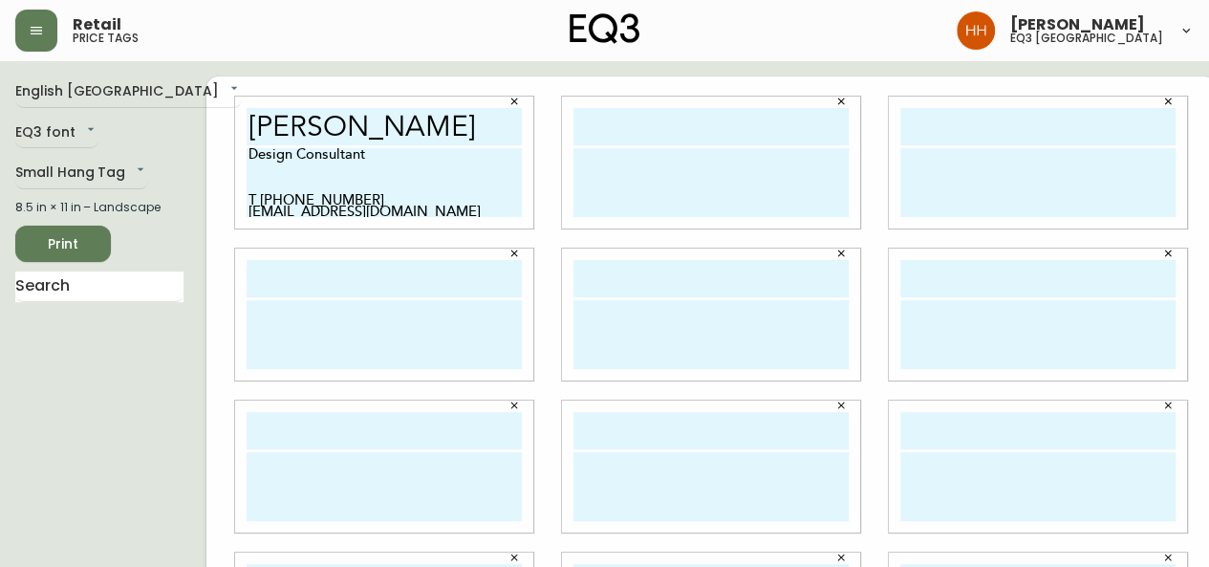
paste textarea "Design Consultant T 403-212-8080 lmcleod@eq3.com"
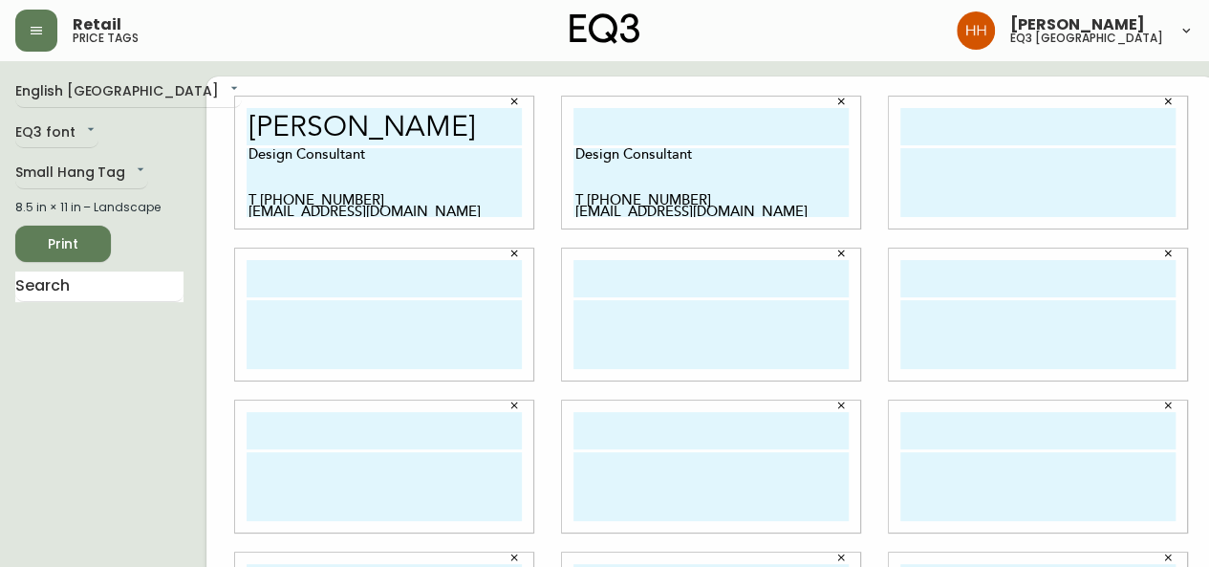
type textarea "Design Consultant T 403-212-8080 lmcleod@eq3.com"
click at [935, 190] on textarea at bounding box center [1037, 182] width 275 height 69
paste textarea "Design Consultant T 403-212-8080 lmcleod@eq3.com"
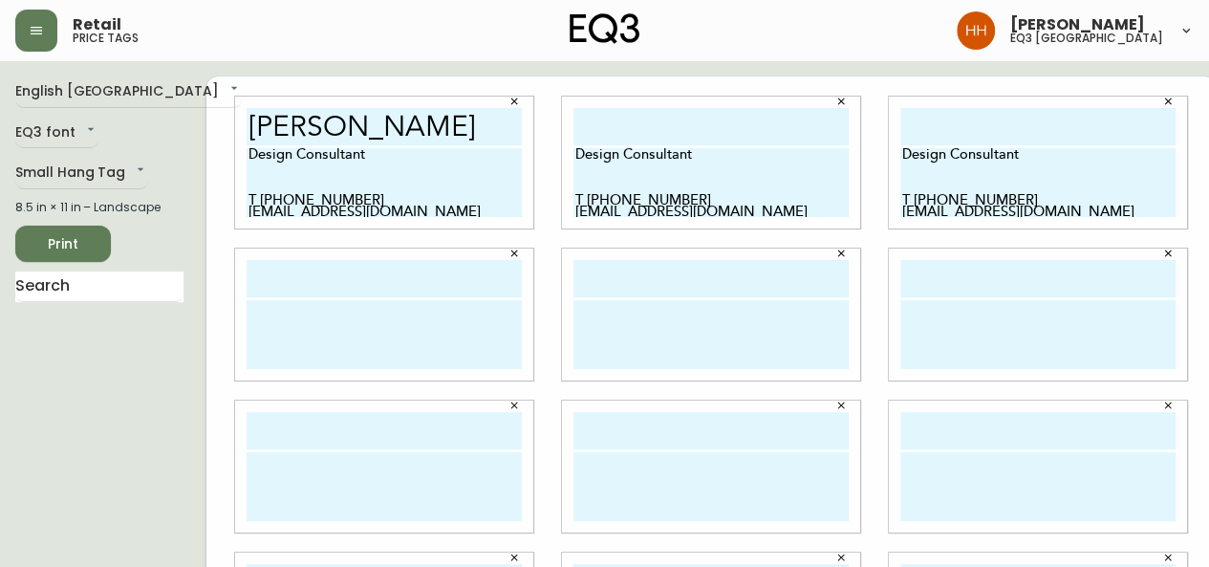
type textarea "Design Consultant T 403-212-8080 lmcleod@eq3.com"
click at [906, 343] on textarea at bounding box center [1037, 334] width 275 height 69
paste textarea "Design Consultant T 403-212-8080 lmcleod@eq3.com"
type textarea "Design Consultant T 403-212-8080 lmcleod@eq3.com"
click at [726, 344] on textarea at bounding box center [710, 334] width 275 height 69
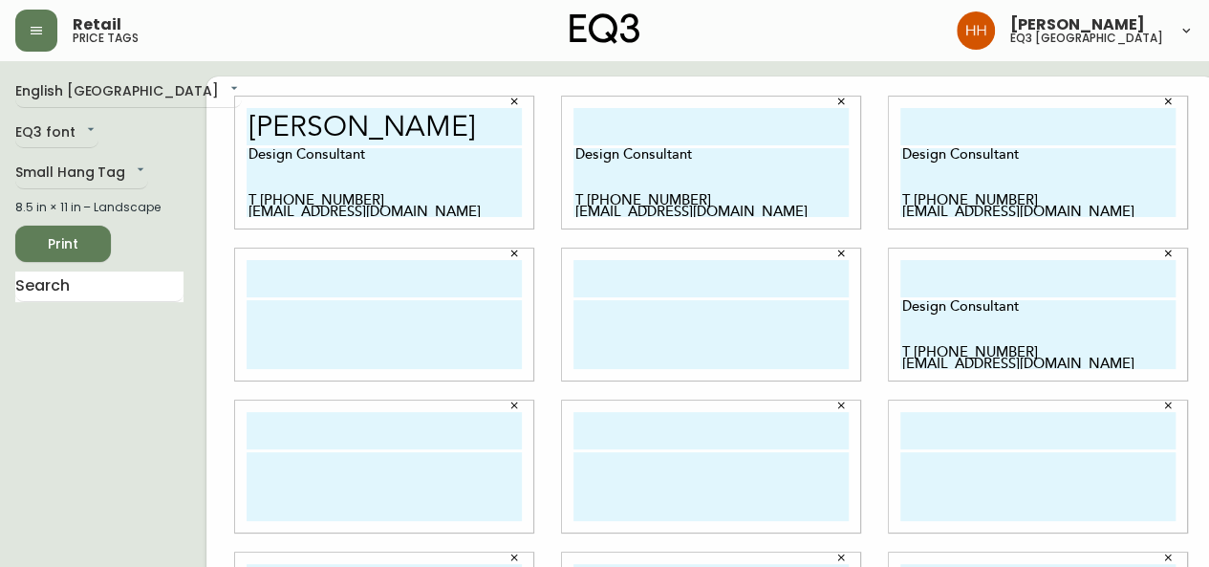
paste textarea "Design Consultant T 403-212-8080 lmcleod@eq3.com"
type textarea "Design Consultant T 403-212-8080 lmcleod@eq3.com"
click at [339, 338] on textarea at bounding box center [383, 334] width 275 height 69
paste textarea "Design Consultant T 403-212-8080 lmcleod@eq3.com"
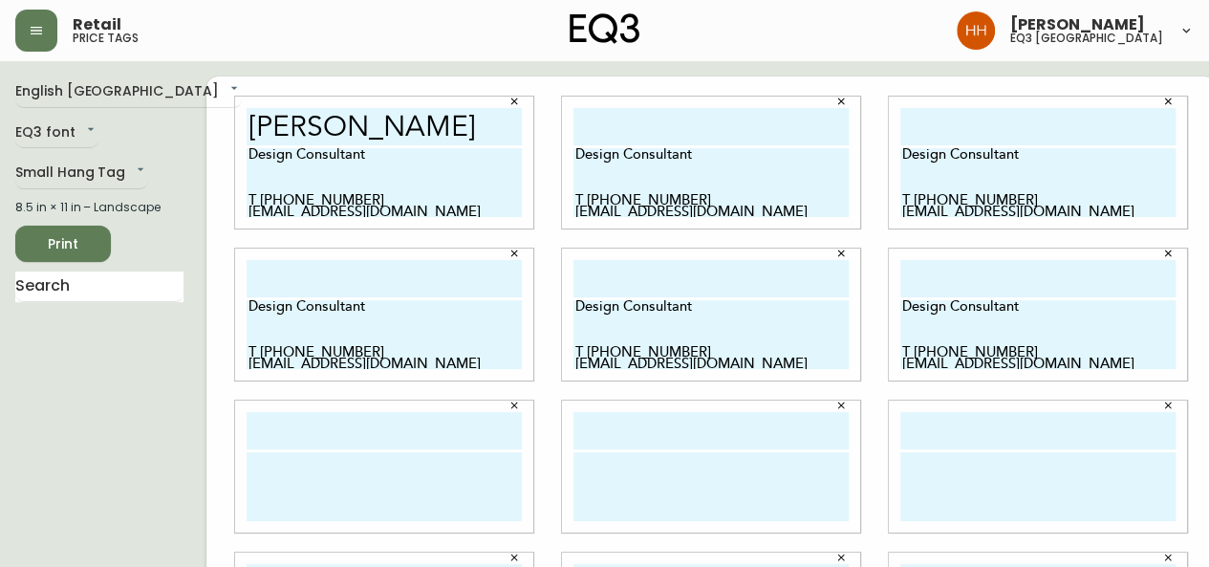
type textarea "Design Consultant T 403-212-8080 lmcleod@eq3.com"
drag, startPoint x: 353, startPoint y: 456, endPoint x: 377, endPoint y: 465, distance: 25.7
click at [353, 455] on textarea at bounding box center [383, 486] width 275 height 69
paste textarea "Design Consultant T 403-212-8080 lmcleod@eq3.com"
type textarea "Design Consultant T 403-212-8080 lmcleod@eq3.com"
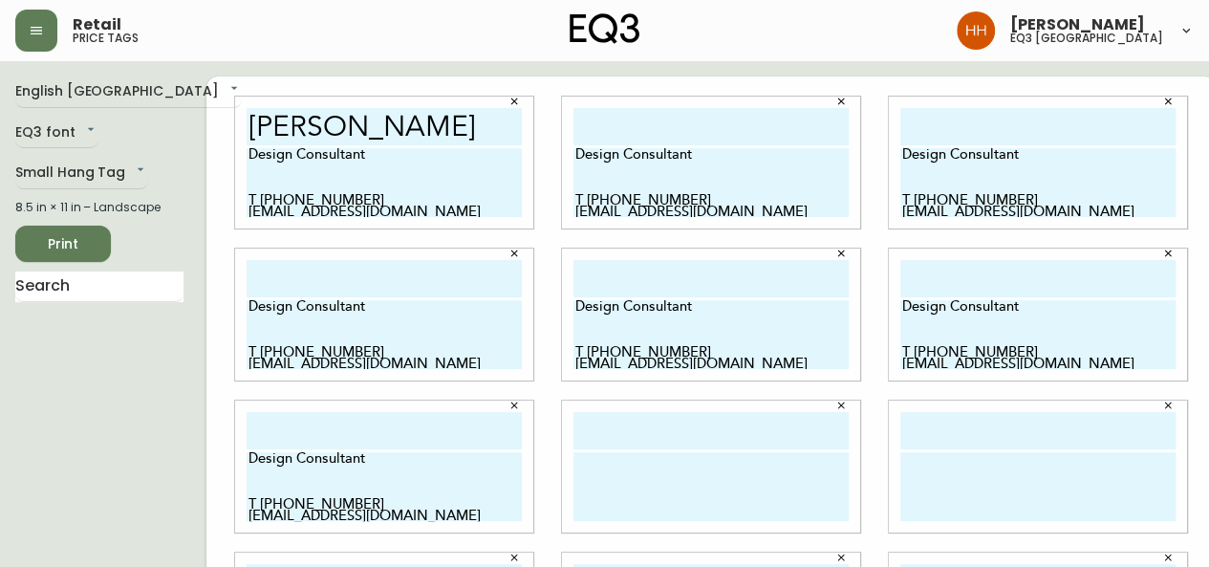
click at [772, 473] on textarea at bounding box center [710, 486] width 275 height 69
paste textarea "Design Consultant T 403-212-8080 lmcleod@eq3.com"
type textarea "Design Consultant T 403-212-8080 lmcleod@eq3.com"
click at [1030, 480] on textarea at bounding box center [1037, 486] width 275 height 69
paste textarea "Design Consultant T 403-212-8080 lmcleod@eq3.com"
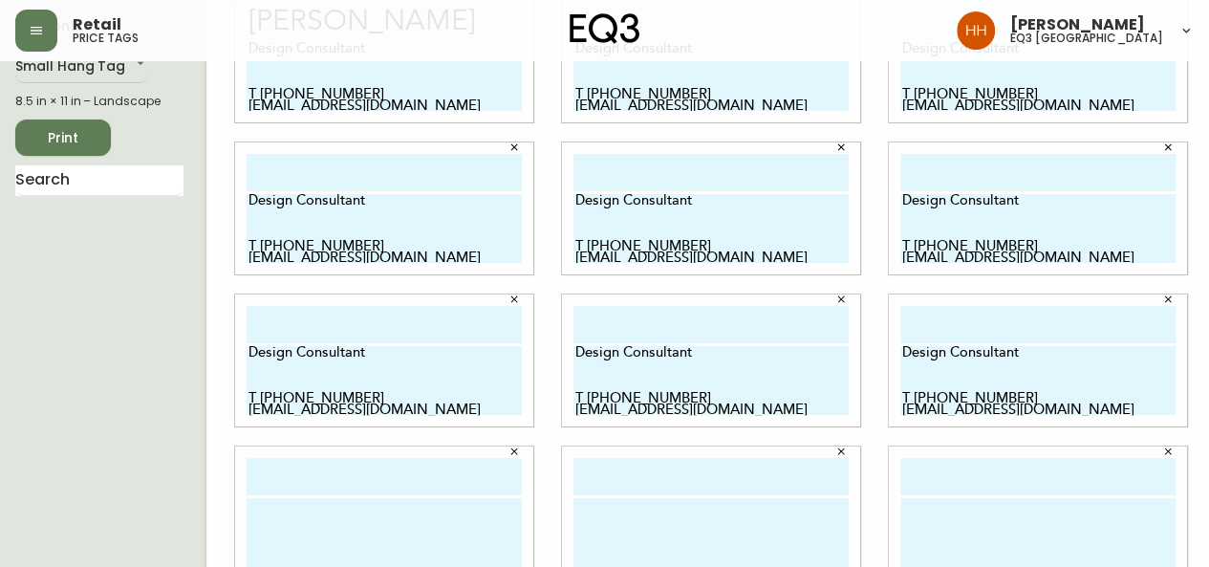
scroll to position [287, 0]
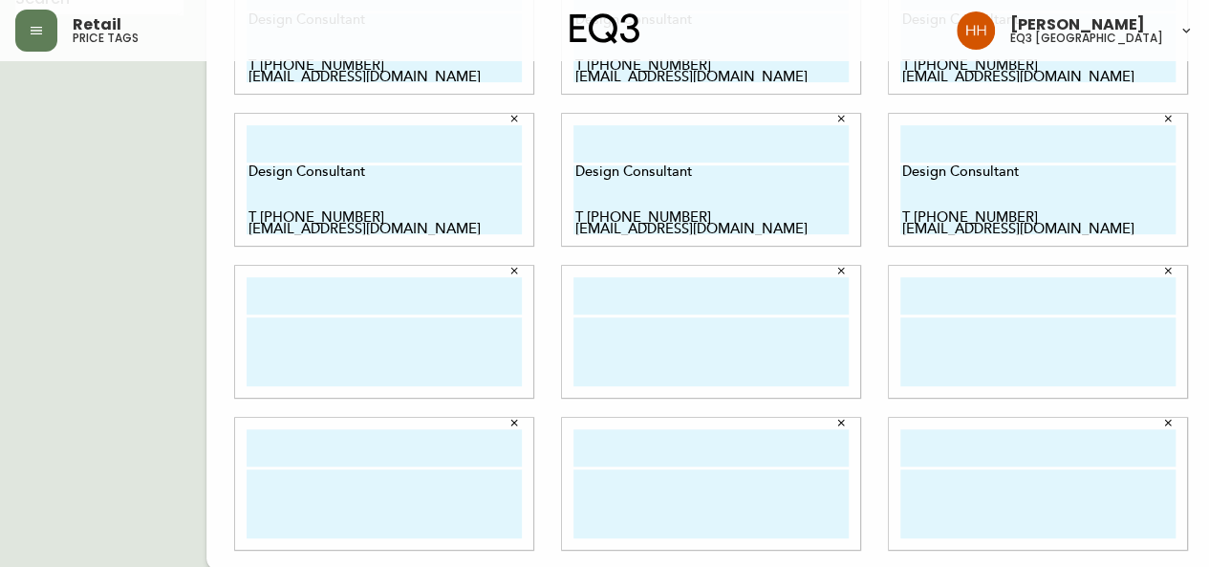
type textarea "Design Consultant T 403-212-8080 lmcleod@eq3.com"
click at [929, 339] on textarea at bounding box center [1037, 351] width 275 height 69
paste textarea "Design Consultant T 403-212-8080 lmcleod@eq3.com"
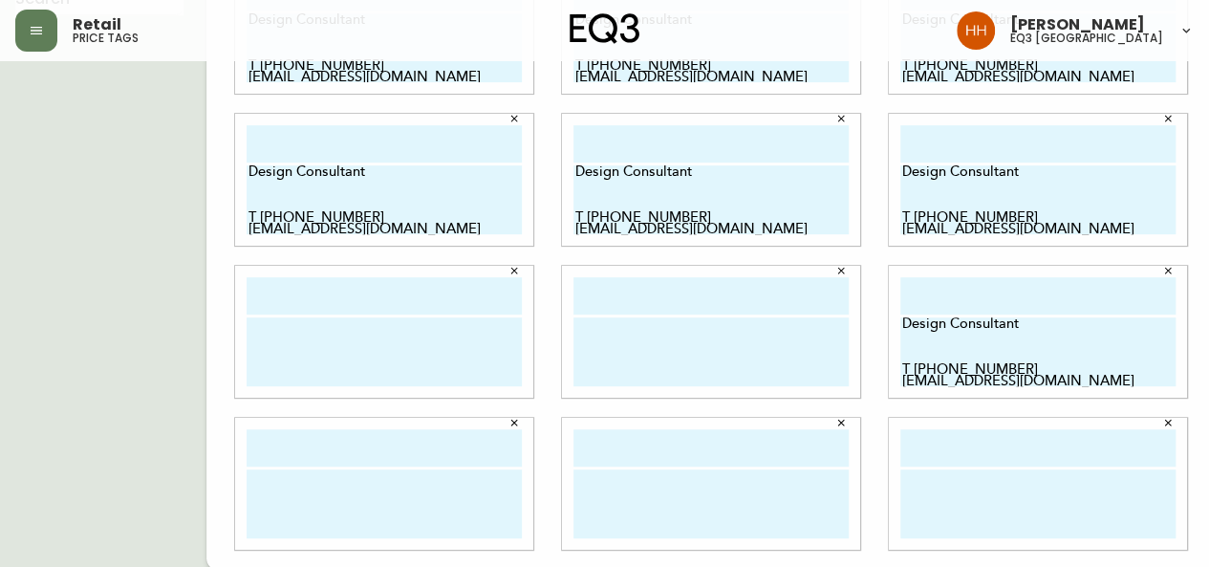
type textarea "Design Consultant T 403-212-8080 lmcleod@eq3.com"
drag, startPoint x: 615, startPoint y: 368, endPoint x: 501, endPoint y: 369, distance: 114.6
click at [615, 369] on textarea at bounding box center [710, 351] width 275 height 69
paste textarea "Design Consultant T 403-212-8080 lmcleod@eq3.com"
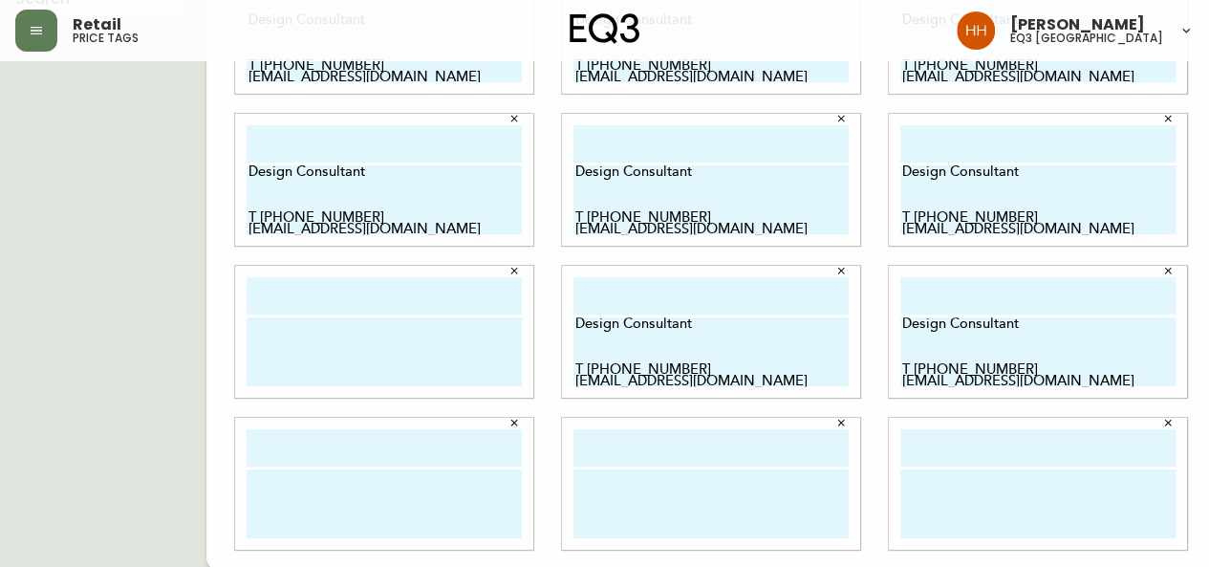
type textarea "Design Consultant T 403-212-8080 lmcleod@eq3.com"
click at [376, 368] on textarea at bounding box center [383, 351] width 275 height 69
paste textarea "Design Consultant T 403-212-8080 lmcleod@eq3.com"
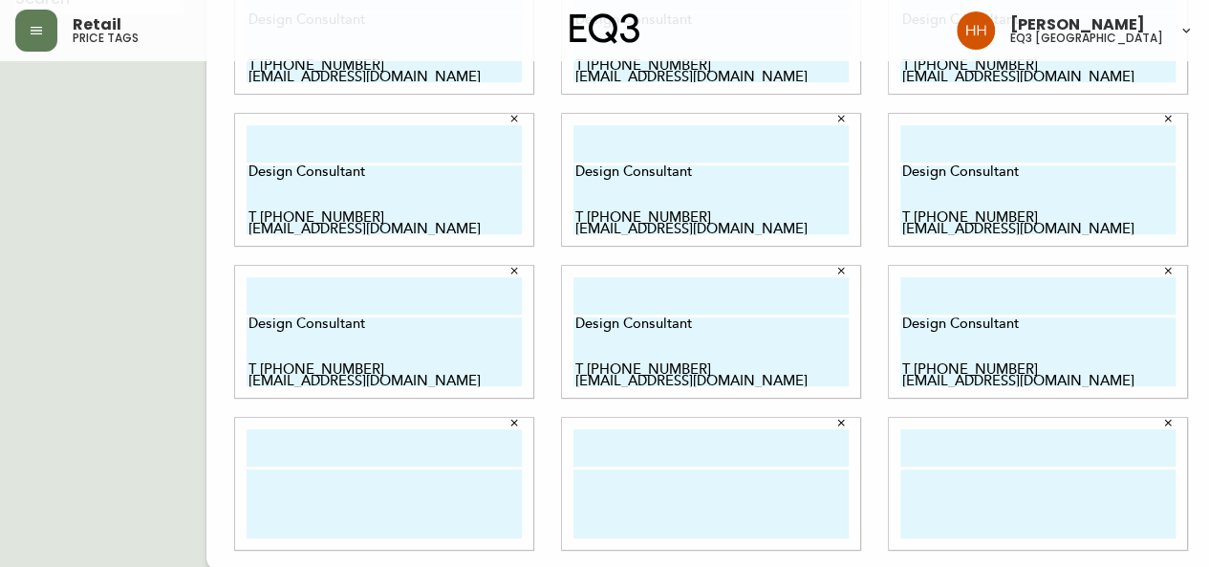
type textarea "Design Consultant T 403-212-8080 lmcleod@eq3.com"
click at [376, 529] on textarea at bounding box center [383, 503] width 275 height 69
paste textarea "Design Consultant T 403-212-8080 lmcleod@eq3.com"
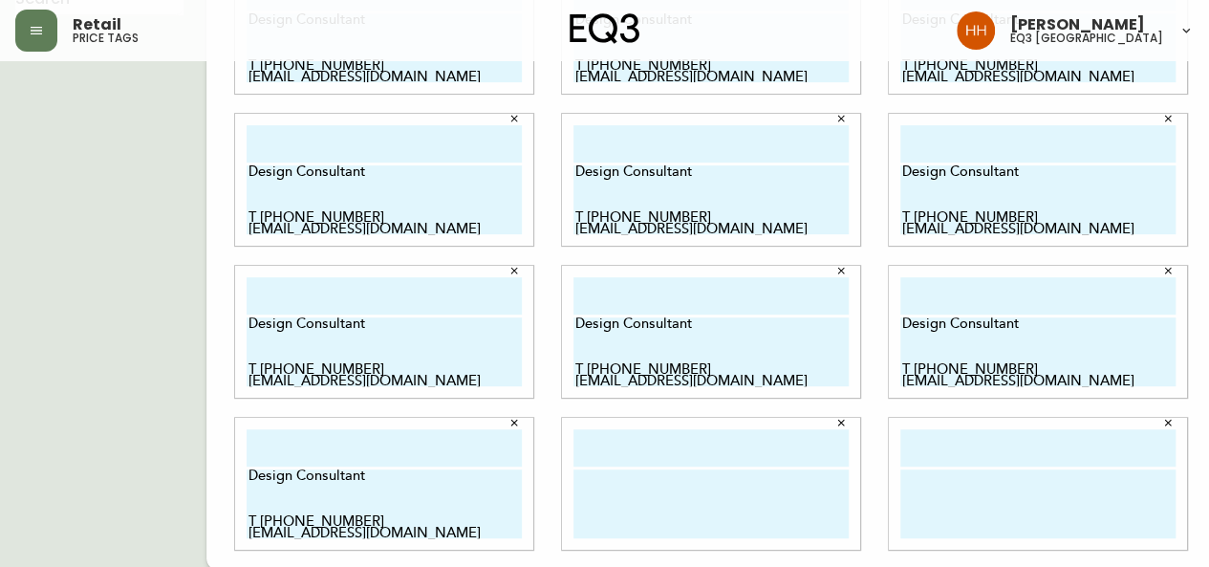
type textarea "Design Consultant T 403-212-8080 lmcleod@eq3.com"
click at [644, 514] on textarea at bounding box center [710, 503] width 275 height 69
paste textarea "Design Consultant T 403-212-8080 lmcleod@eq3.com"
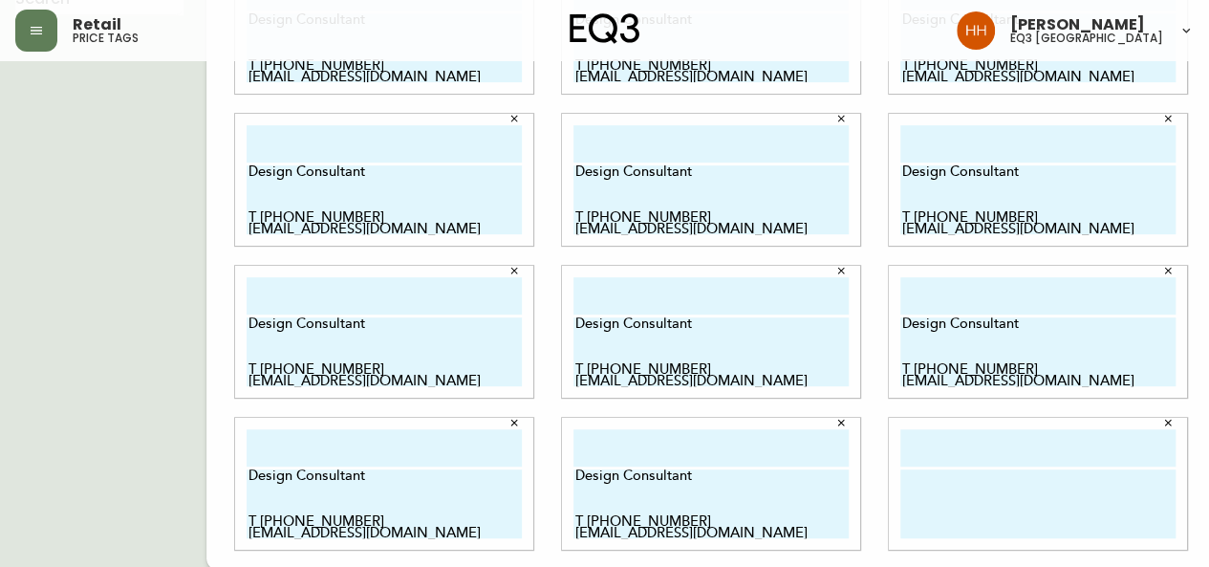
type textarea "Design Consultant T 403-212-8080 lmcleod@eq3.com"
click at [1046, 511] on textarea at bounding box center [1037, 503] width 275 height 69
paste textarea "Design Consultant T 403-212-8080 lmcleod@eq3.com"
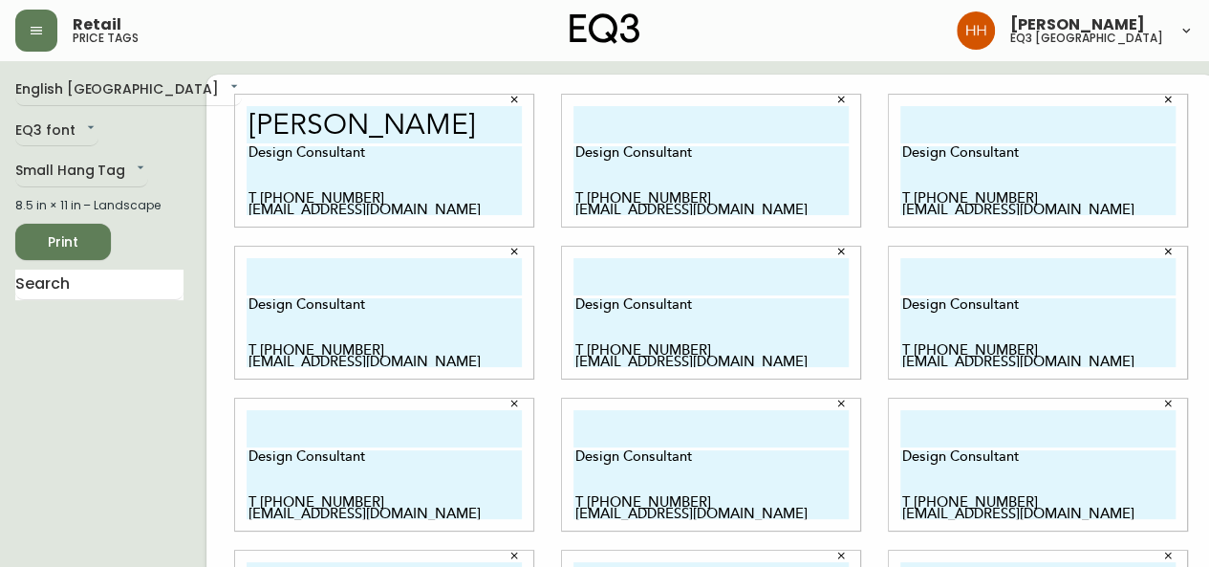
scroll to position [0, 0]
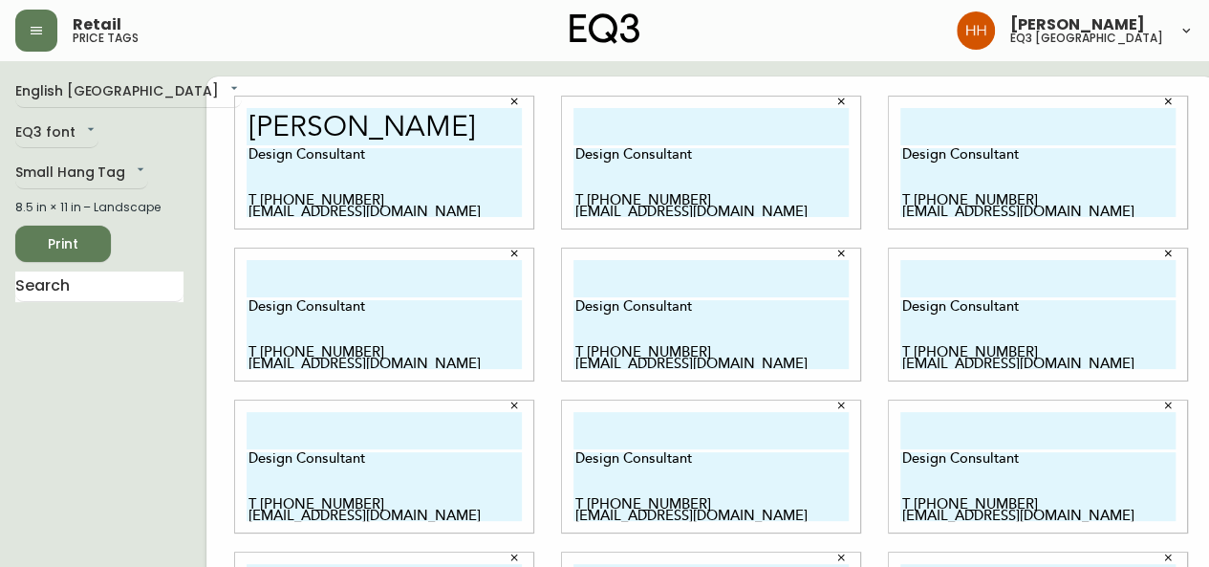
type textarea "Design Consultant T 403-212-8080 lmcleod@eq3.com"
drag, startPoint x: 472, startPoint y: 116, endPoint x: 80, endPoint y: 131, distance: 392.0
click at [75, 129] on div "English Canada en_CA EQ3 font EQ3 Small Hang Tag small 8.5 in × 11 in – Landsca…" at bounding box center [604, 466] width 1178 height 780
click at [597, 119] on input "text" at bounding box center [710, 126] width 275 height 37
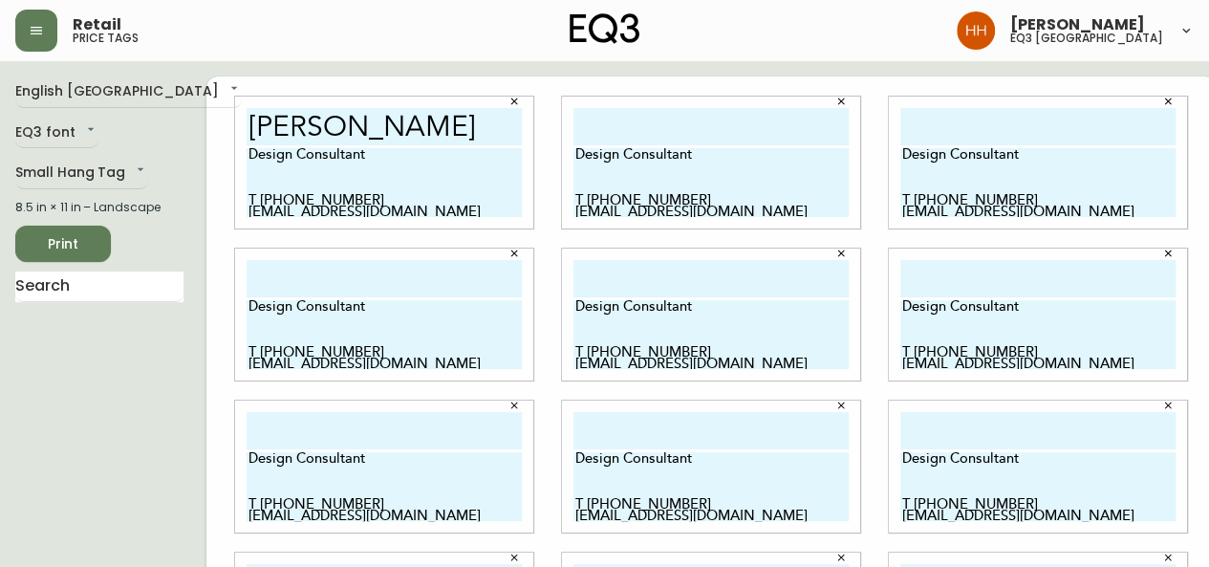
scroll to position [0, 0]
paste input "lAUREN mcLEOD"
type input "lAUREN mcLEOD"
click at [965, 113] on input "text" at bounding box center [1037, 126] width 275 height 37
paste input "lAUREN mcLEOD"
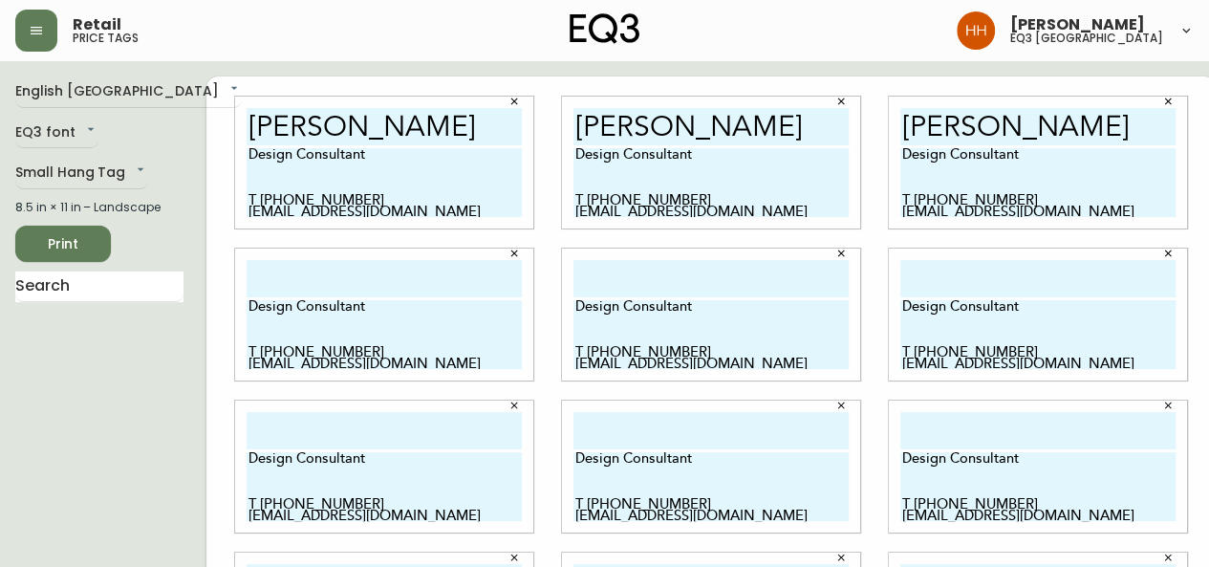
type input "lAUREN mcLEOD"
click at [934, 260] on input "text" at bounding box center [1037, 278] width 275 height 37
paste input "lAUREN mcLEOD"
type input "lAUREN mcLEOD"
click at [684, 300] on textarea "Design Consultant T 403-212-8080 lmcleod@eq3.com" at bounding box center [710, 334] width 275 height 69
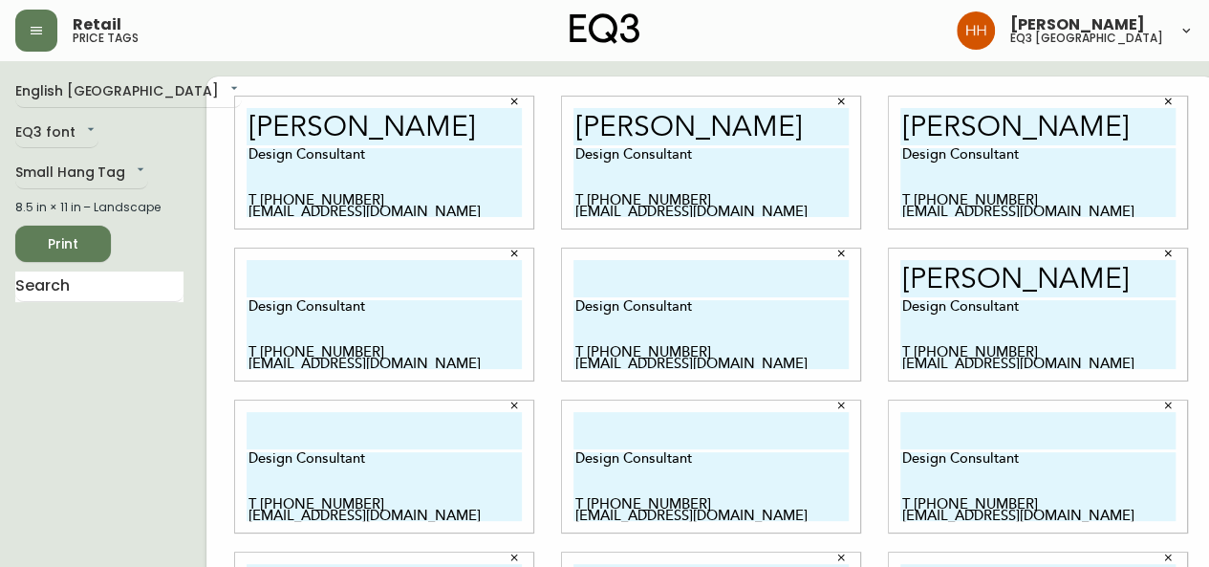
paste textarea "lAUREN mcLEOD"
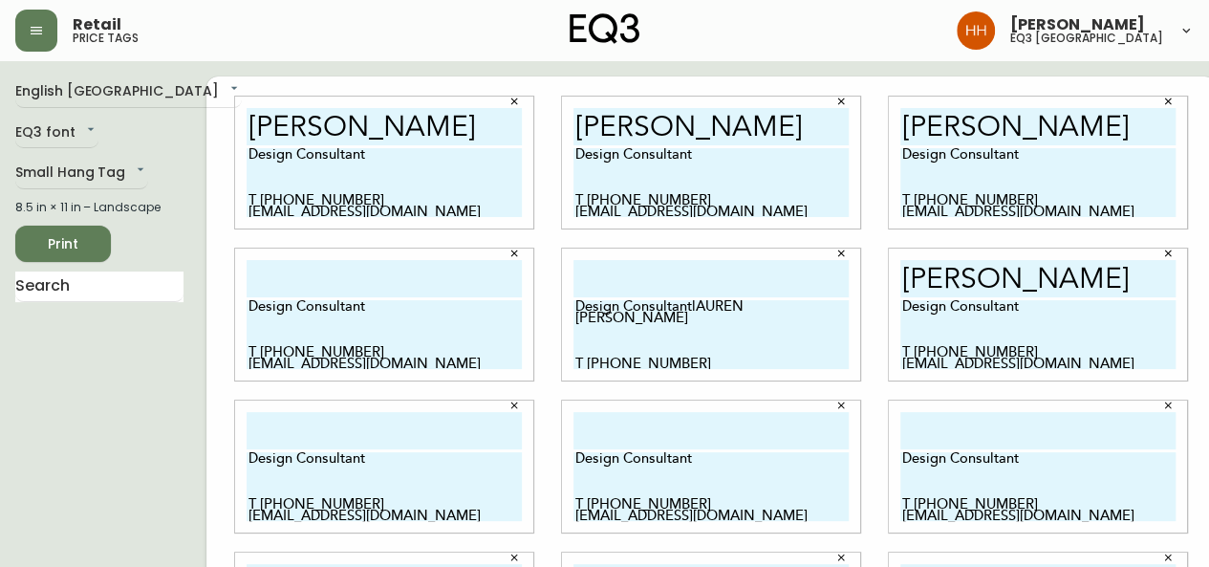
type textarea "Design Consultant T 403-212-8080 lmcleod@eq3.com"
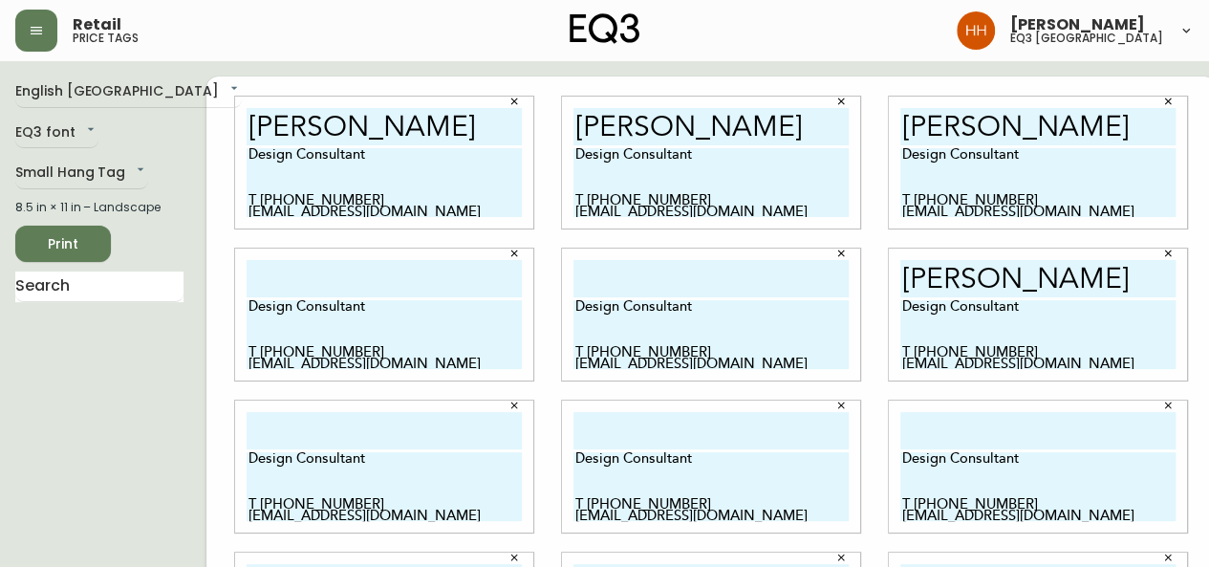
click at [692, 275] on input "text" at bounding box center [710, 278] width 275 height 37
paste input "lAUREN mcLEOD"
type input "lAUREN mcLEOD"
click at [329, 269] on input "text" at bounding box center [383, 278] width 275 height 37
paste input "lAUREN mcLEOD"
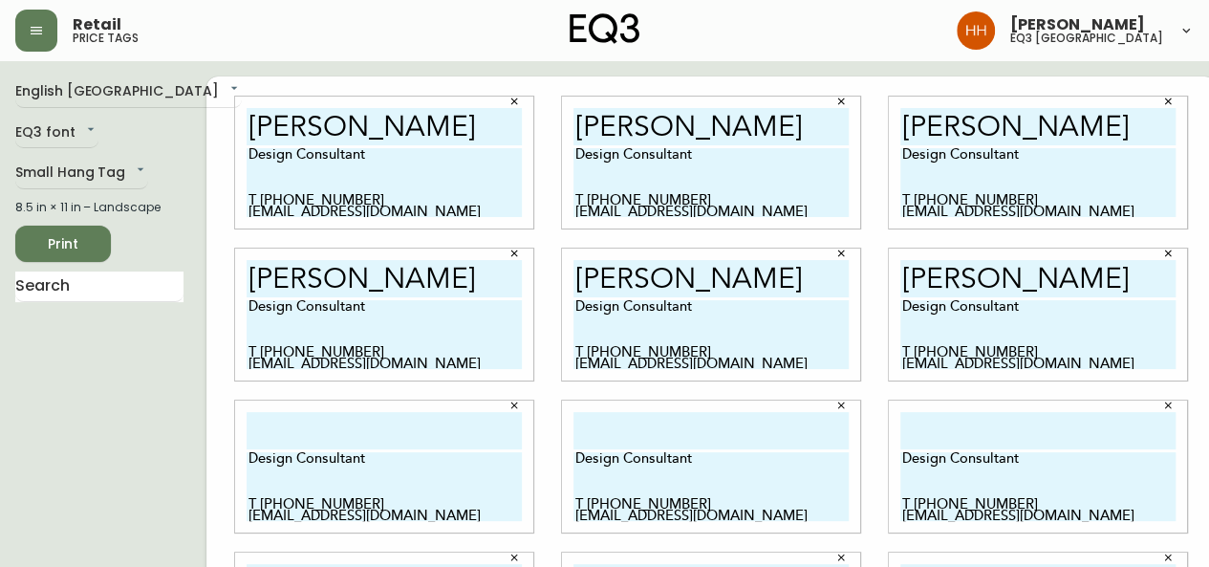
type input "lAUREN mcLEOD"
drag, startPoint x: 313, startPoint y: 417, endPoint x: 451, endPoint y: 417, distance: 137.6
click at [313, 417] on input "text" at bounding box center [383, 430] width 275 height 37
paste input "lAUREN mcLEOD"
type input "lAUREN mcLEOD"
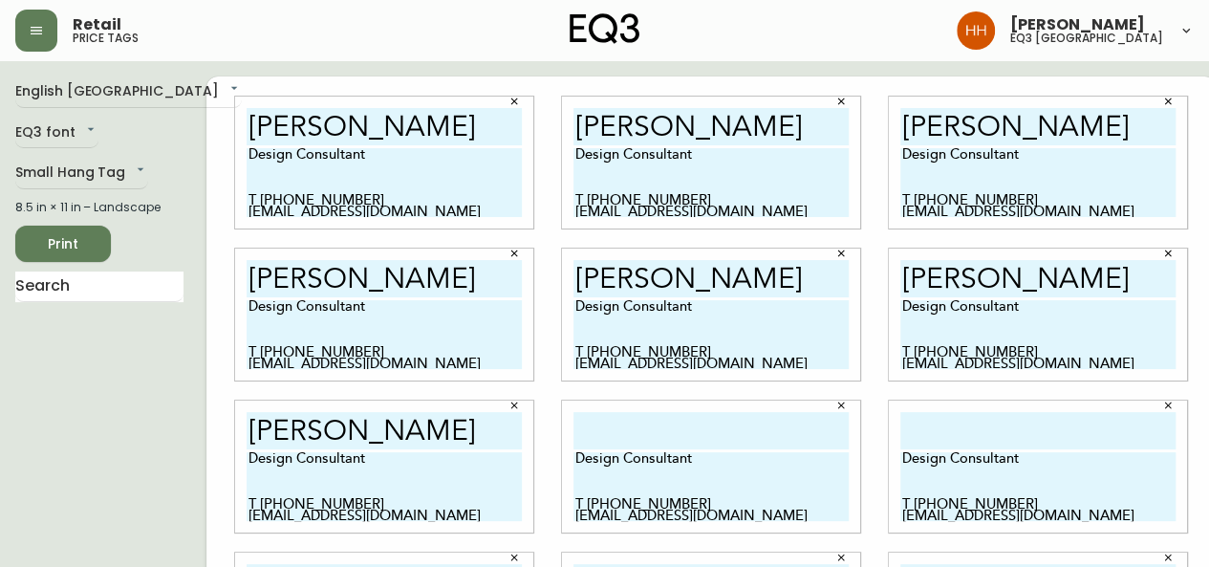
click at [632, 418] on input "text" at bounding box center [710, 430] width 275 height 37
paste input "lAUREN mcLEOD"
type input "lAUREN mcLEOD"
click at [930, 426] on input "text" at bounding box center [1037, 430] width 275 height 37
paste input "lAUREN mcLEOD"
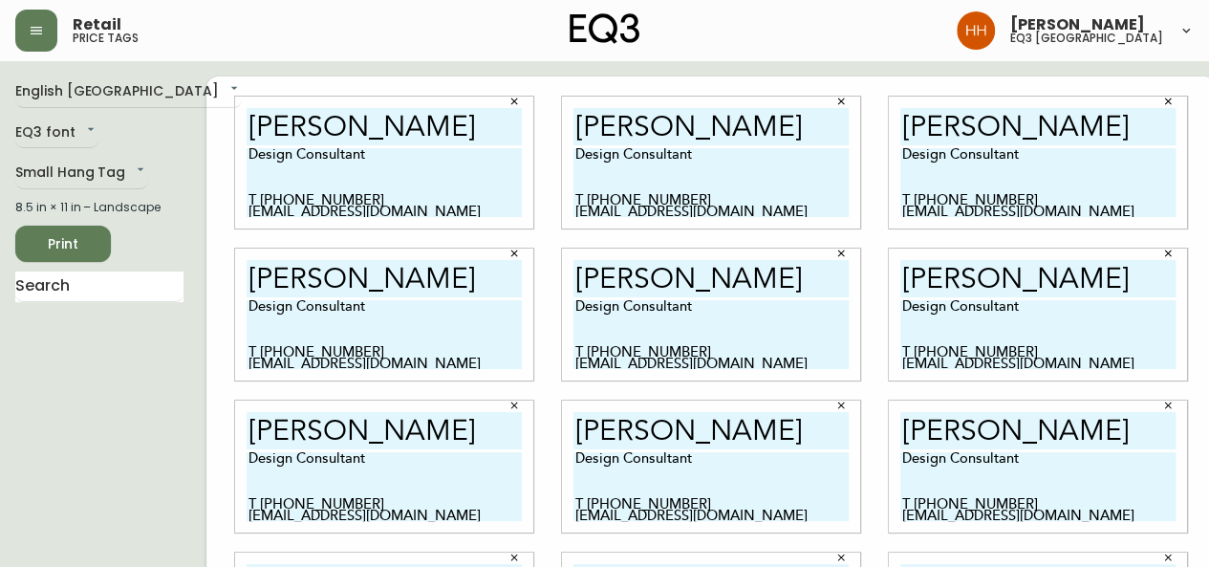
scroll to position [289, 0]
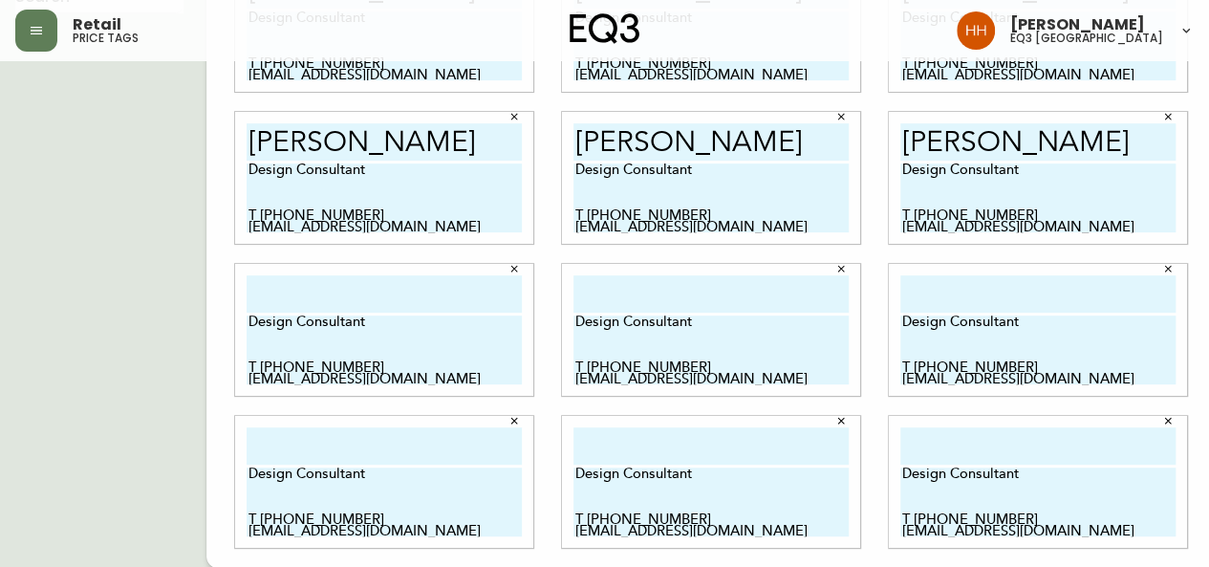
type input "lAUREN mcLEOD"
drag, startPoint x: 918, startPoint y: 285, endPoint x: 777, endPoint y: 276, distance: 141.7
click at [918, 285] on input "text" at bounding box center [1037, 293] width 275 height 37
paste input "lAUREN mcLEOD"
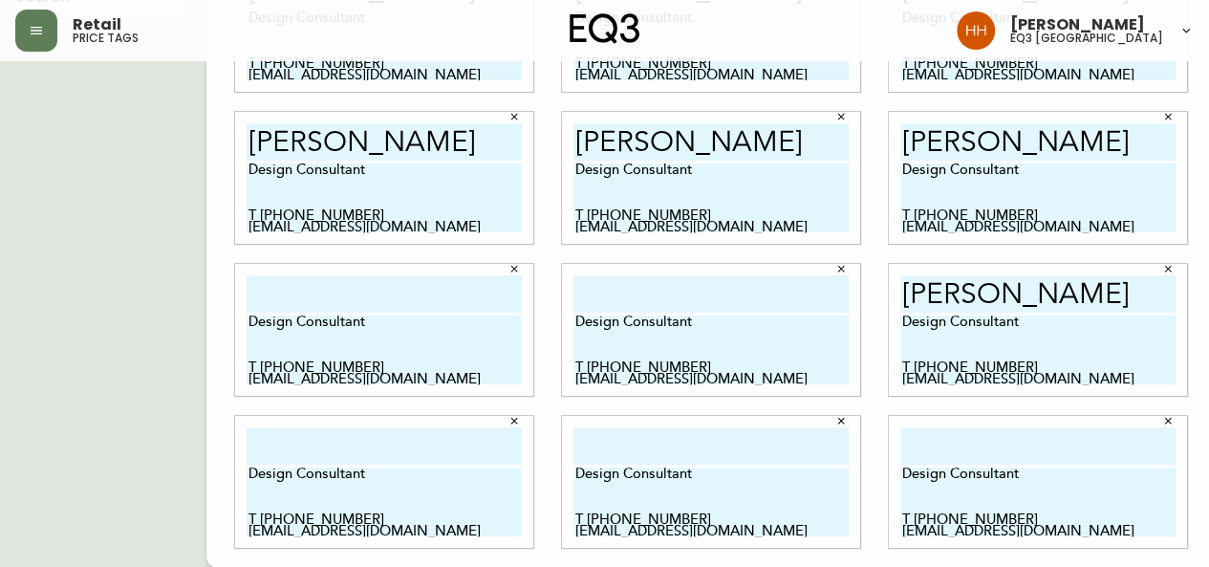
type input "lAUREN mcLEOD"
click at [586, 289] on input "text" at bounding box center [710, 293] width 275 height 37
paste input "lAUREN mcLEOD"
type input "lAUREN mcLEOD"
click at [352, 285] on input "text" at bounding box center [383, 293] width 275 height 37
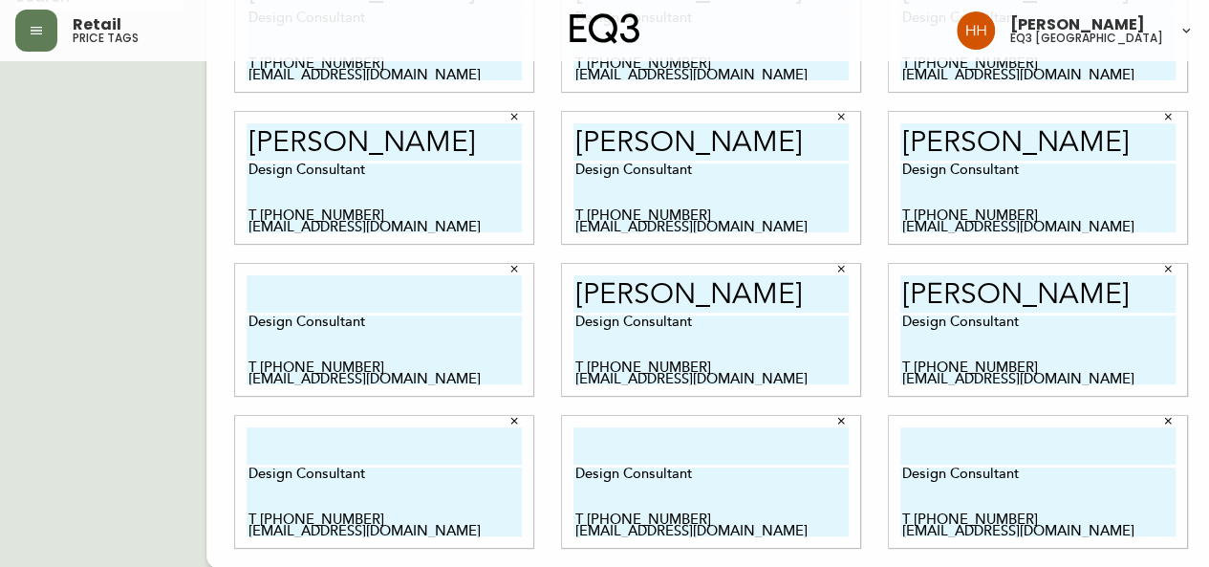
paste input "lAUREN mcLEOD"
type input "lAUREN mcLEOD"
drag, startPoint x: 283, startPoint y: 439, endPoint x: 295, endPoint y: 436, distance: 12.7
click at [283, 439] on input "text" at bounding box center [383, 445] width 275 height 37
paste input "lAUREN mcLEOD"
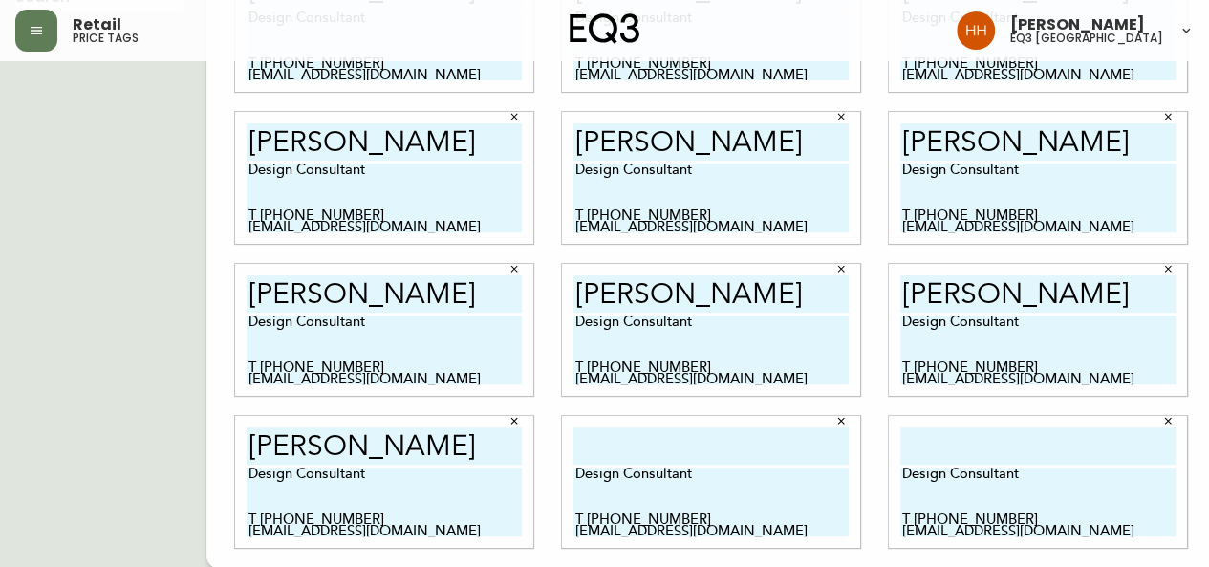
type input "lAUREN mcLEOD"
drag, startPoint x: 628, startPoint y: 439, endPoint x: 637, endPoint y: 441, distance: 10.0
click at [628, 439] on input "text" at bounding box center [710, 445] width 275 height 37
paste input "lAUREN mcLEOD"
type input "lAUREN mcLEOD"
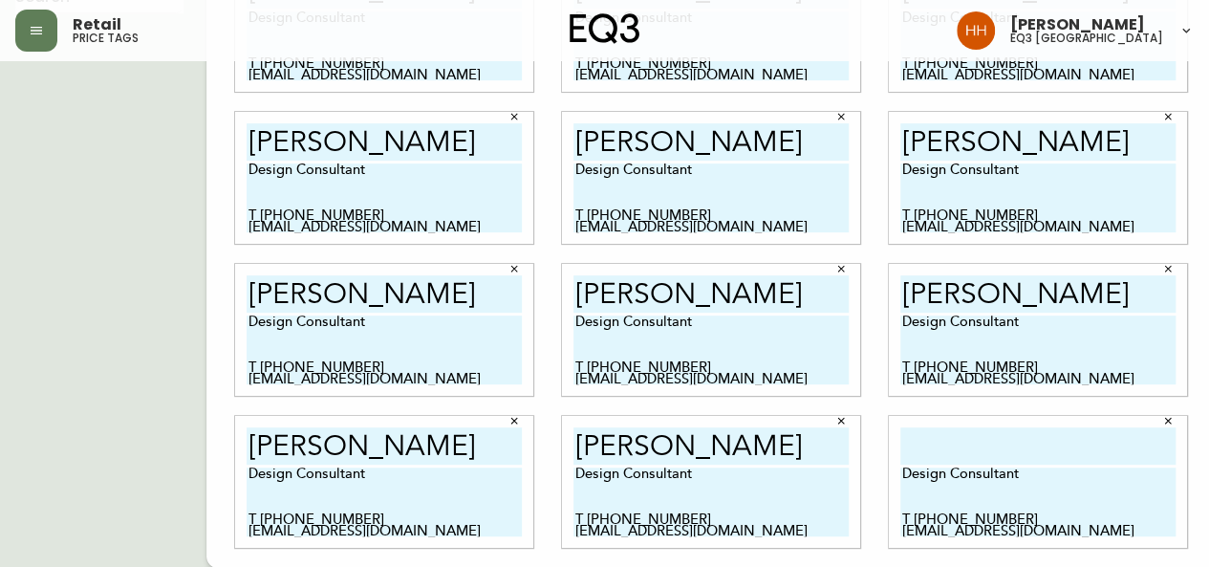
click at [973, 439] on input "text" at bounding box center [1037, 445] width 275 height 37
paste input "lAUREN mcLEOD"
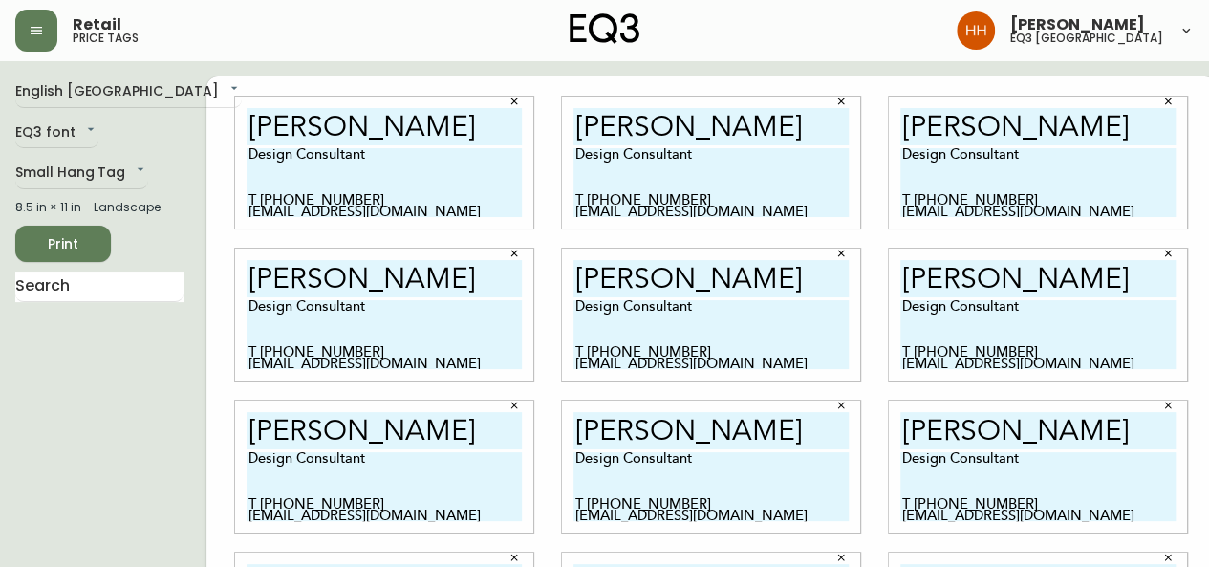
type input "lAUREN mcLEOD"
click at [88, 262] on div "English Canada en_CA EQ3 font EQ3 Small Hang Tag small 8.5 in × 11 in – Landsca…" at bounding box center [110, 466] width 191 height 780
click at [81, 243] on span "Print" at bounding box center [63, 244] width 65 height 24
